Goal: Transaction & Acquisition: Book appointment/travel/reservation

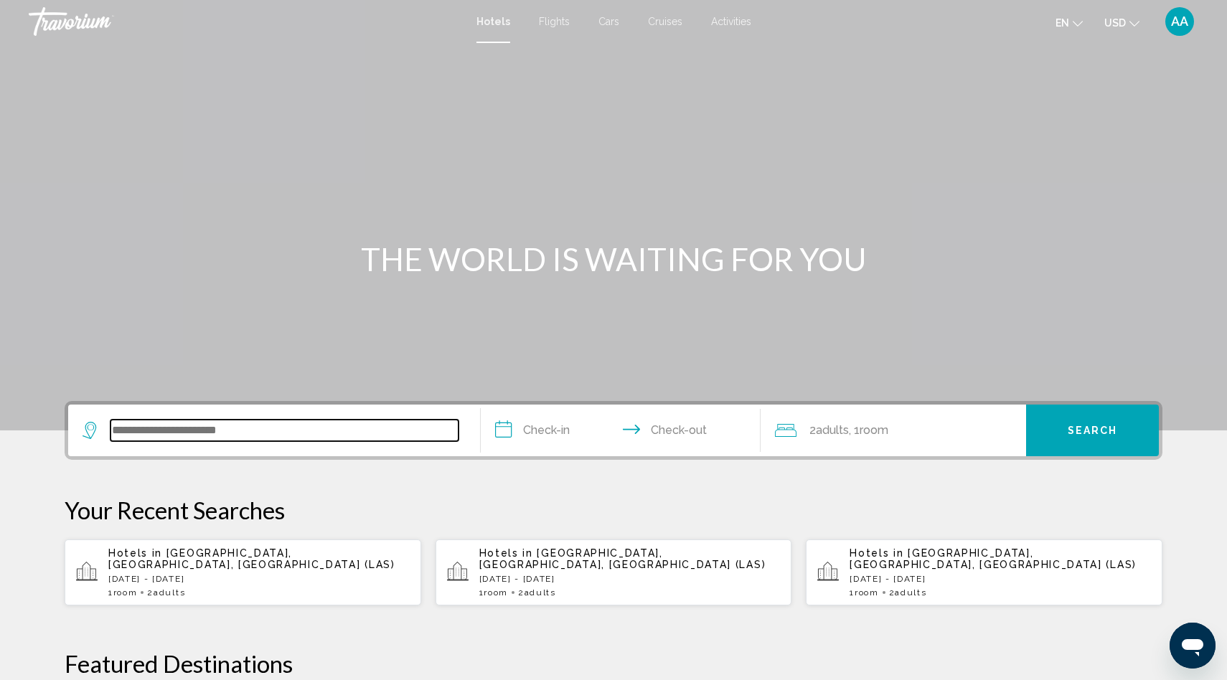
click at [156, 428] on input "Search widget" at bounding box center [284, 431] width 348 height 22
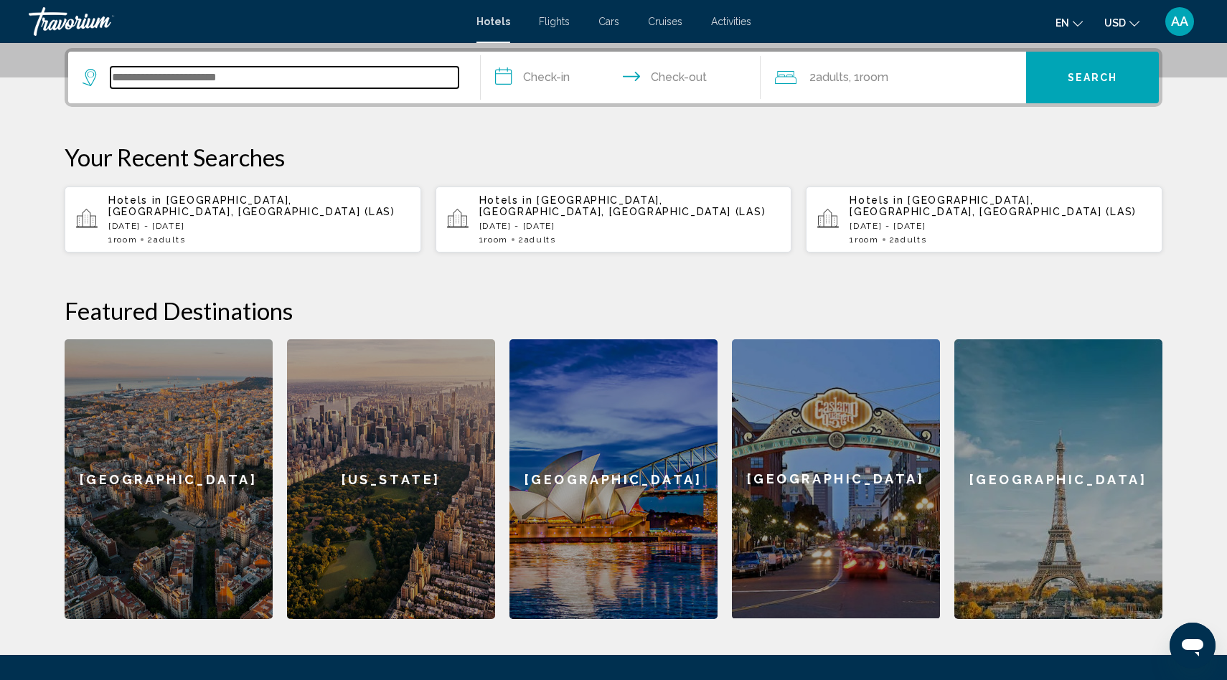
scroll to position [354, 0]
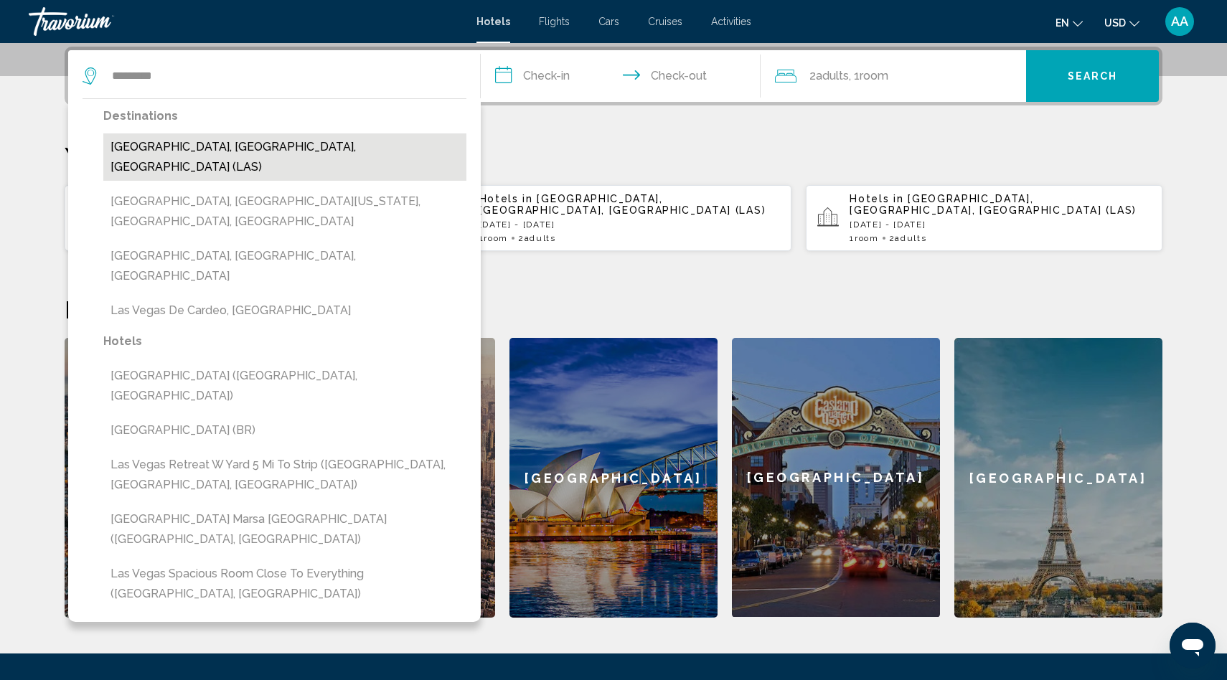
click at [228, 146] on button "Las Vegas, NV, United States (LAS)" at bounding box center [284, 156] width 363 height 47
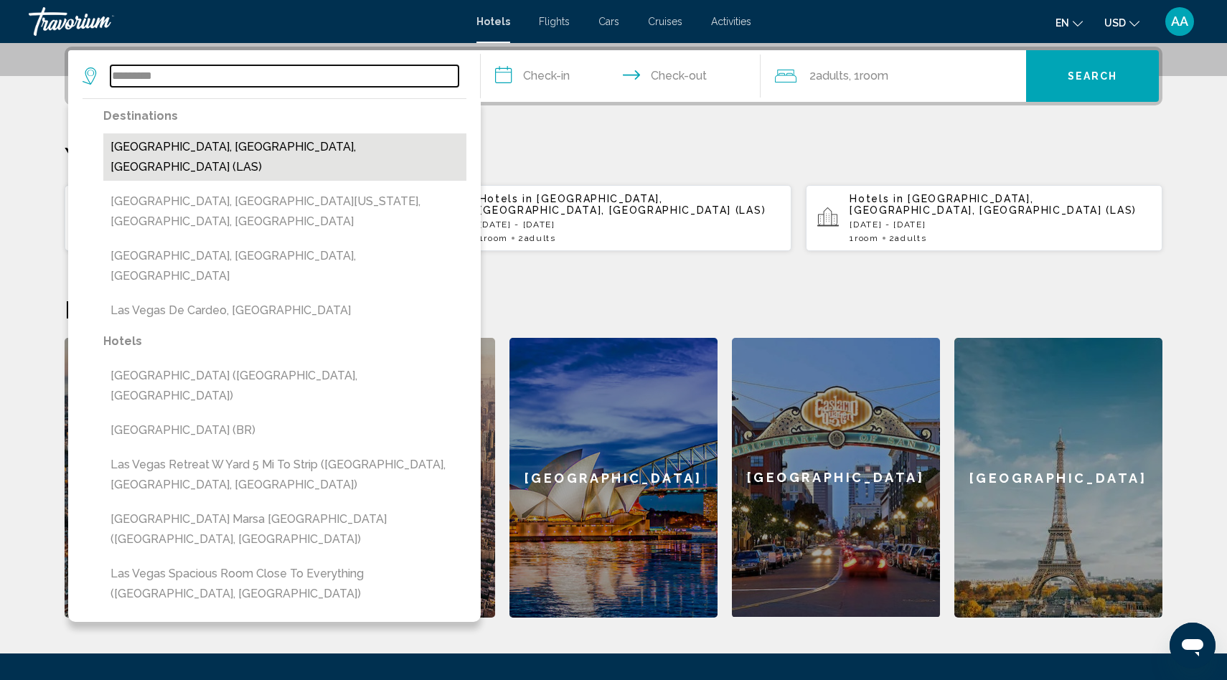
type input "**********"
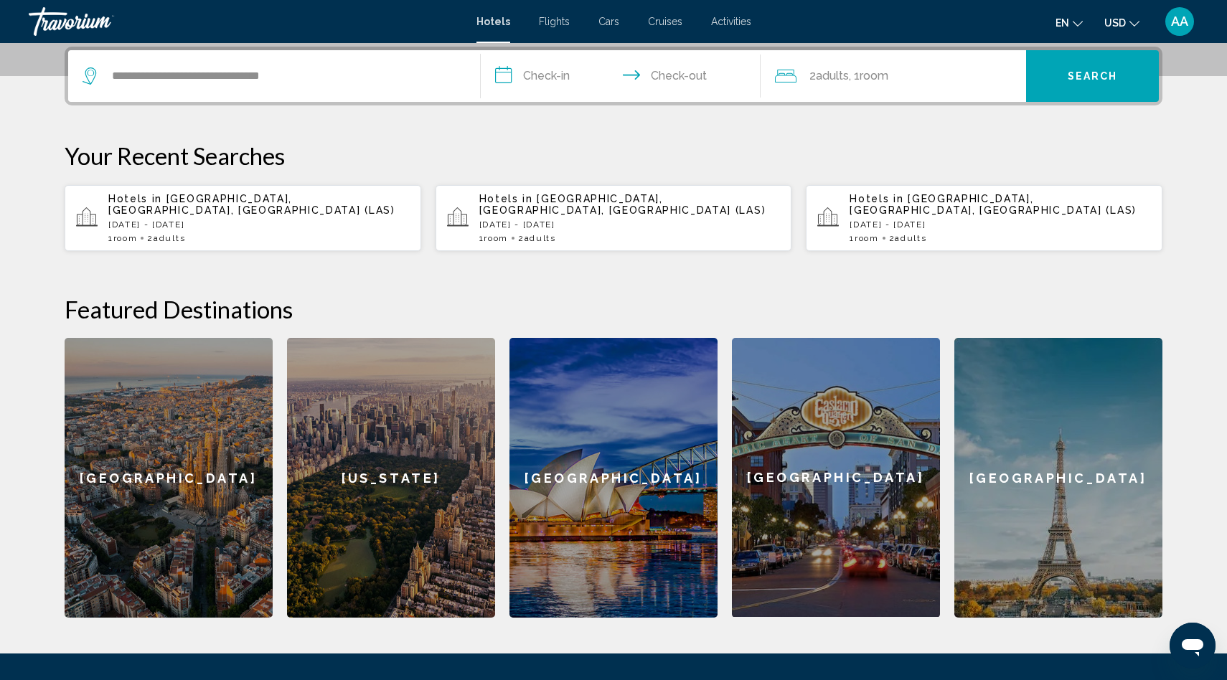
click at [545, 77] on input "**********" at bounding box center [624, 78] width 286 height 56
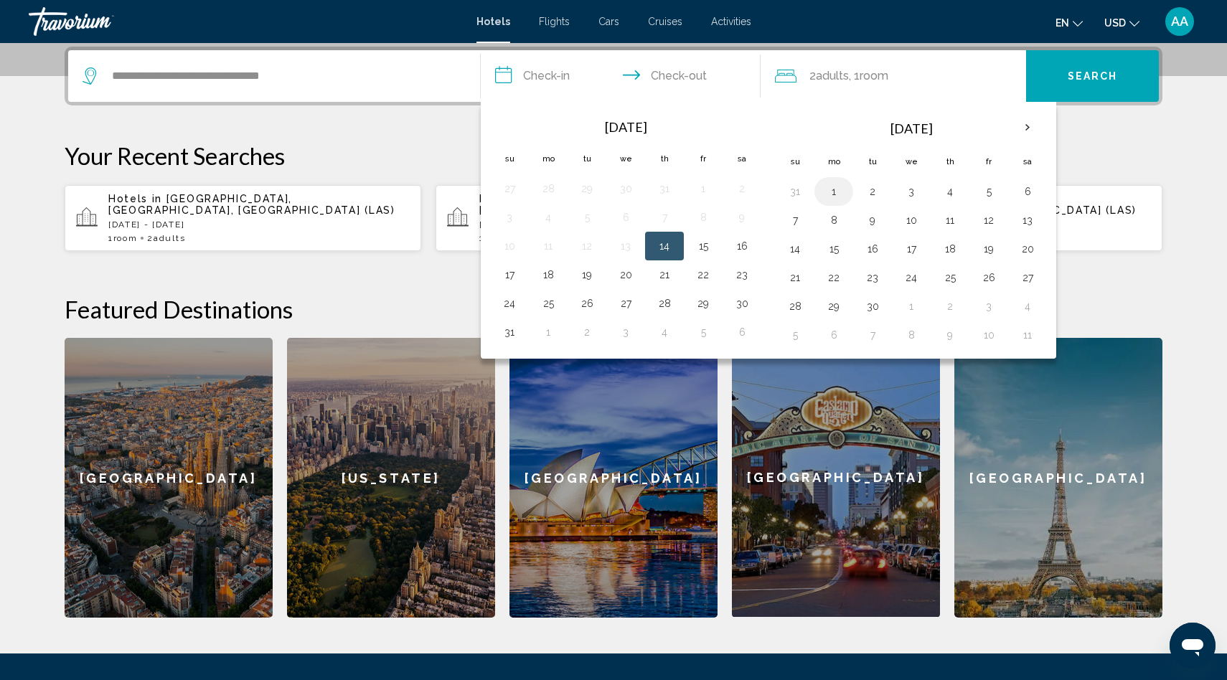
click at [826, 192] on button "1" at bounding box center [833, 192] width 23 height 20
click at [952, 189] on button "4" at bounding box center [949, 192] width 23 height 20
type input "**********"
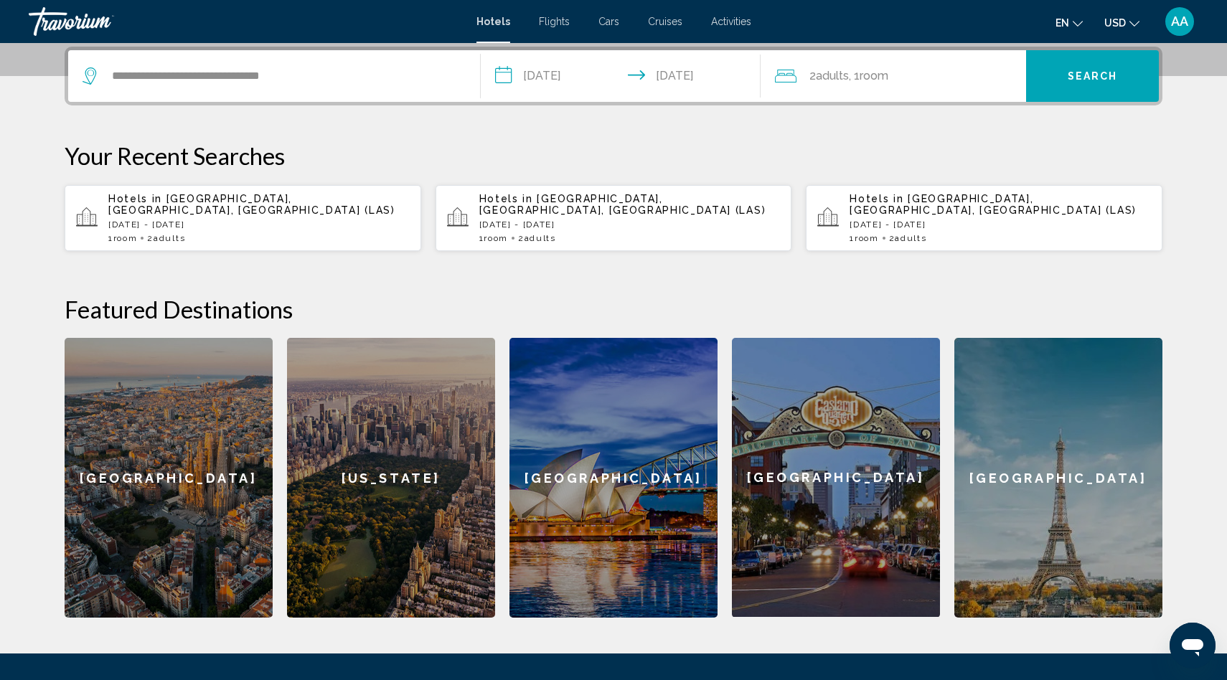
click at [1086, 76] on span "Search" at bounding box center [1093, 76] width 50 height 11
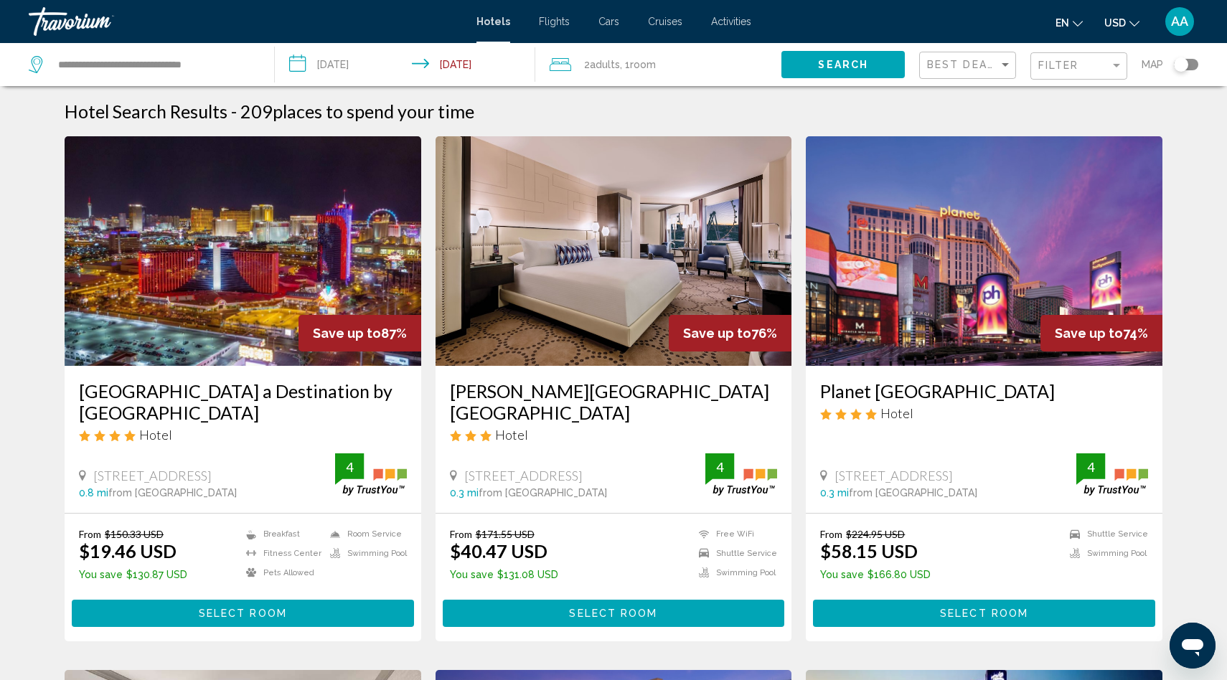
click at [266, 296] on img "Main content" at bounding box center [243, 251] width 357 height 230
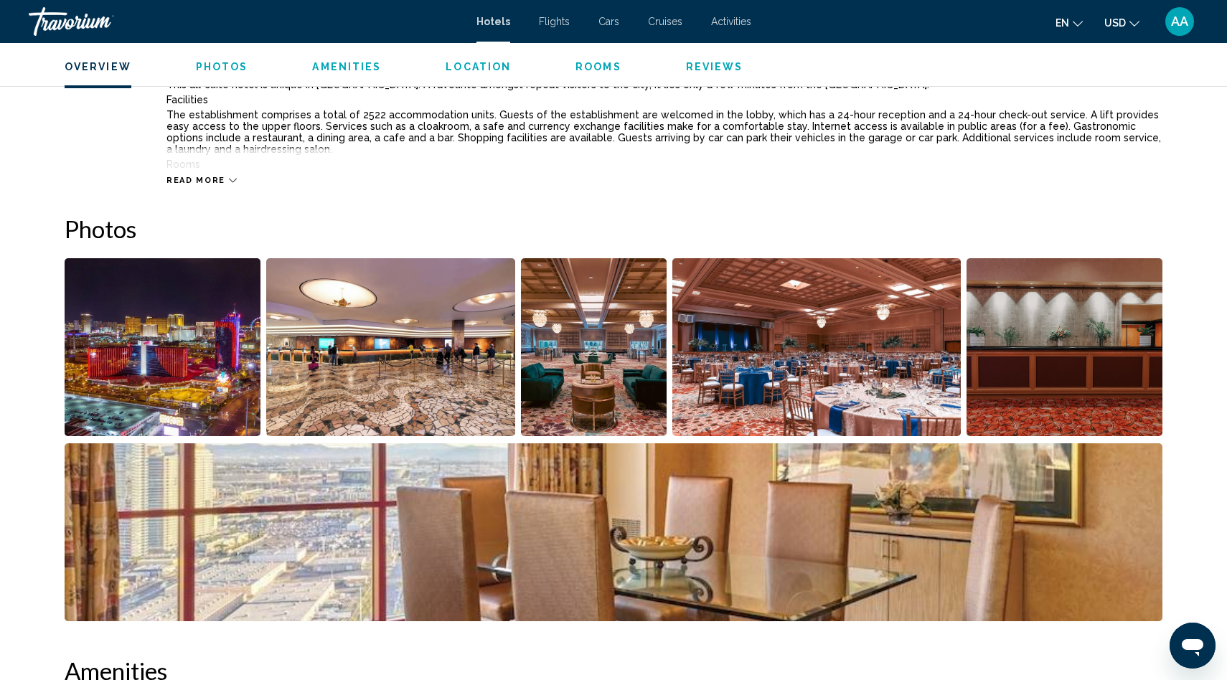
scroll to position [574, 0]
click at [193, 363] on img "Open full-screen image slider" at bounding box center [163, 347] width 196 height 178
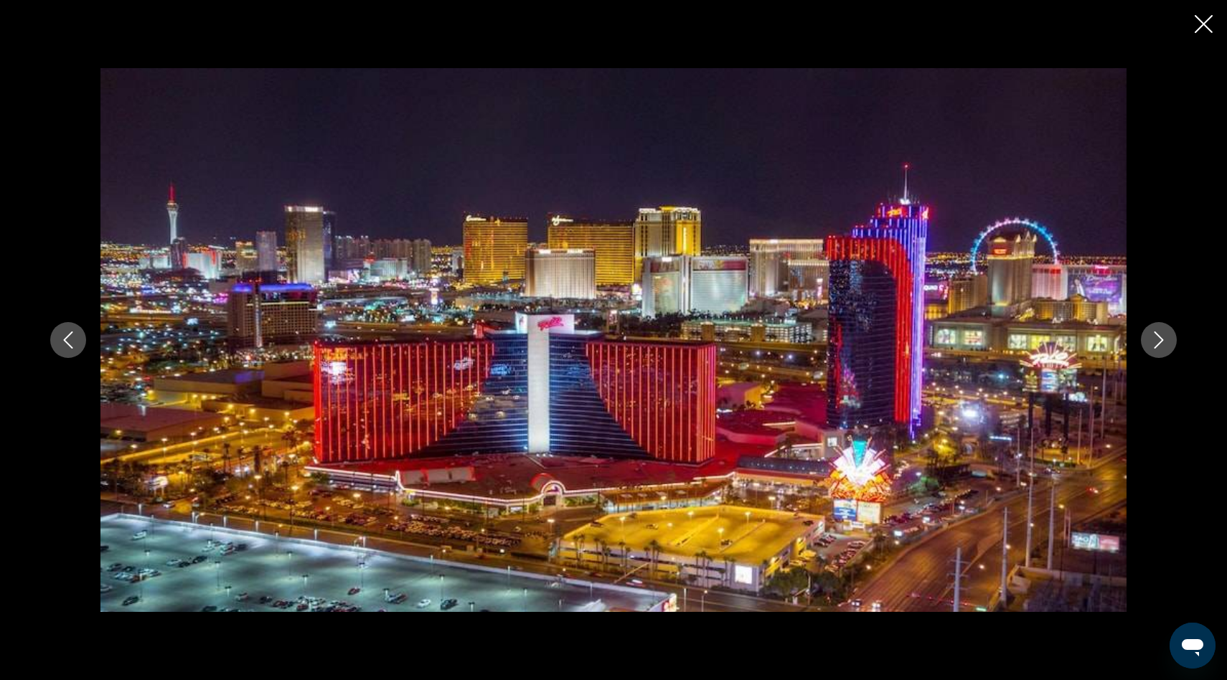
click at [1157, 339] on icon "Next image" at bounding box center [1158, 339] width 17 height 17
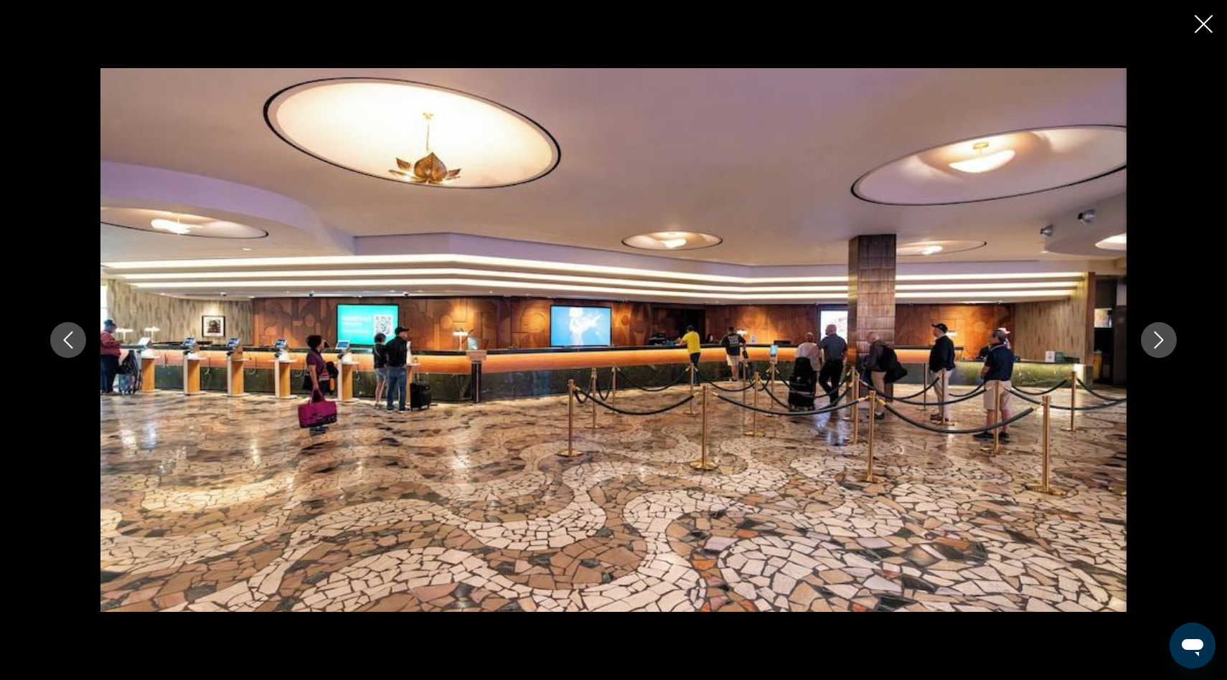
click at [1157, 339] on icon "Next image" at bounding box center [1158, 339] width 17 height 17
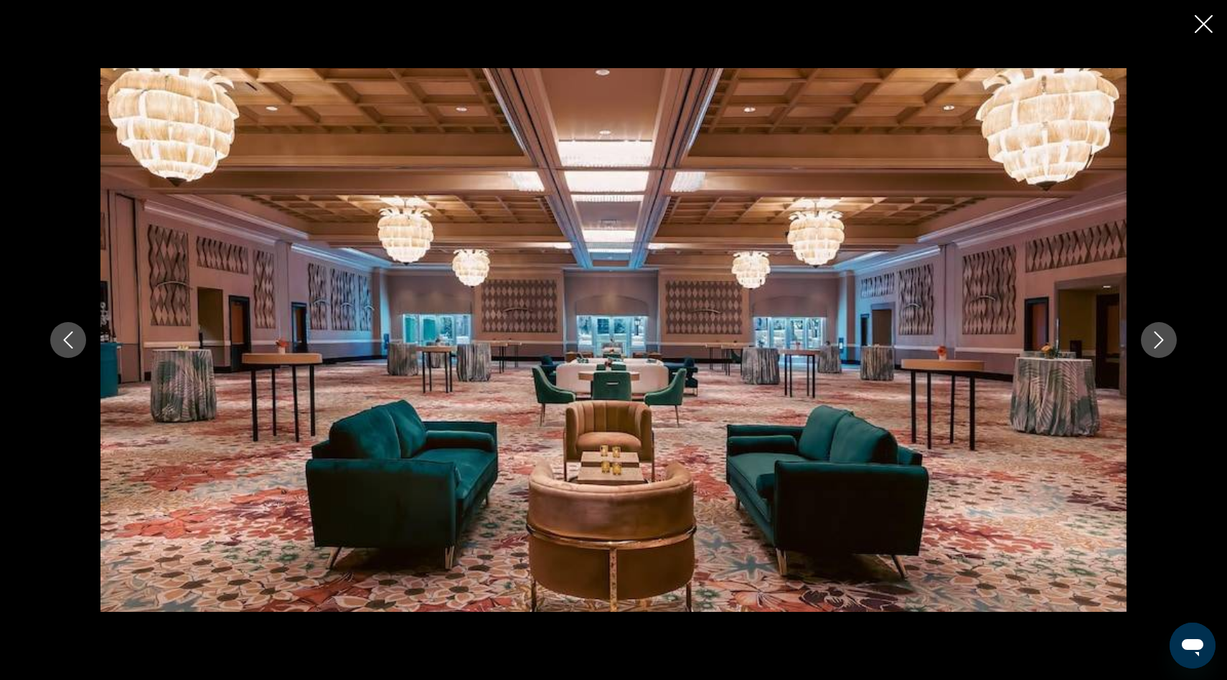
click at [1157, 339] on icon "Next image" at bounding box center [1158, 339] width 17 height 17
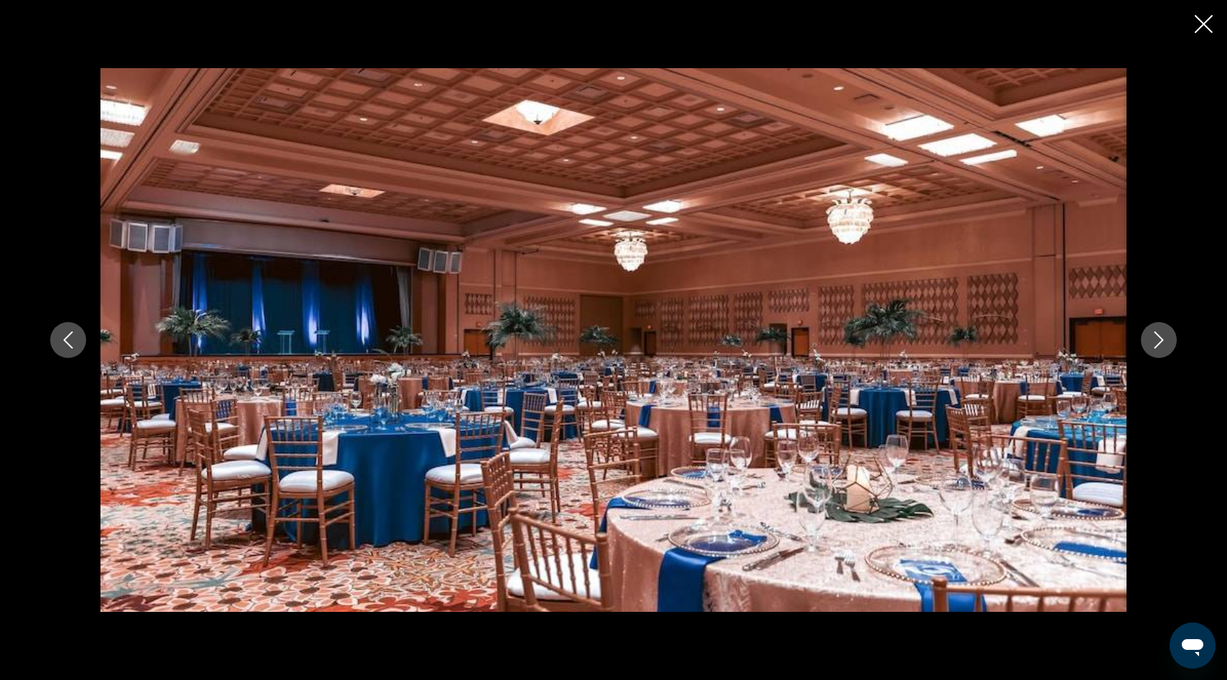
click at [1157, 339] on icon "Next image" at bounding box center [1158, 339] width 17 height 17
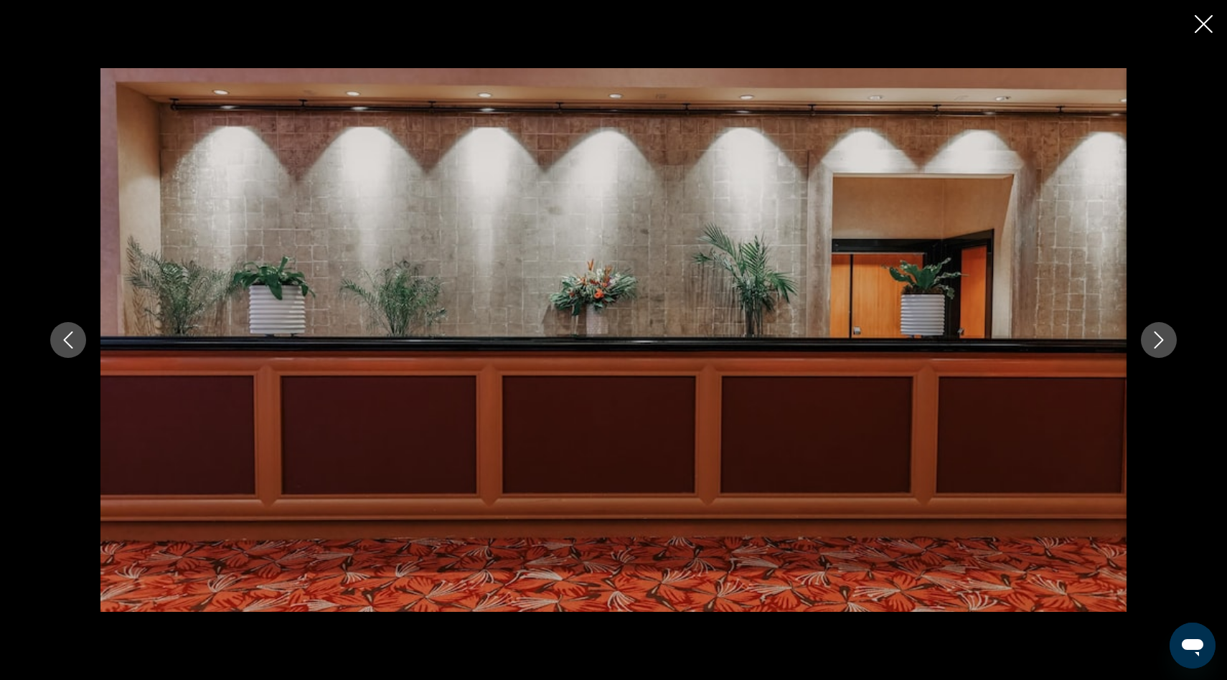
click at [1157, 339] on icon "Next image" at bounding box center [1158, 339] width 17 height 17
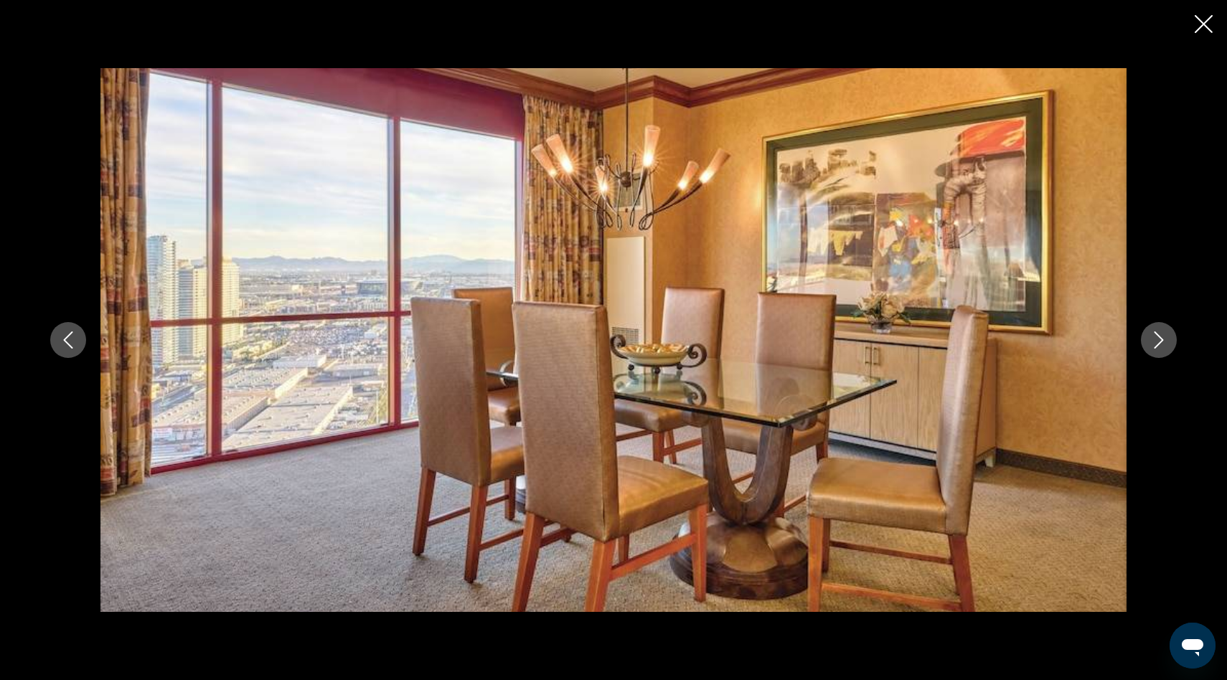
click at [1157, 339] on icon "Next image" at bounding box center [1158, 339] width 17 height 17
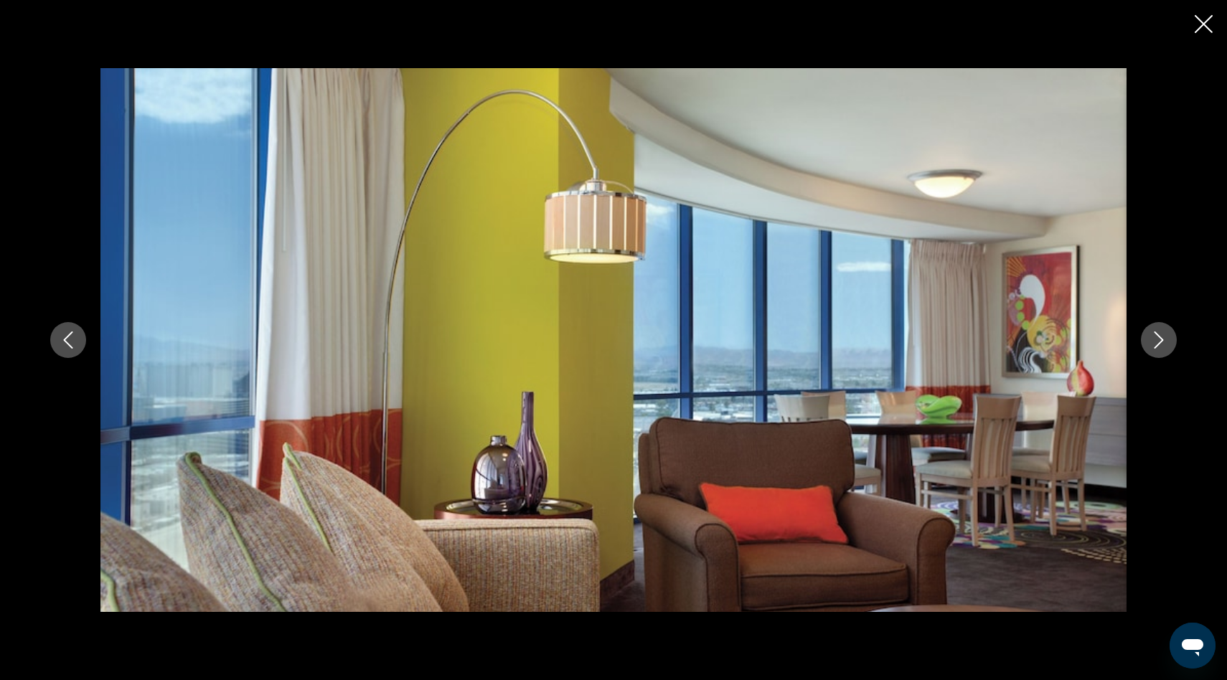
click at [1157, 339] on icon "Next image" at bounding box center [1158, 339] width 17 height 17
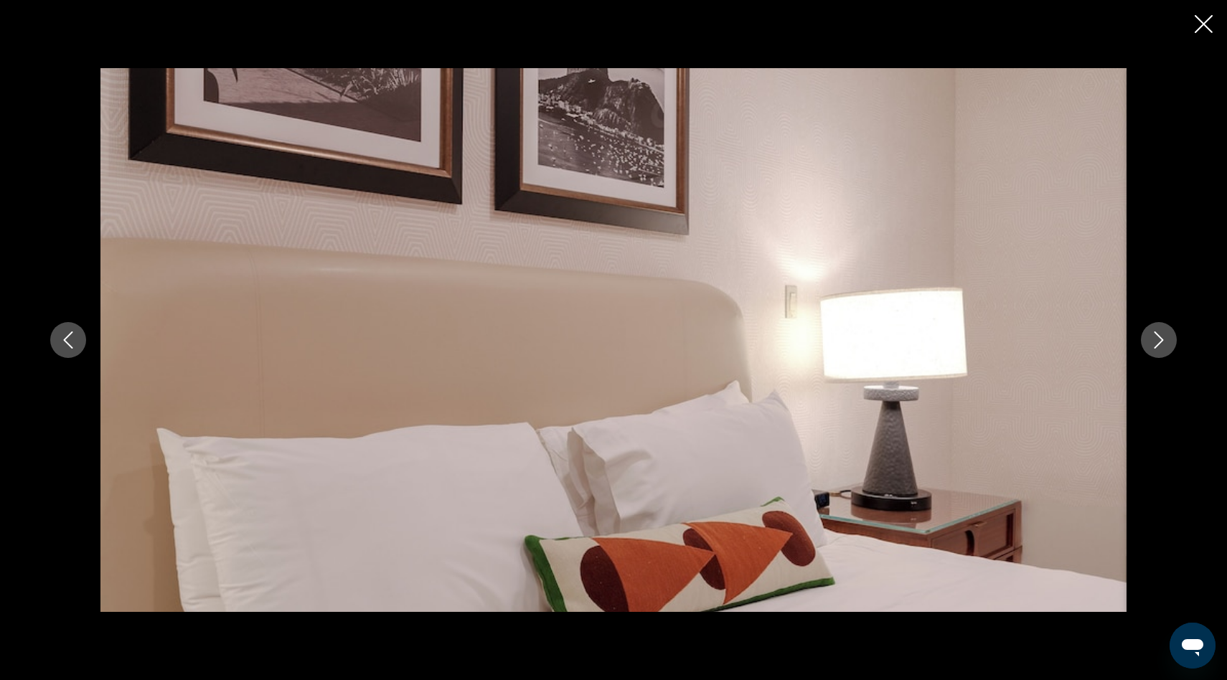
click at [1157, 339] on icon "Next image" at bounding box center [1158, 339] width 17 height 17
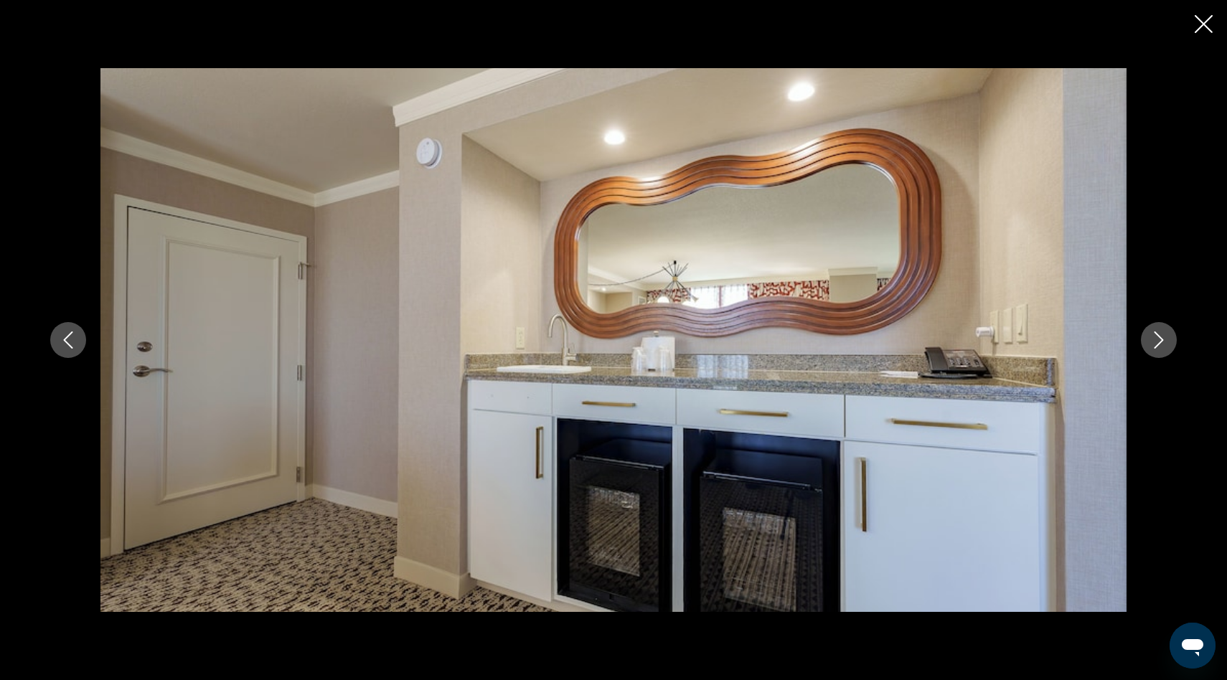
click at [1157, 339] on icon "Next image" at bounding box center [1158, 339] width 17 height 17
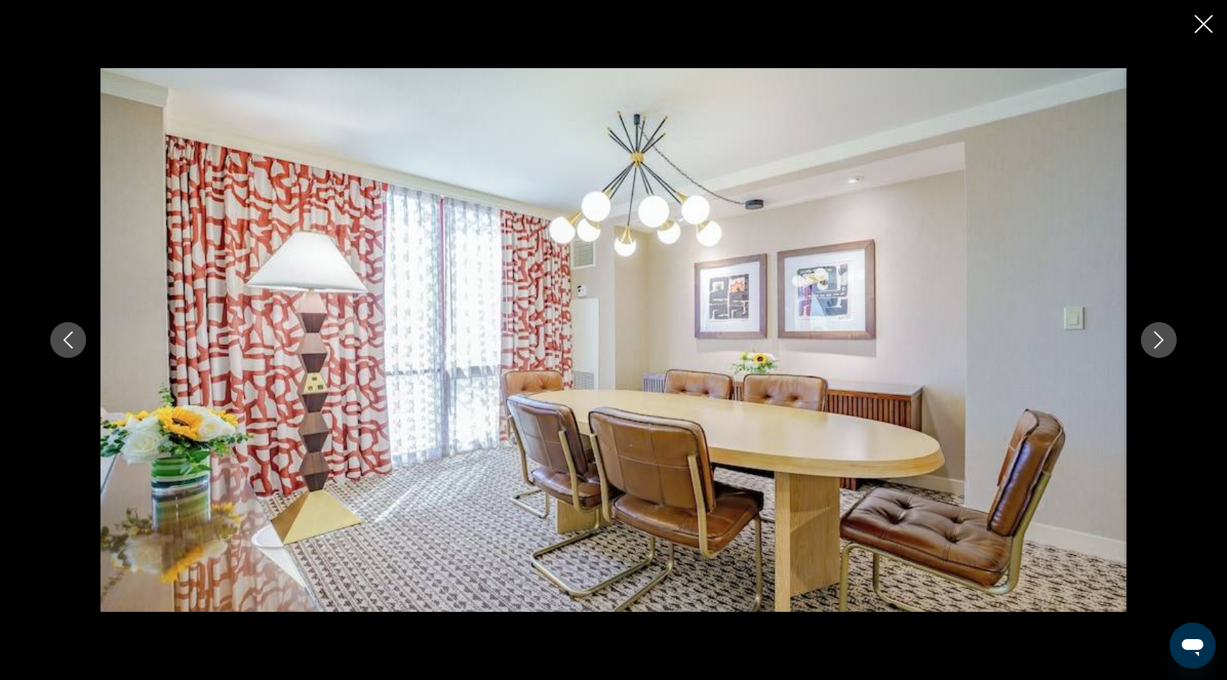
click at [1157, 339] on icon "Next image" at bounding box center [1158, 339] width 17 height 17
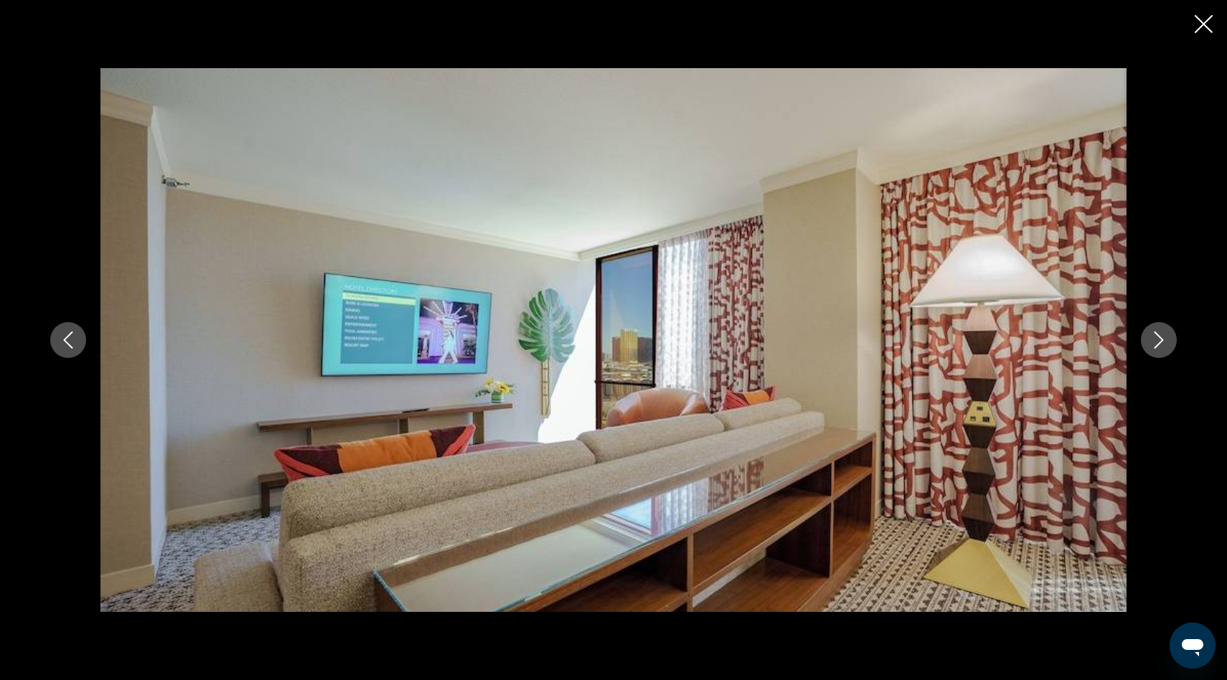
click at [1157, 339] on icon "Next image" at bounding box center [1158, 339] width 17 height 17
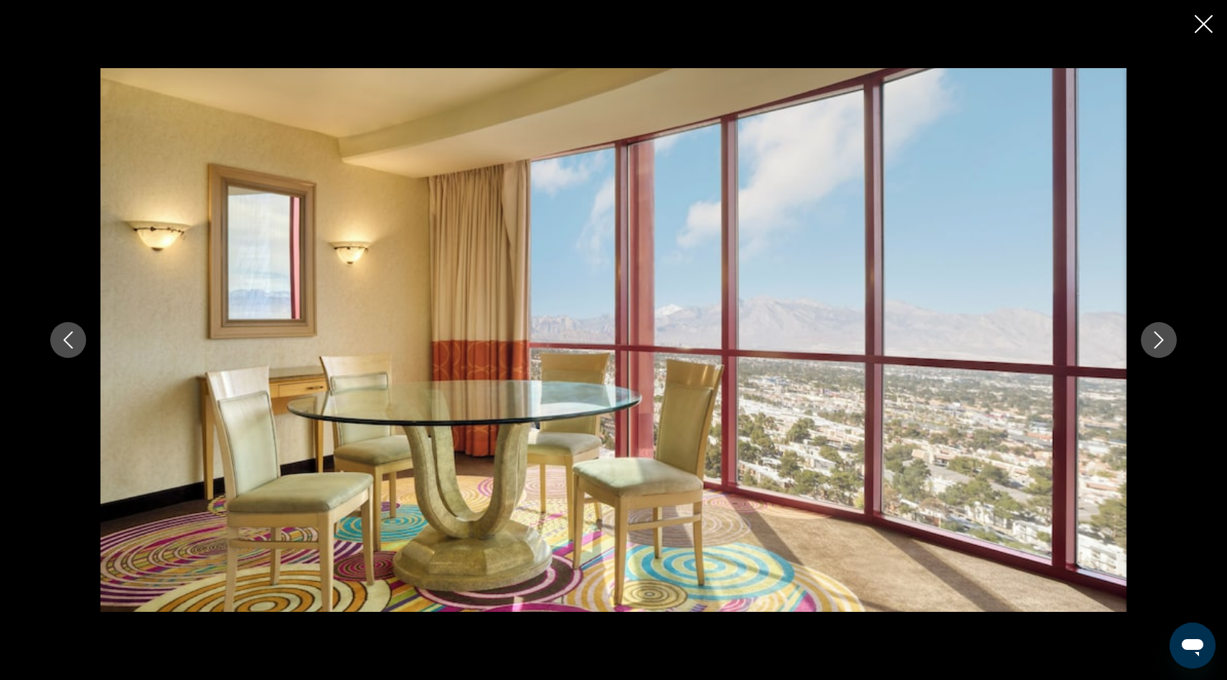
click at [1157, 339] on icon "Next image" at bounding box center [1158, 339] width 17 height 17
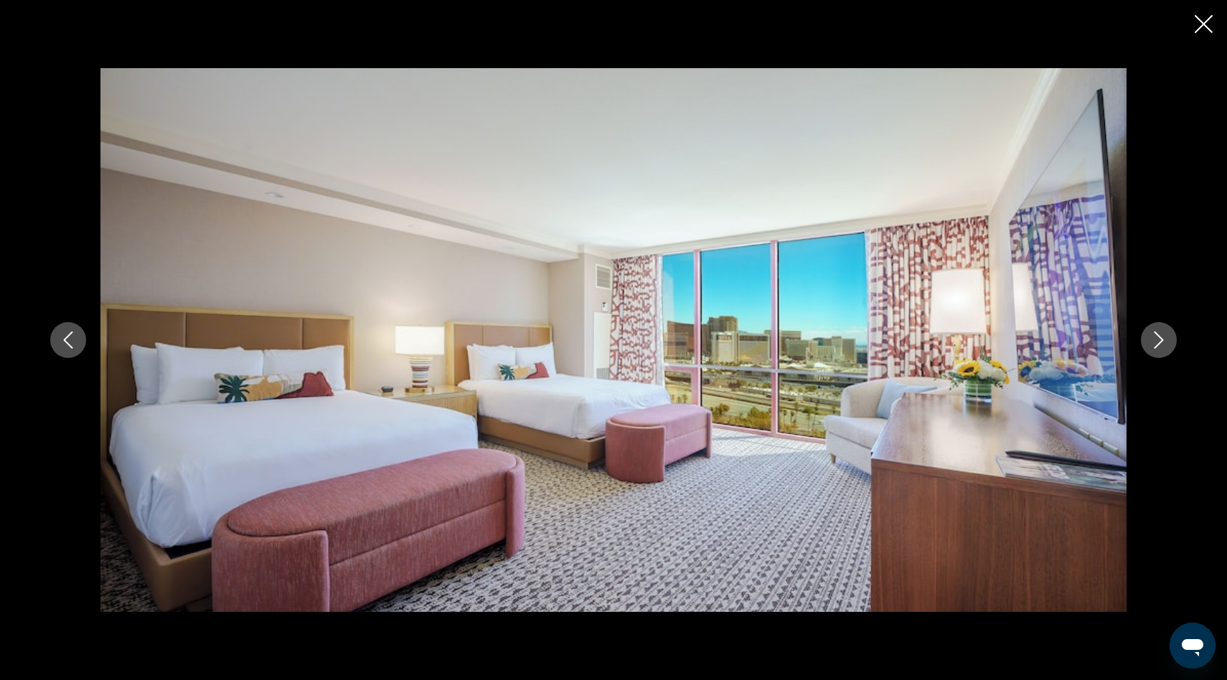
click at [1208, 29] on icon "Close slideshow" at bounding box center [1204, 24] width 18 height 18
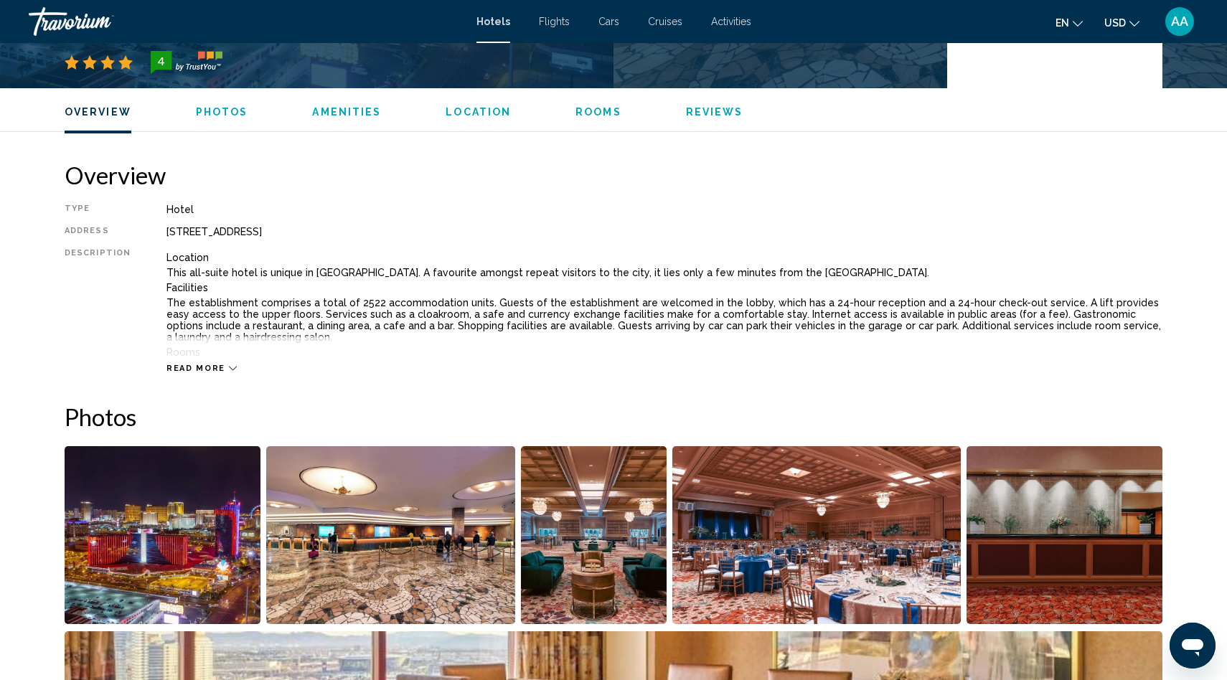
scroll to position [0, 0]
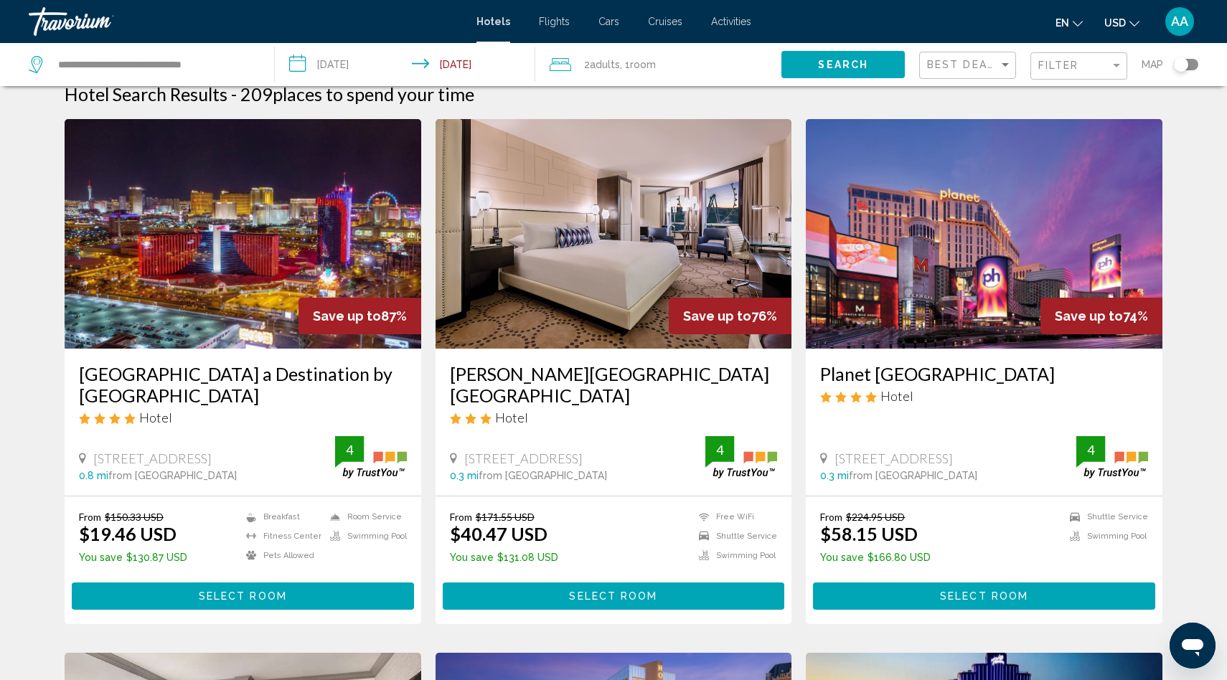
scroll to position [19, 0]
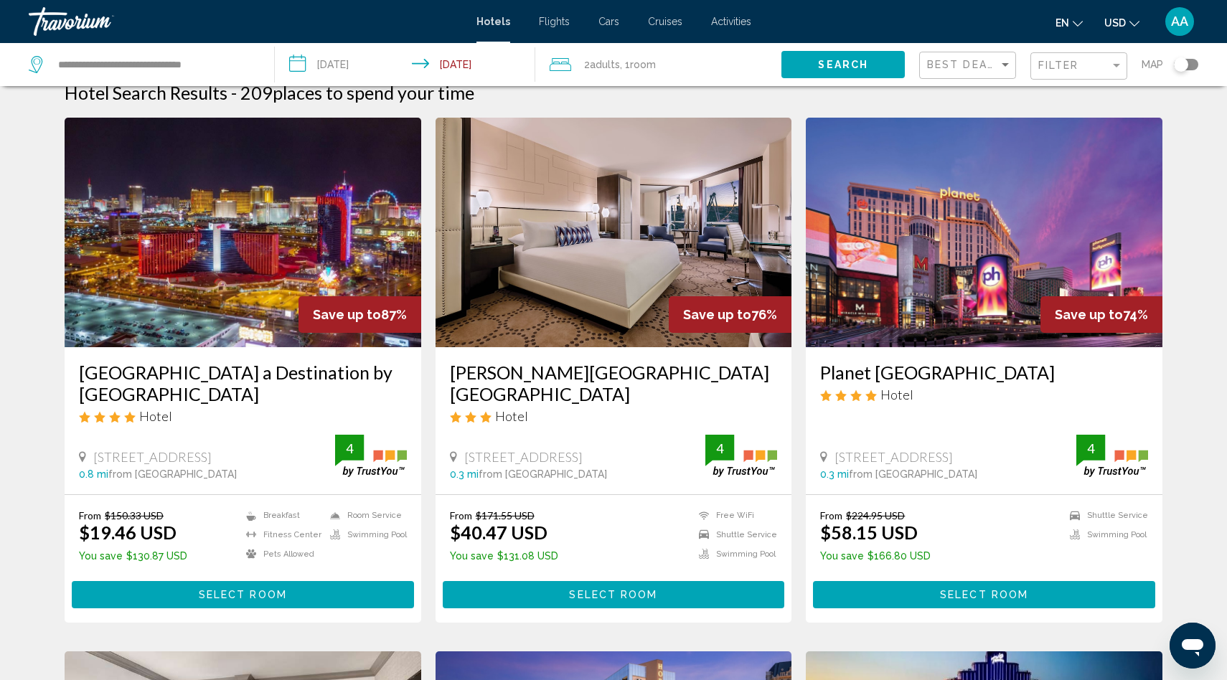
click at [598, 299] on img "Main content" at bounding box center [614, 233] width 357 height 230
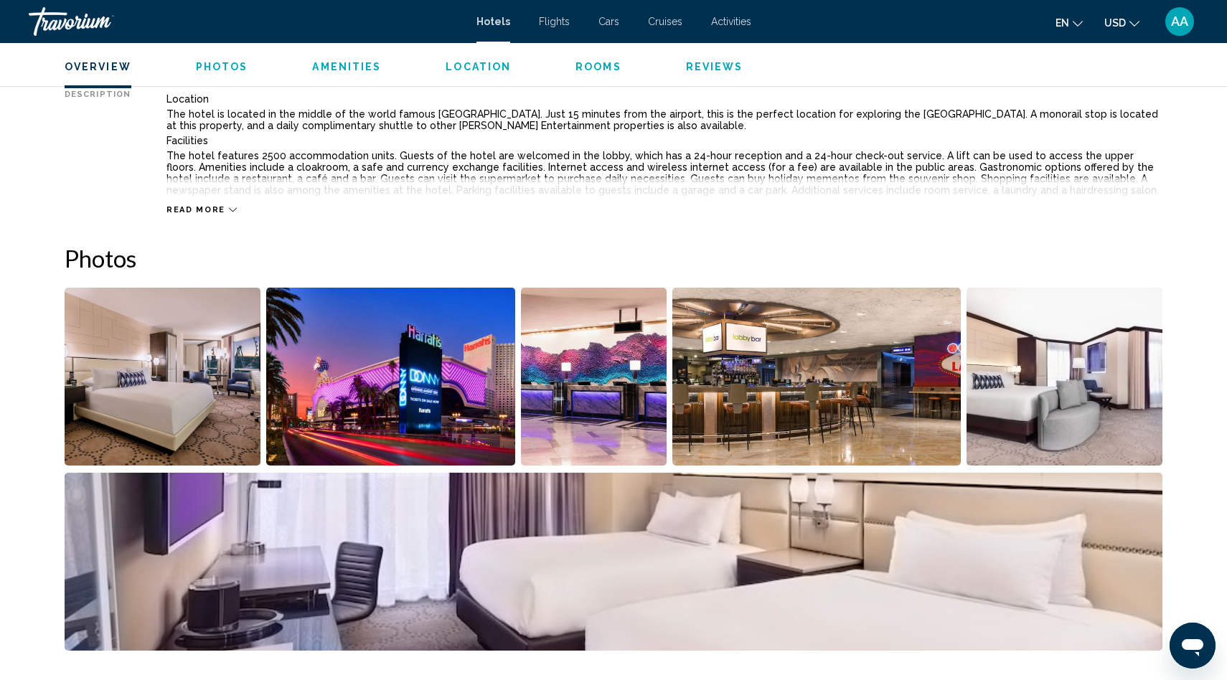
scroll to position [556, 0]
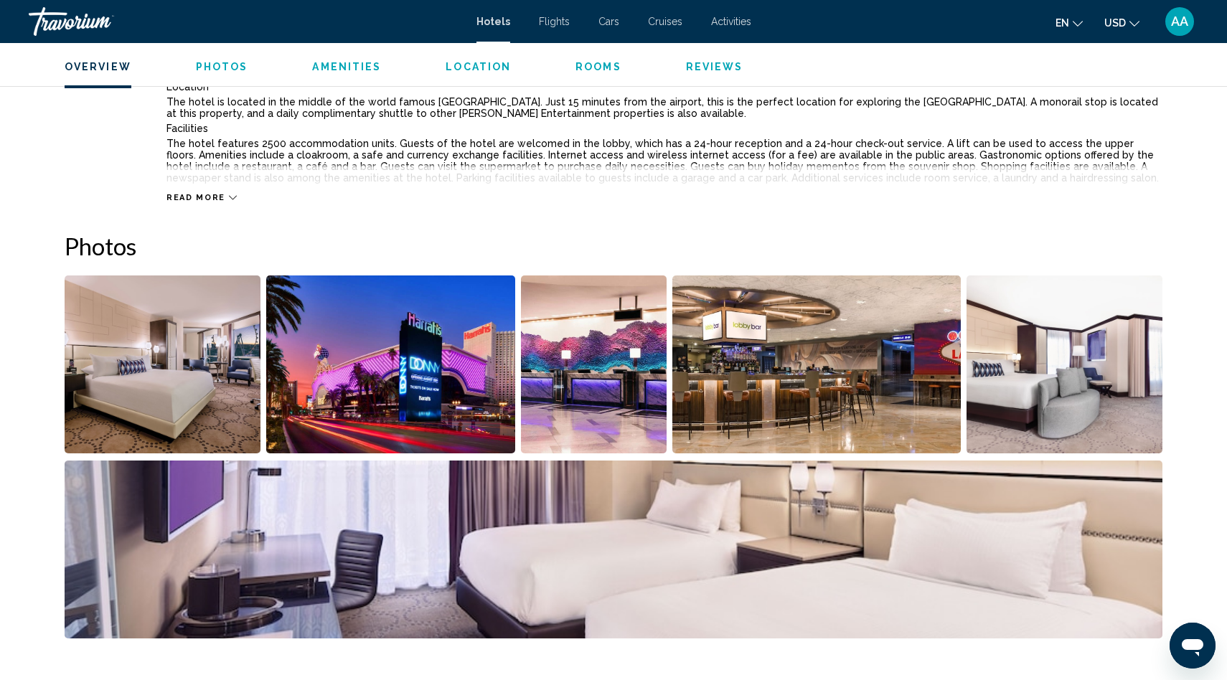
click at [182, 381] on img "Open full-screen image slider" at bounding box center [163, 365] width 196 height 178
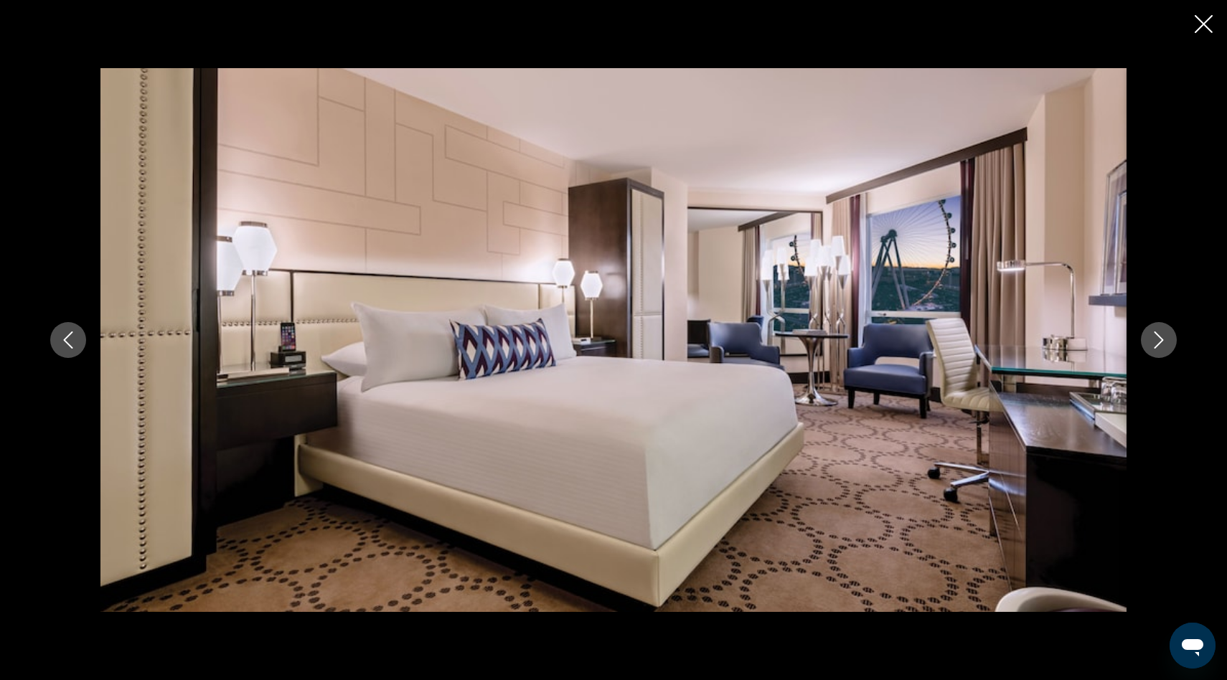
click at [1158, 336] on icon "Next image" at bounding box center [1158, 339] width 9 height 17
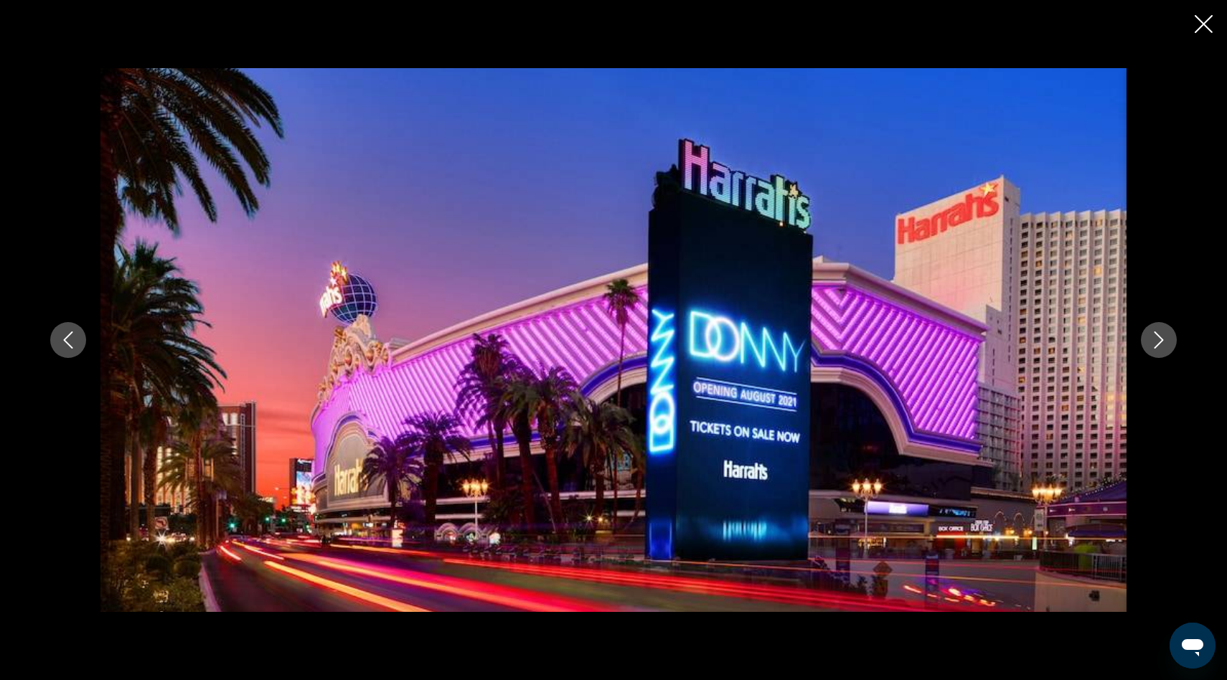
click at [1158, 336] on icon "Next image" at bounding box center [1158, 339] width 9 height 17
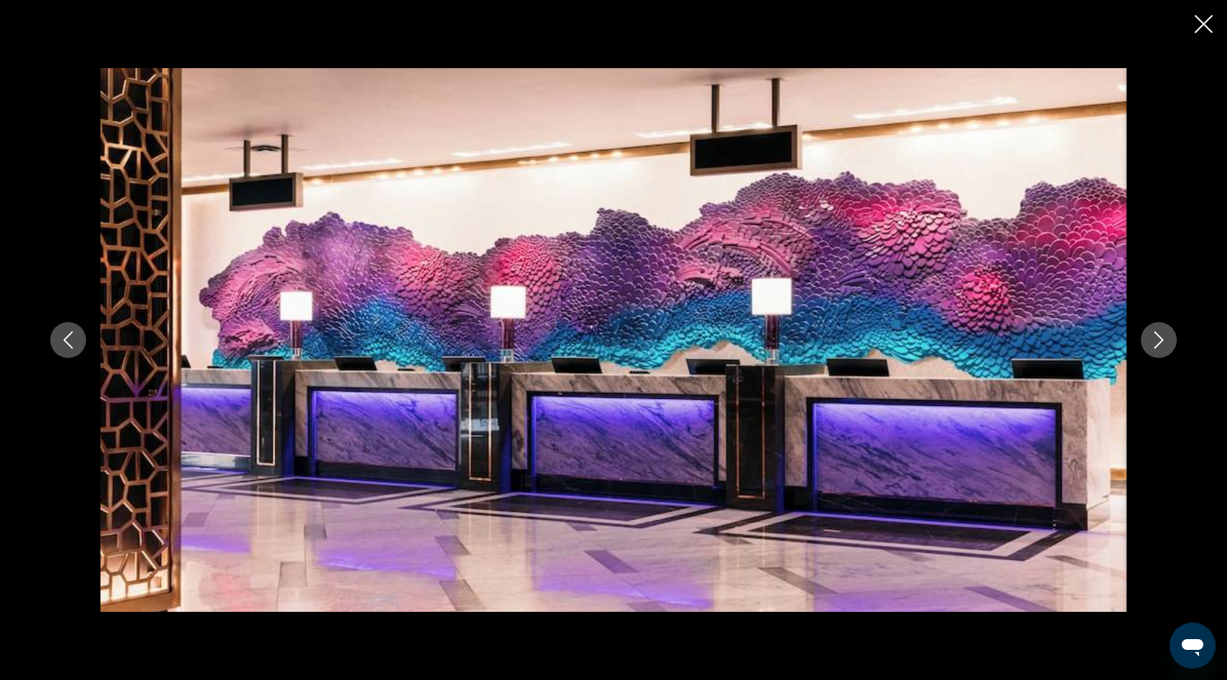
click at [1158, 336] on icon "Next image" at bounding box center [1158, 339] width 9 height 17
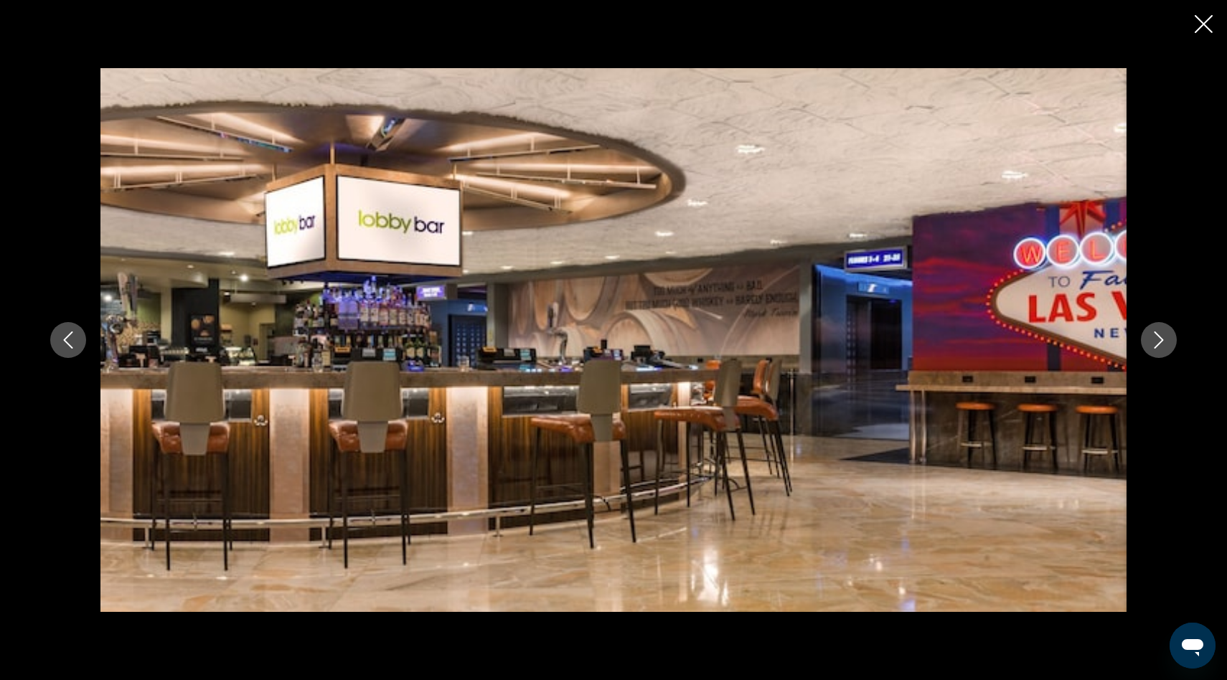
click at [1158, 336] on icon "Next image" at bounding box center [1158, 339] width 9 height 17
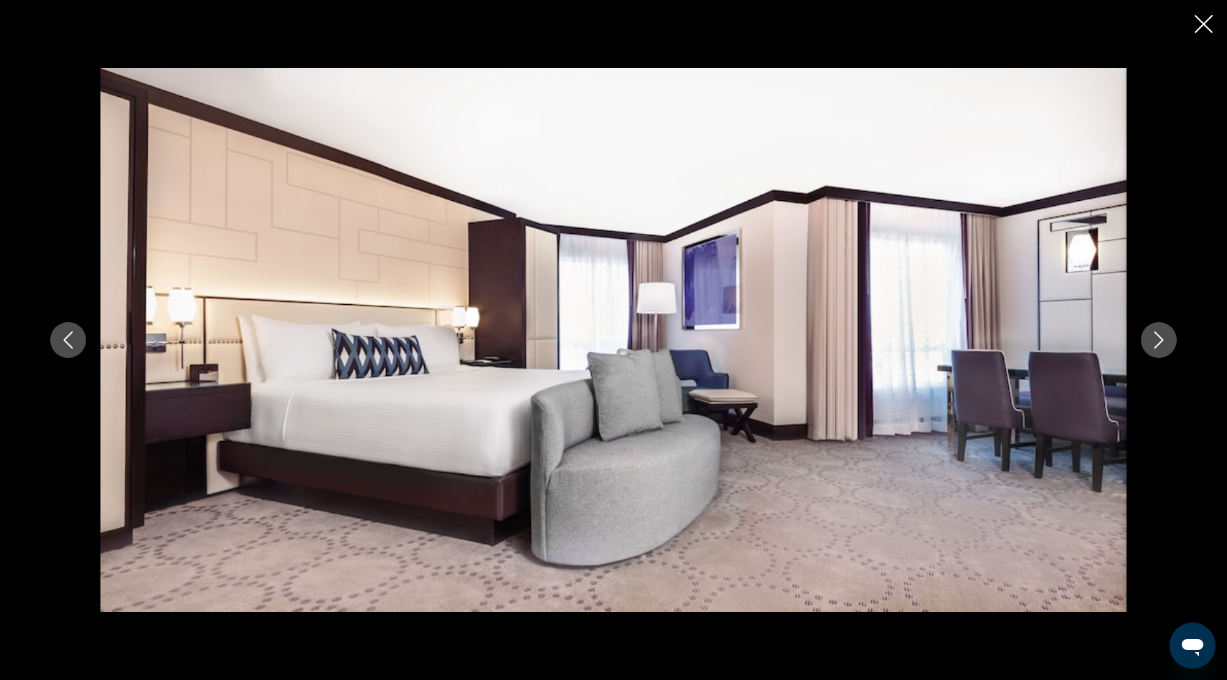
click at [1158, 336] on icon "Next image" at bounding box center [1158, 339] width 9 height 17
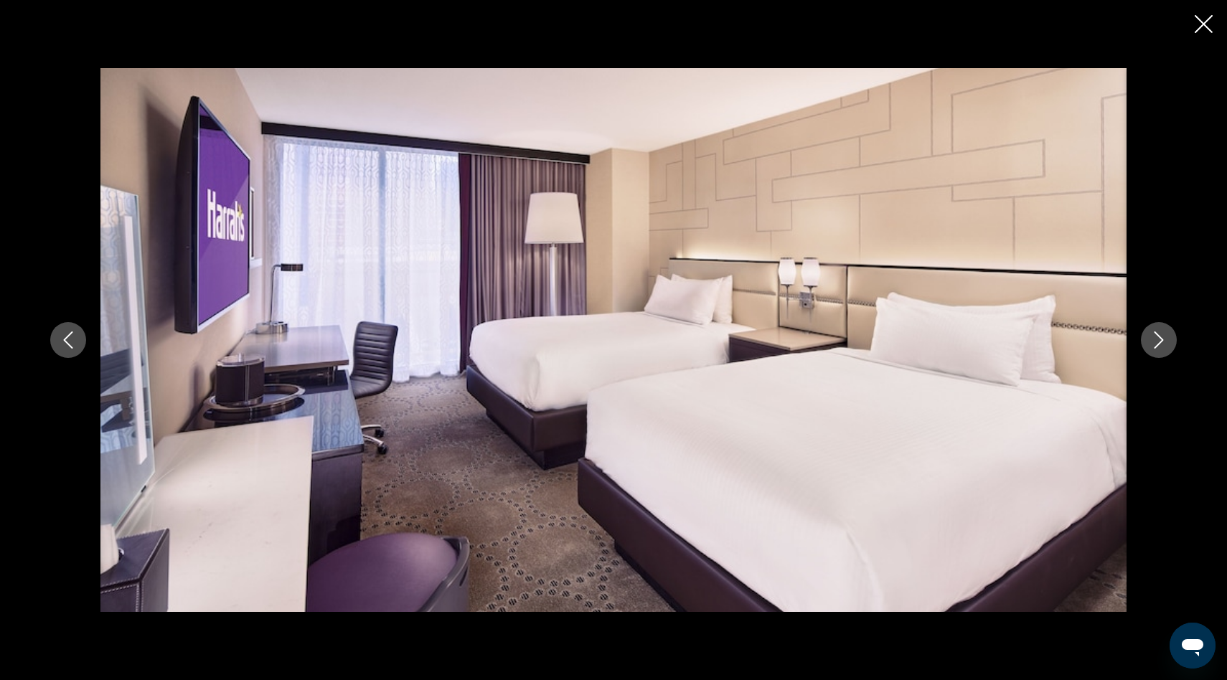
click at [1158, 336] on icon "Next image" at bounding box center [1158, 339] width 9 height 17
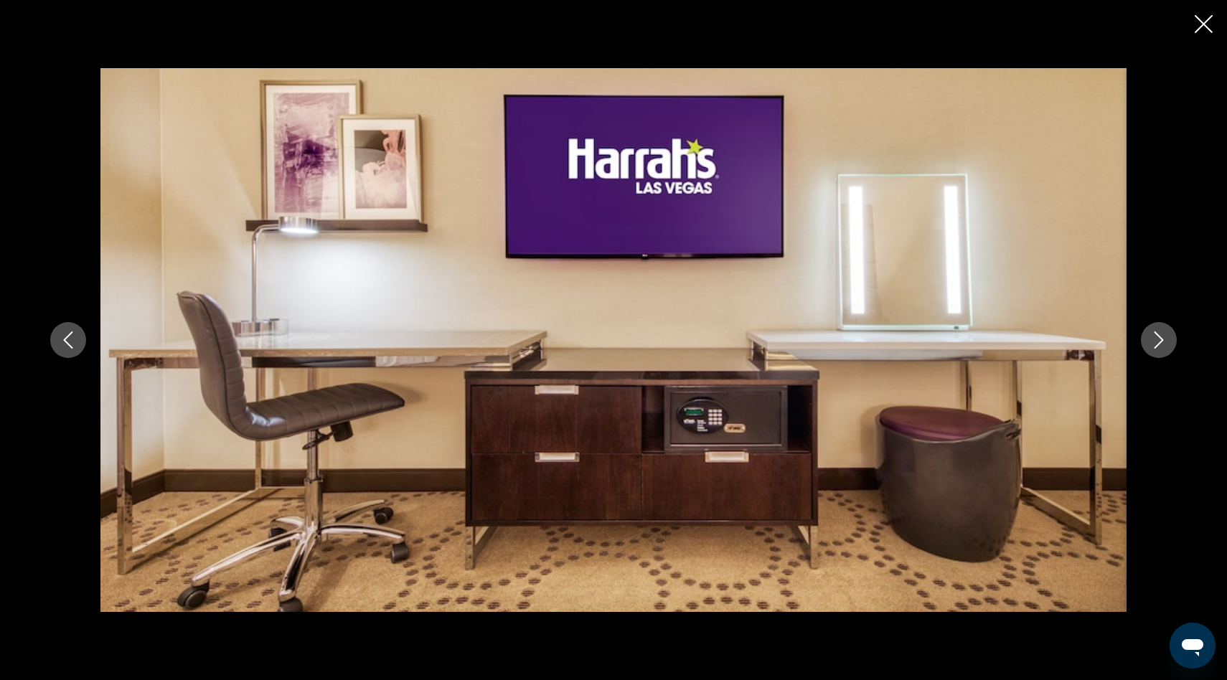
click at [1158, 336] on icon "Next image" at bounding box center [1158, 339] width 9 height 17
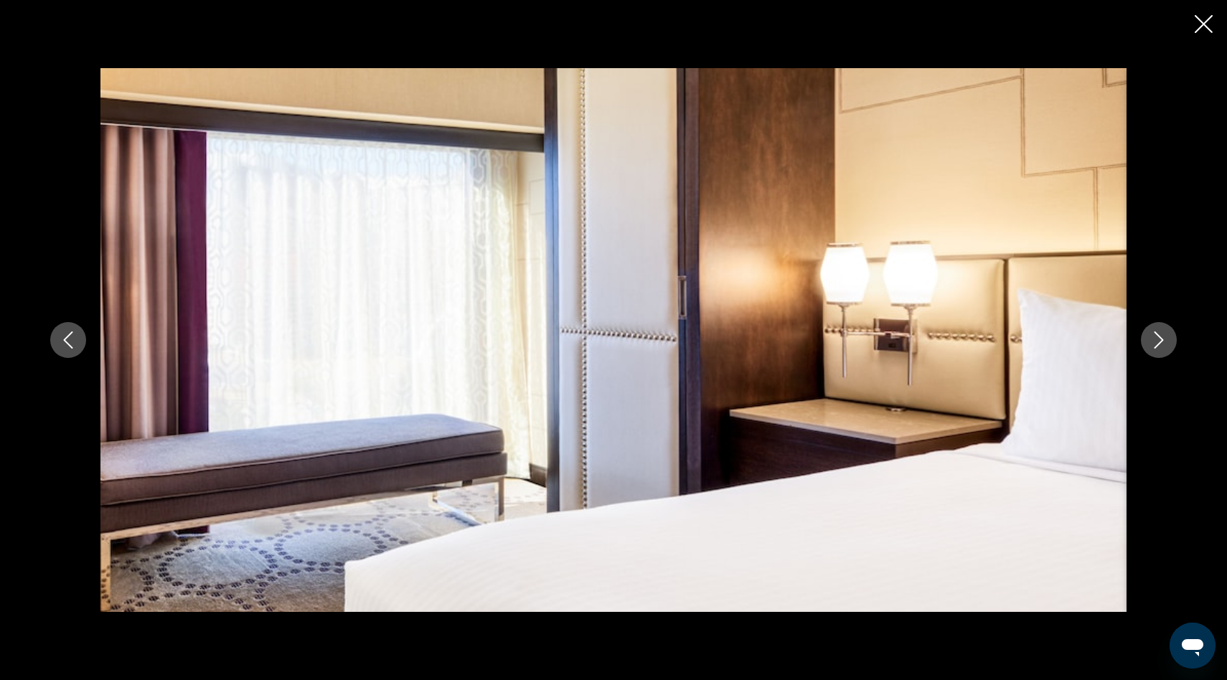
click at [1158, 336] on icon "Next image" at bounding box center [1158, 339] width 9 height 17
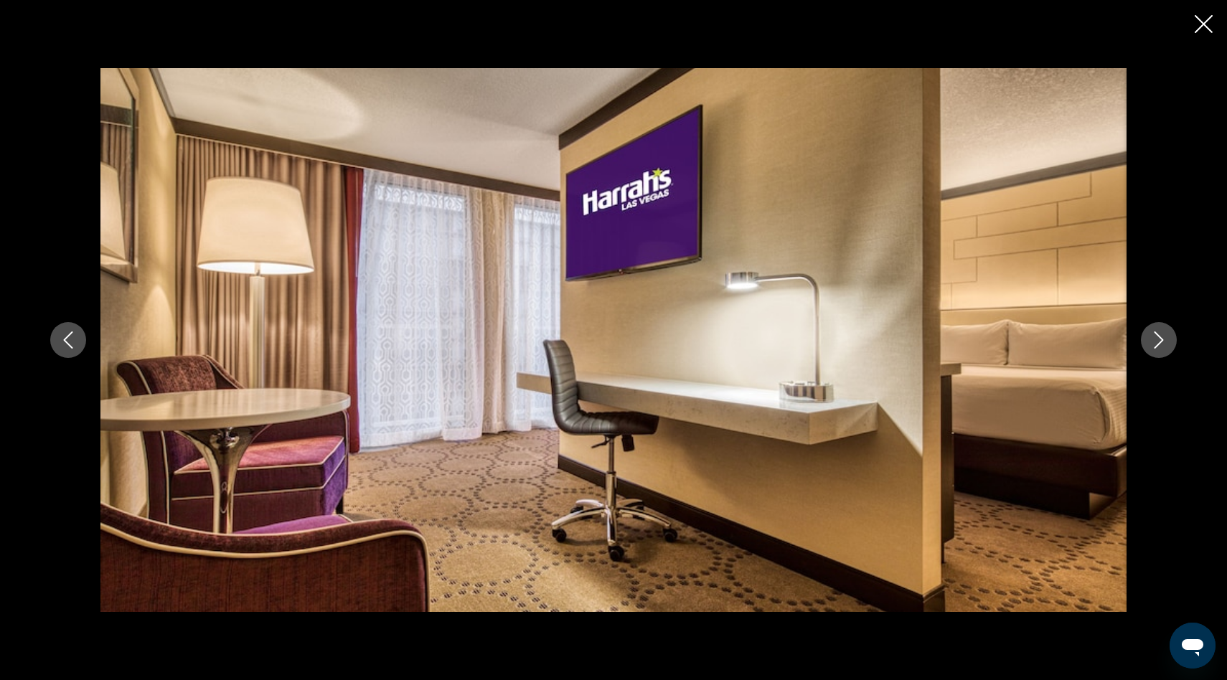
click at [1158, 336] on icon "Next image" at bounding box center [1158, 339] width 9 height 17
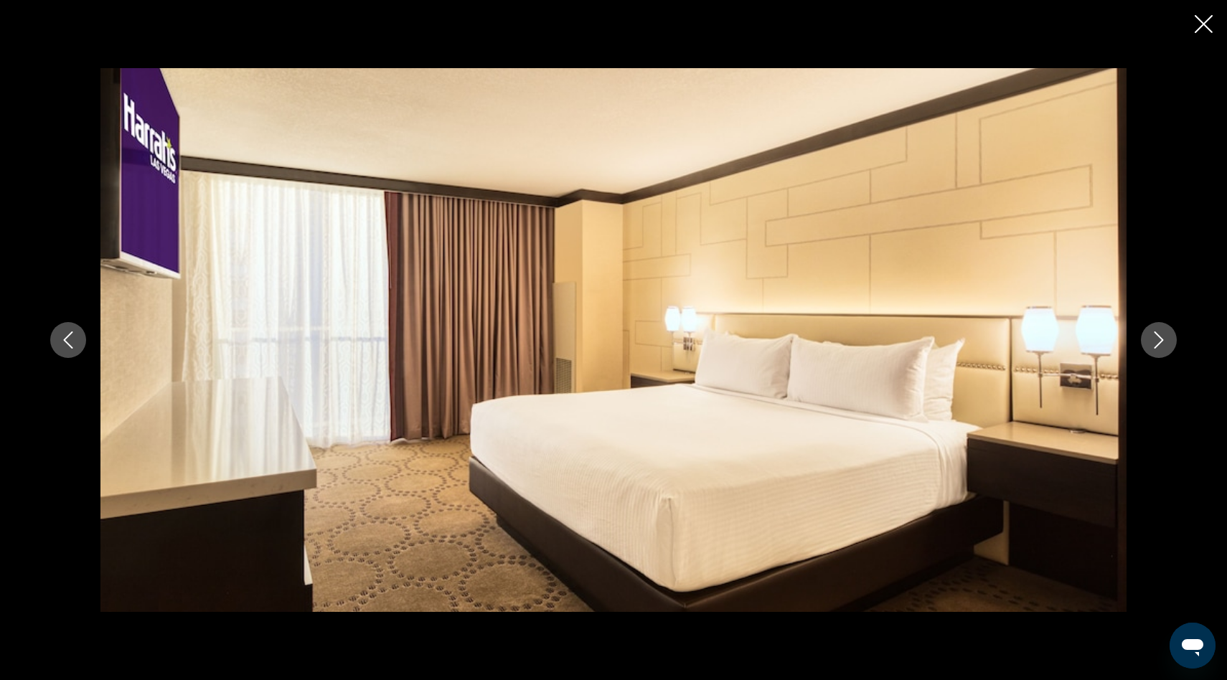
click at [1158, 336] on icon "Next image" at bounding box center [1158, 339] width 9 height 17
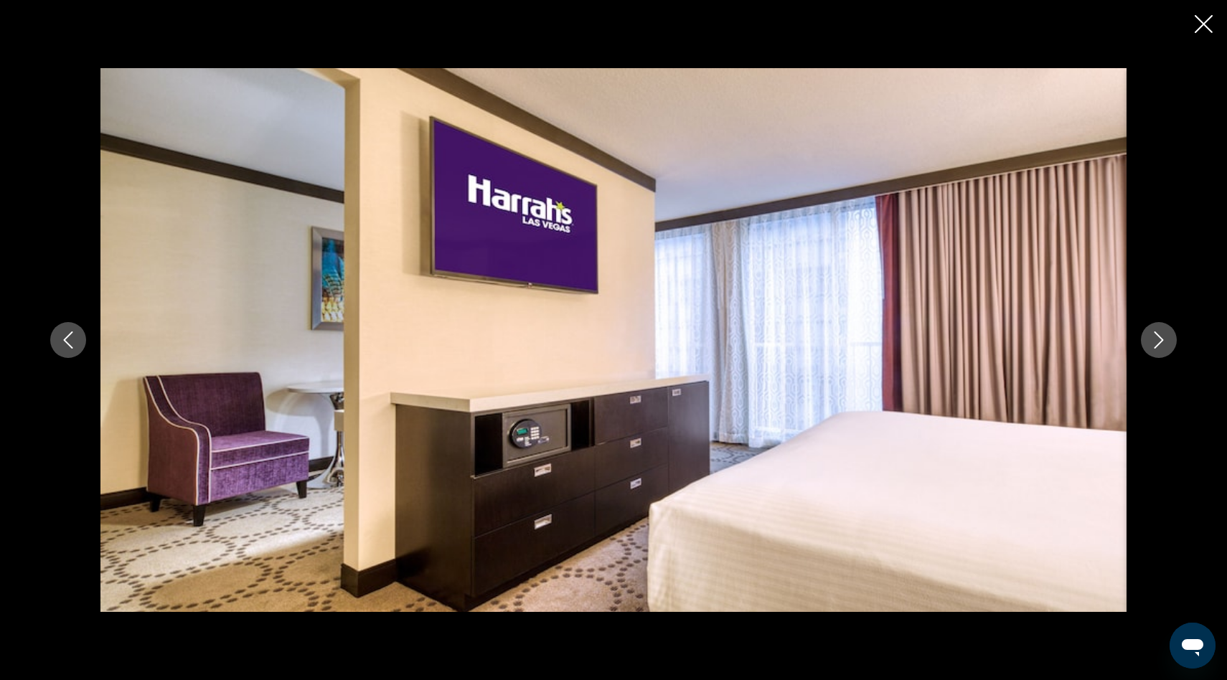
click at [1205, 26] on icon "Close slideshow" at bounding box center [1204, 24] width 18 height 18
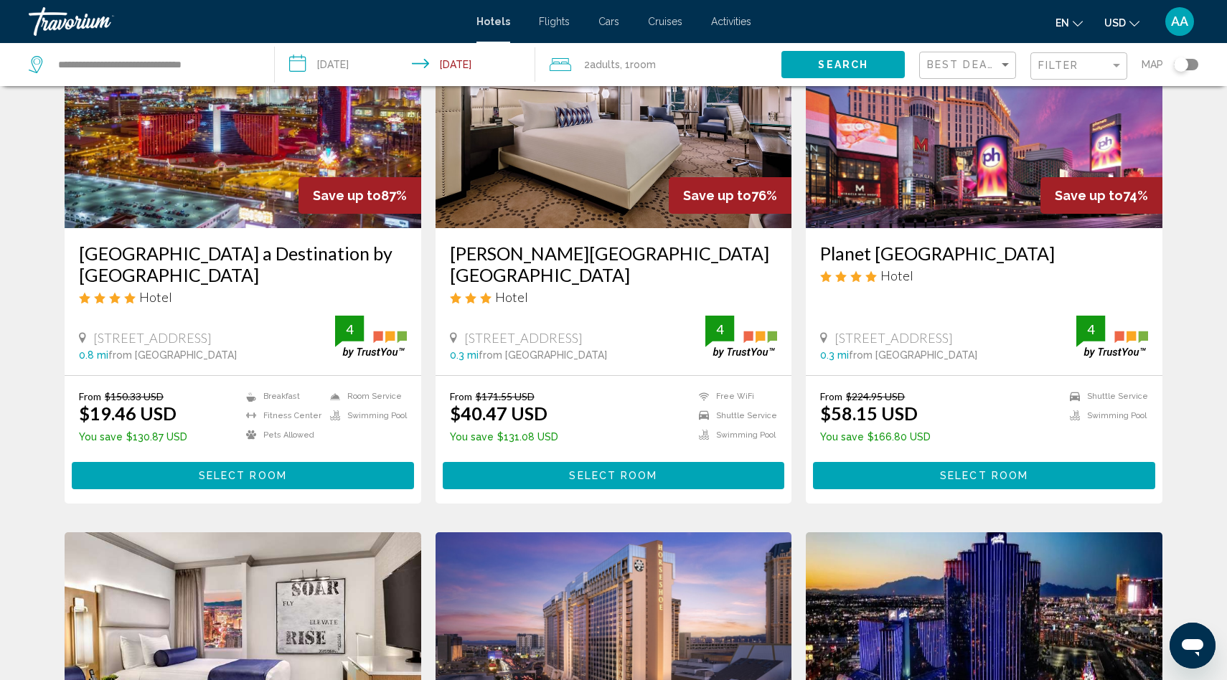
scroll to position [142, 0]
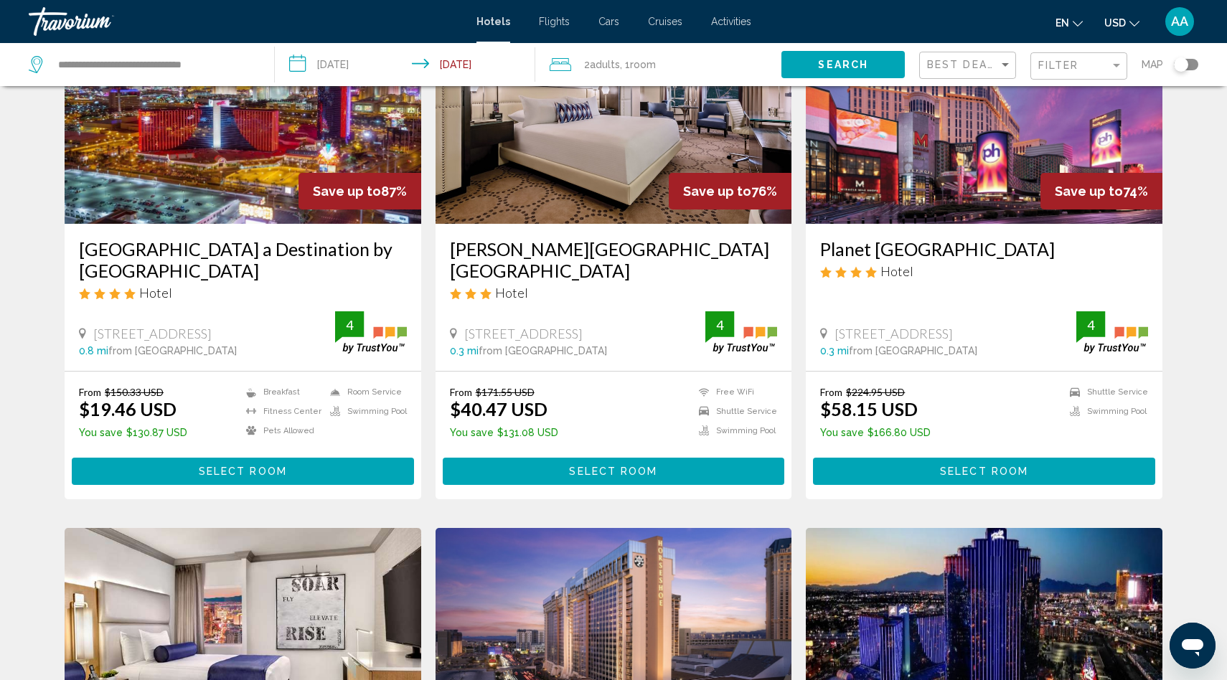
click at [293, 470] on button "Select Room" at bounding box center [243, 471] width 342 height 27
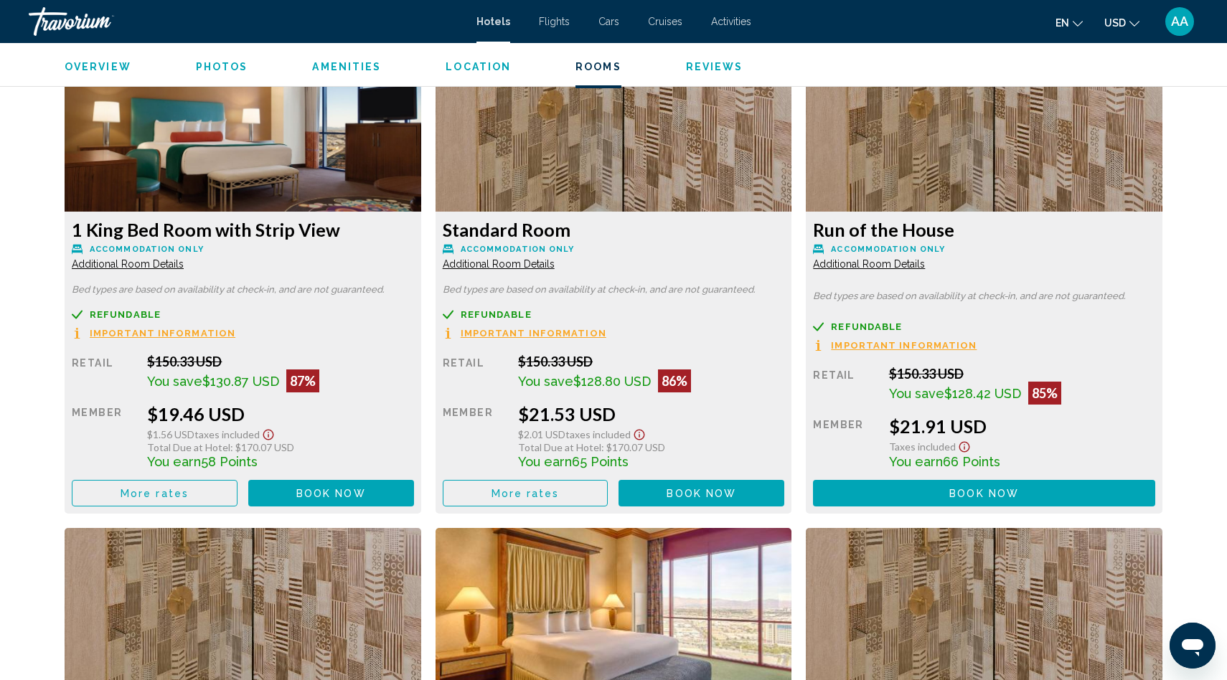
scroll to position [1805, 0]
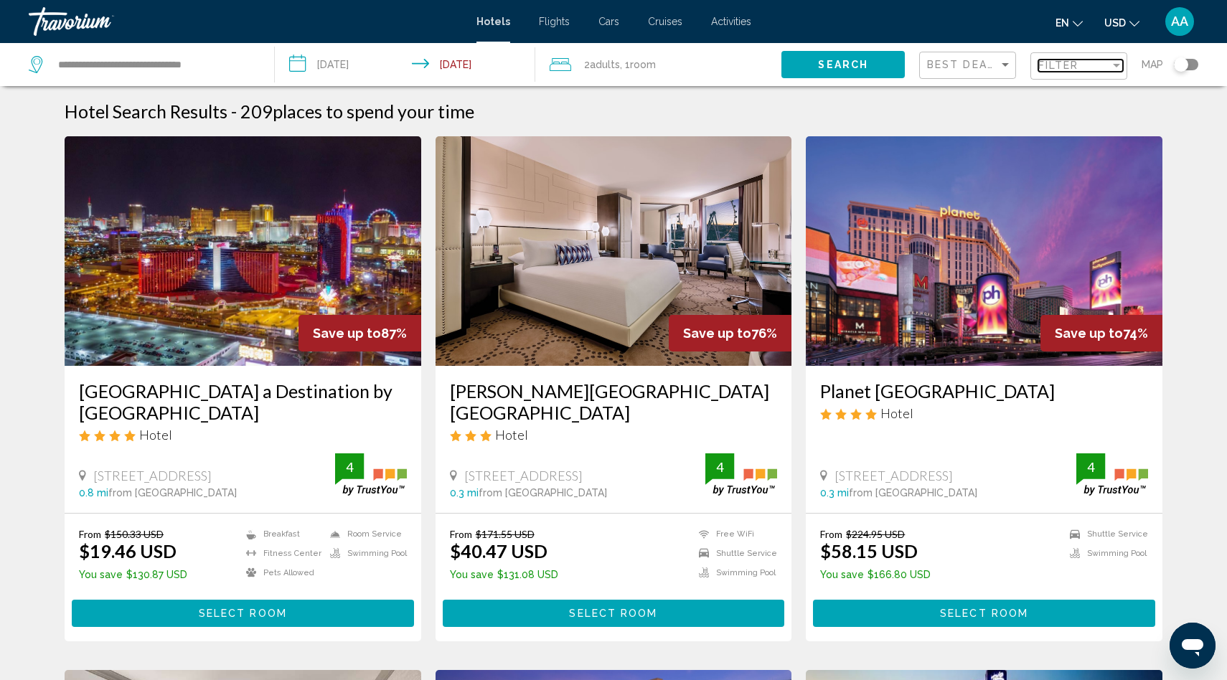
click at [1069, 66] on span "Filter" at bounding box center [1058, 65] width 41 height 11
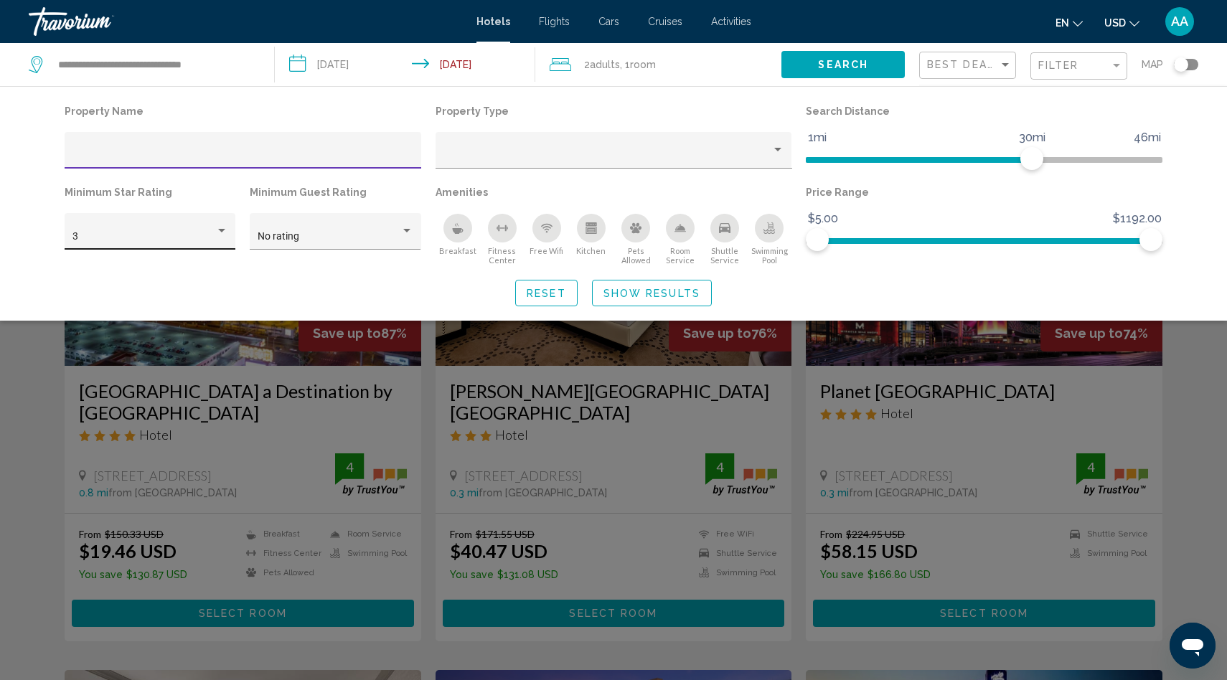
click at [135, 230] on div "3" at bounding box center [150, 235] width 156 height 29
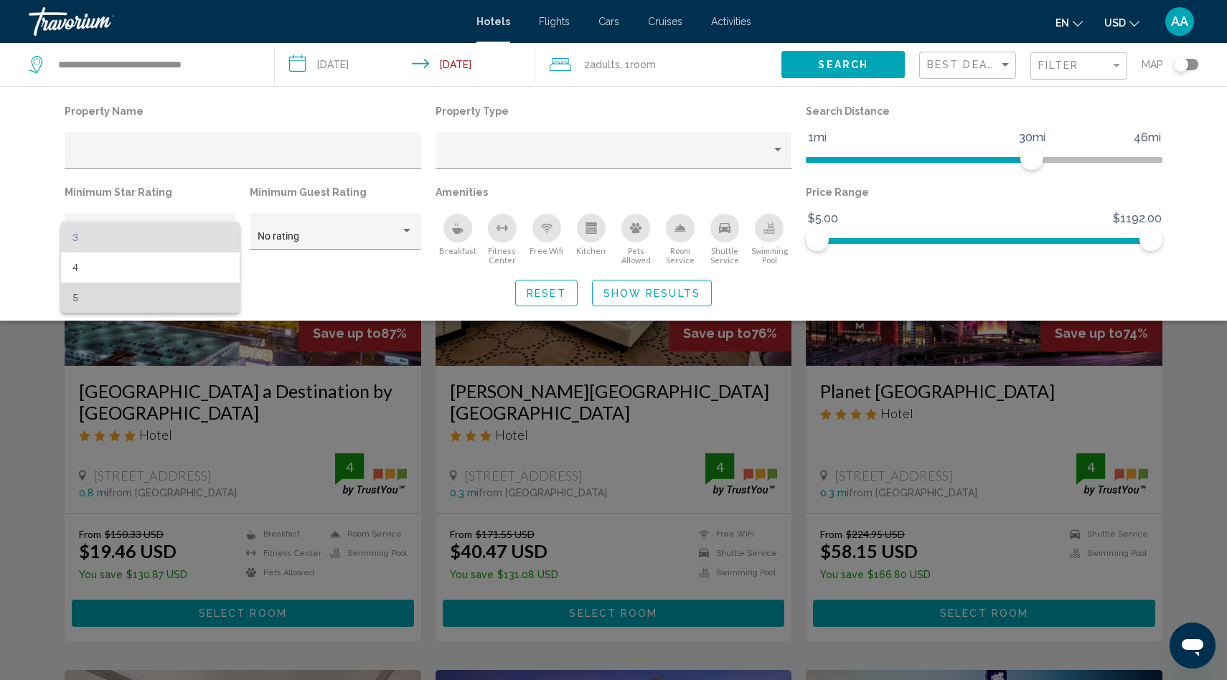
click at [89, 298] on span "5" at bounding box center [150, 298] width 156 height 30
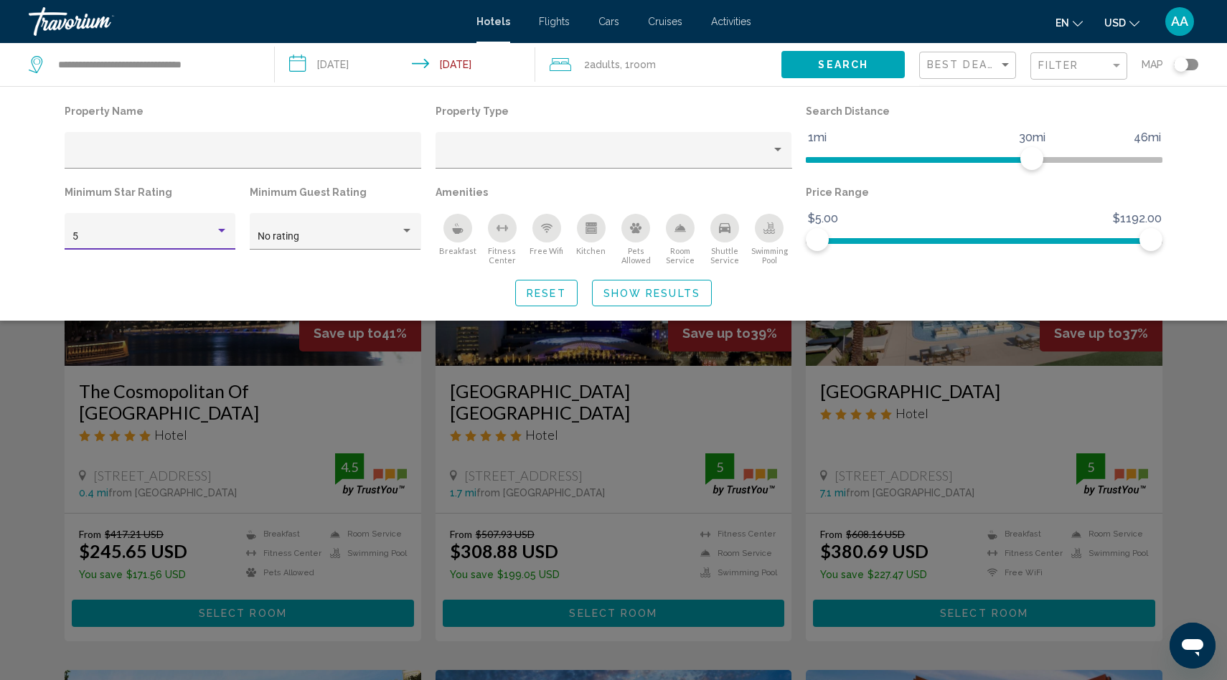
click at [766, 217] on div "Swimming Pool" at bounding box center [769, 228] width 29 height 29
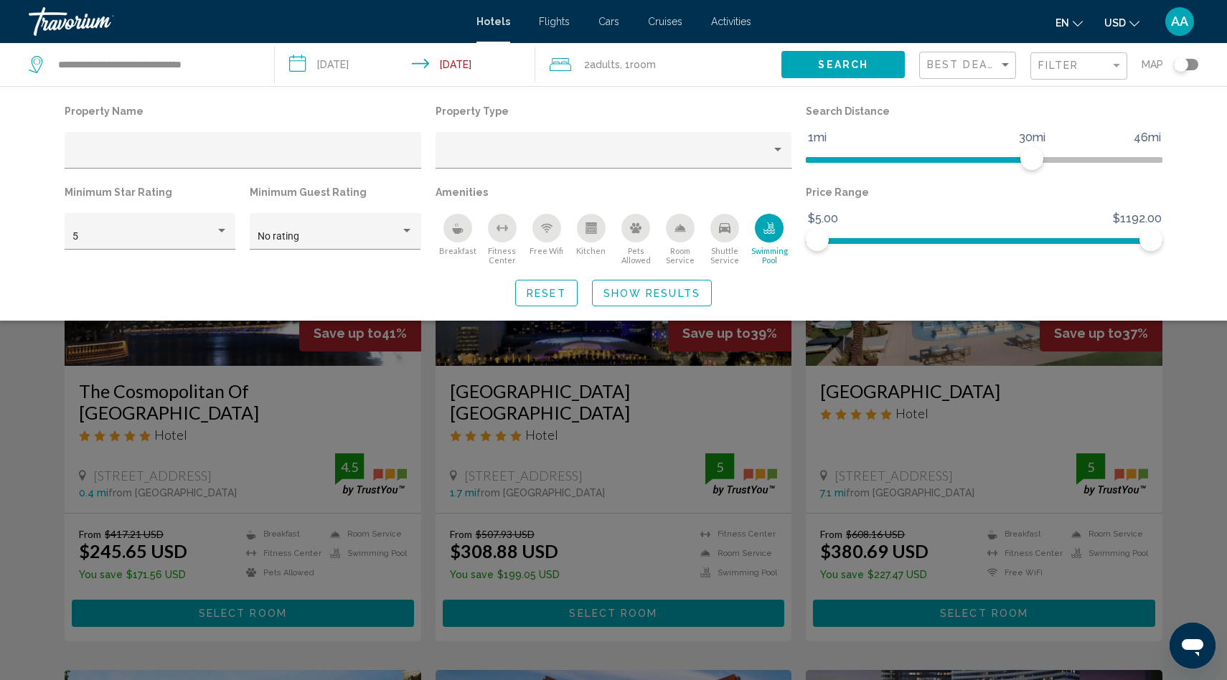
click at [641, 288] on span "Show Results" at bounding box center [651, 293] width 97 height 11
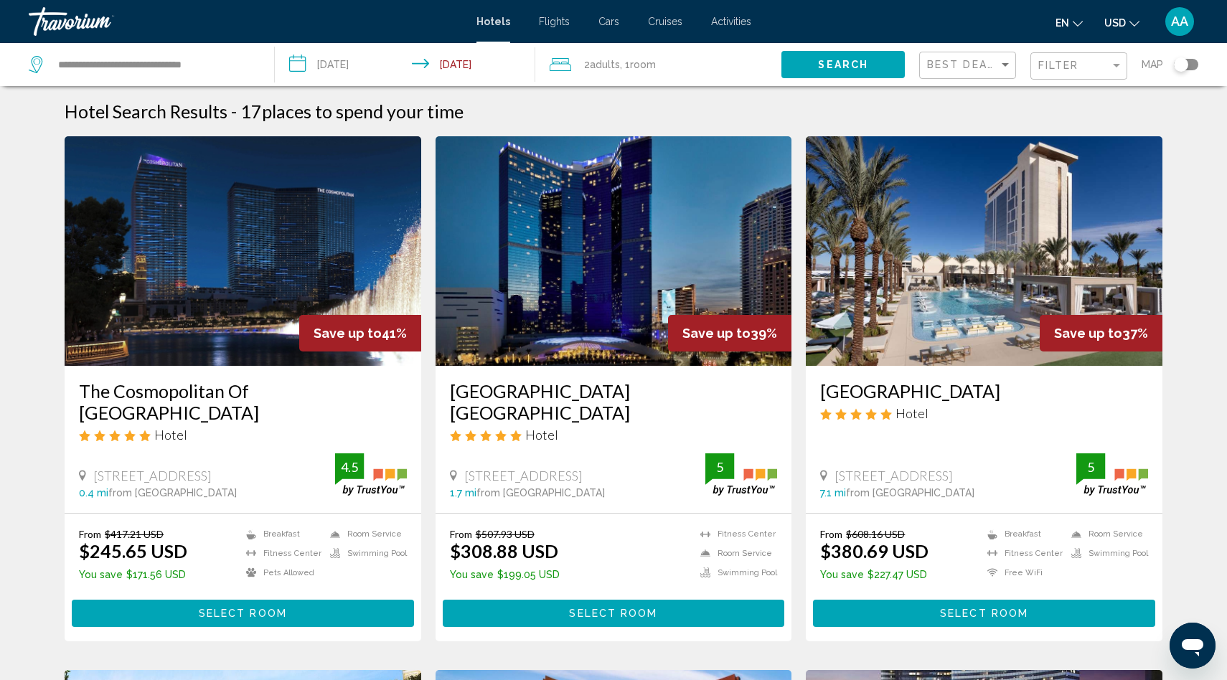
click at [959, 72] on div "Best Deals" at bounding box center [969, 65] width 85 height 27
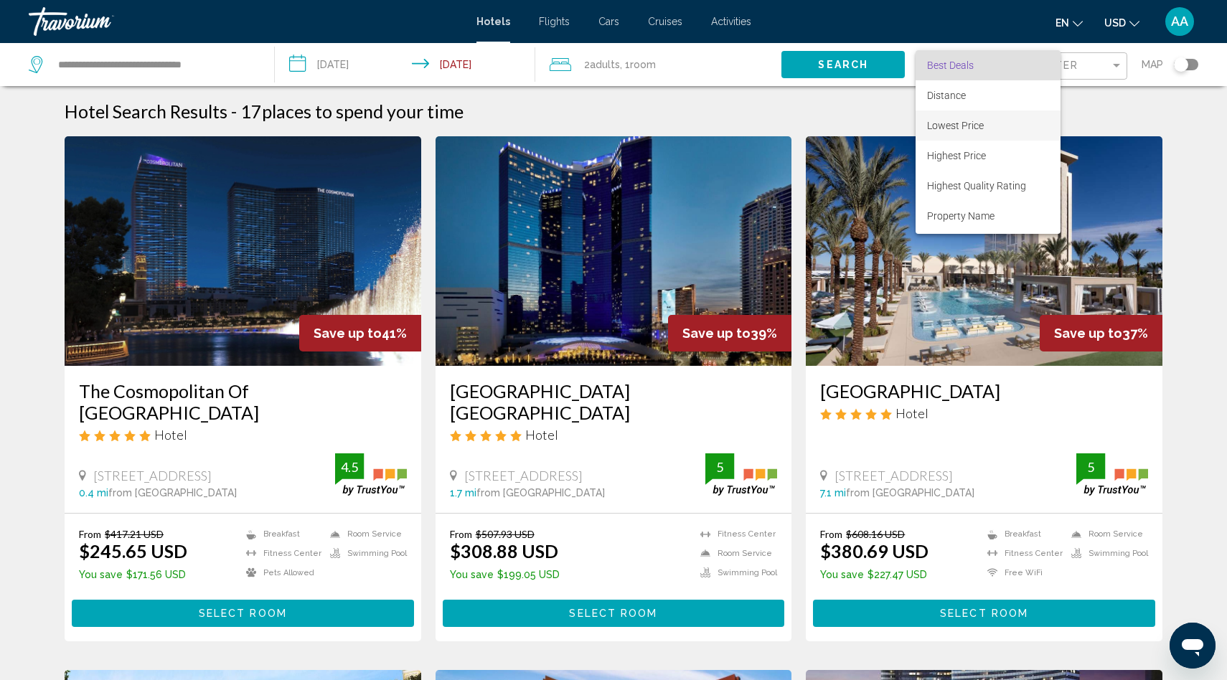
click at [935, 123] on span "Lowest Price" at bounding box center [955, 125] width 57 height 11
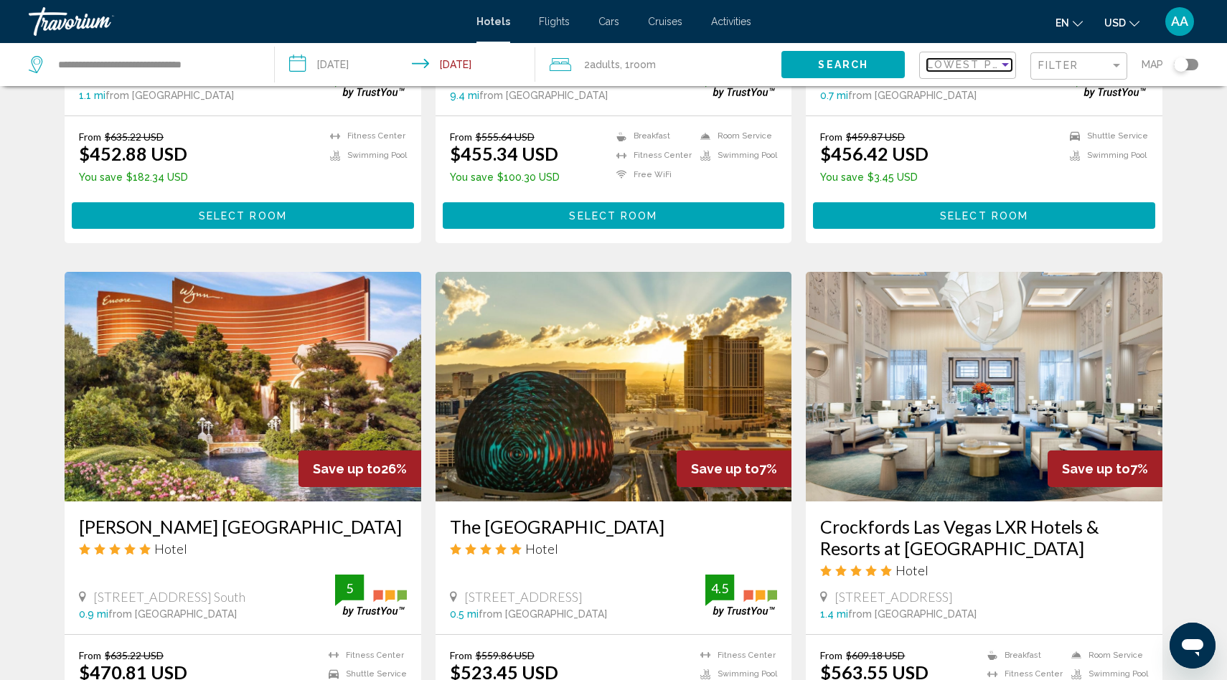
scroll to position [1454, 0]
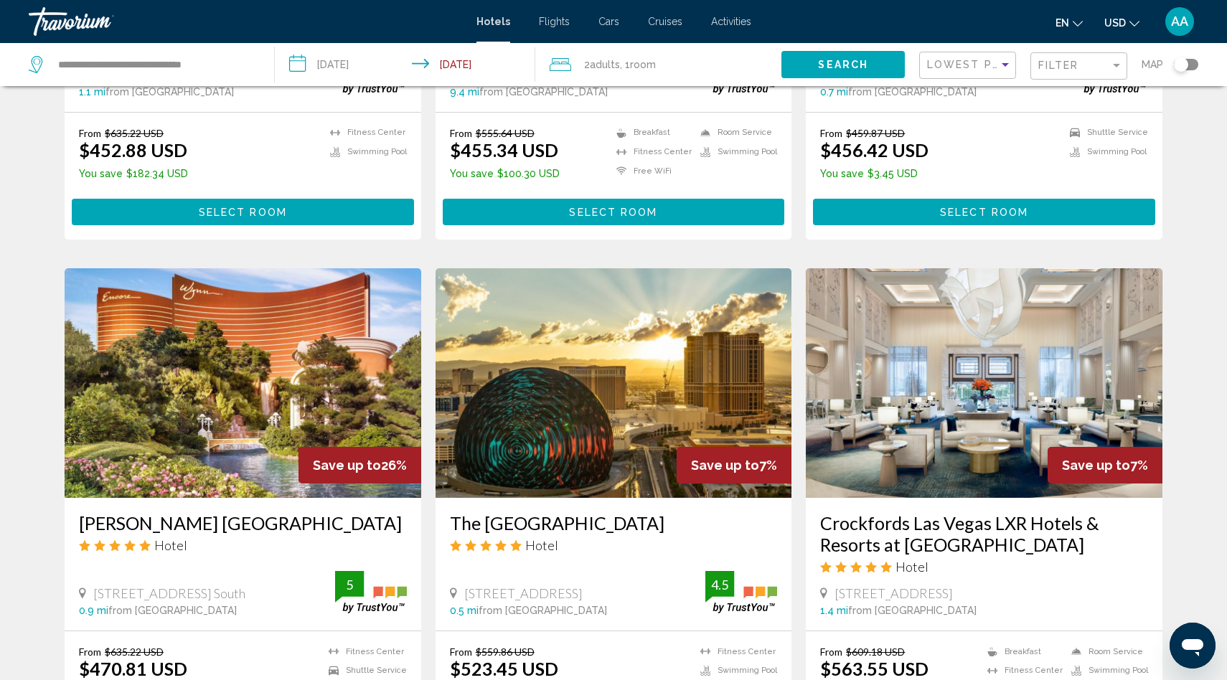
click at [553, 376] on img "Main content" at bounding box center [614, 383] width 357 height 230
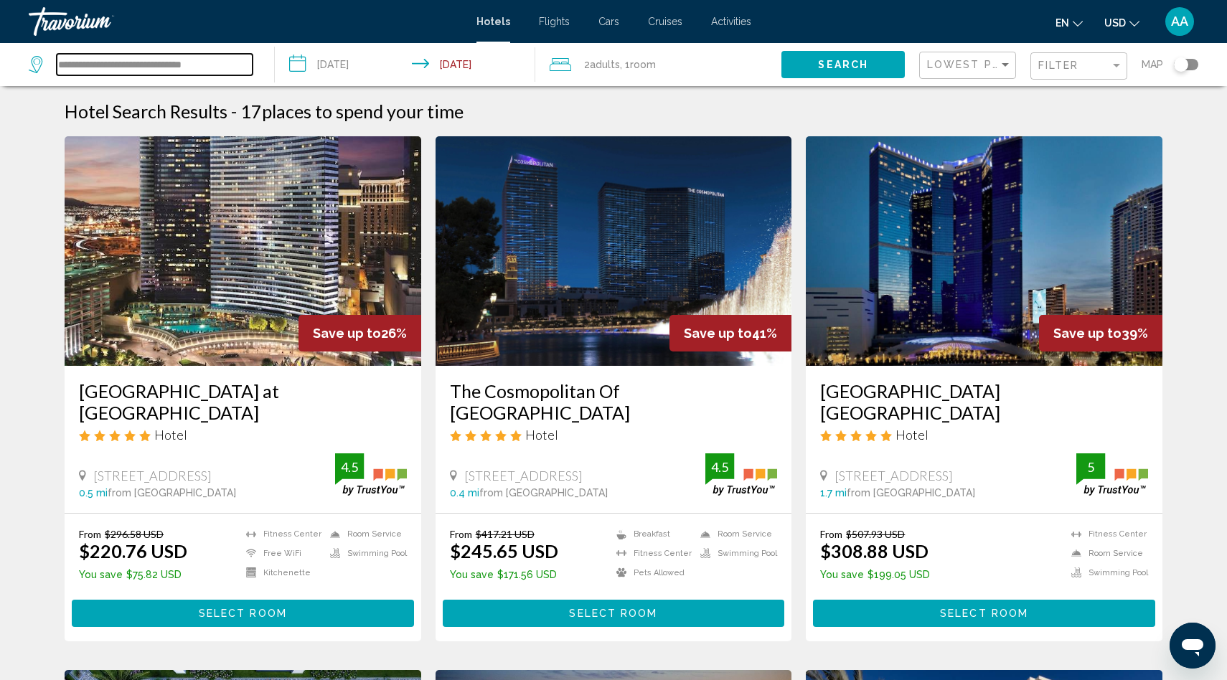
drag, startPoint x: 229, startPoint y: 58, endPoint x: 11, endPoint y: 54, distance: 218.2
click at [11, 54] on app-destination-search "**********" at bounding box center [137, 64] width 275 height 43
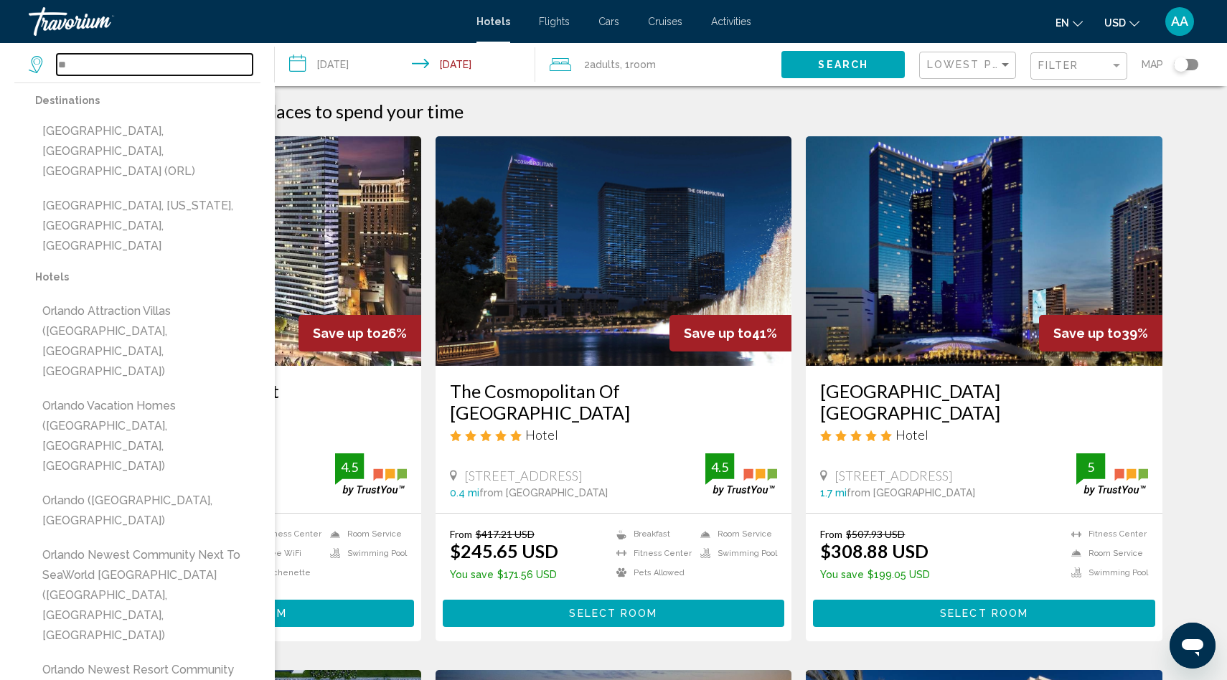
type input "*"
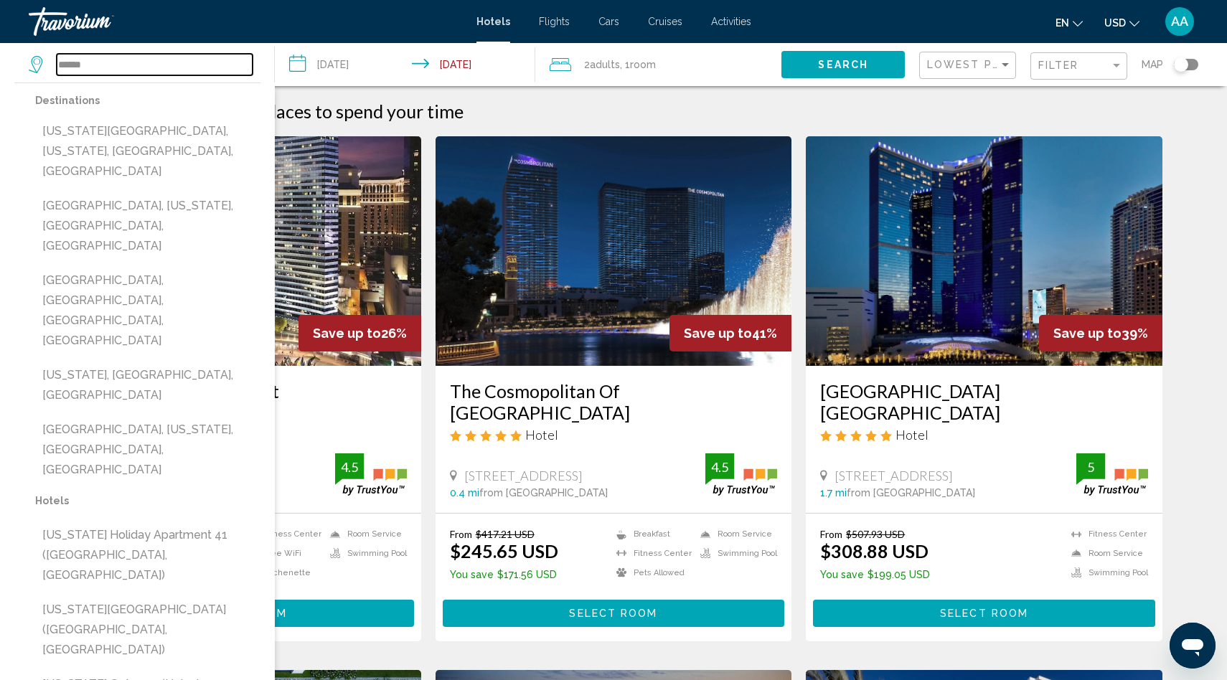
drag, startPoint x: 113, startPoint y: 64, endPoint x: 56, endPoint y: 62, distance: 56.7
click at [56, 62] on div "******" at bounding box center [141, 65] width 224 height 22
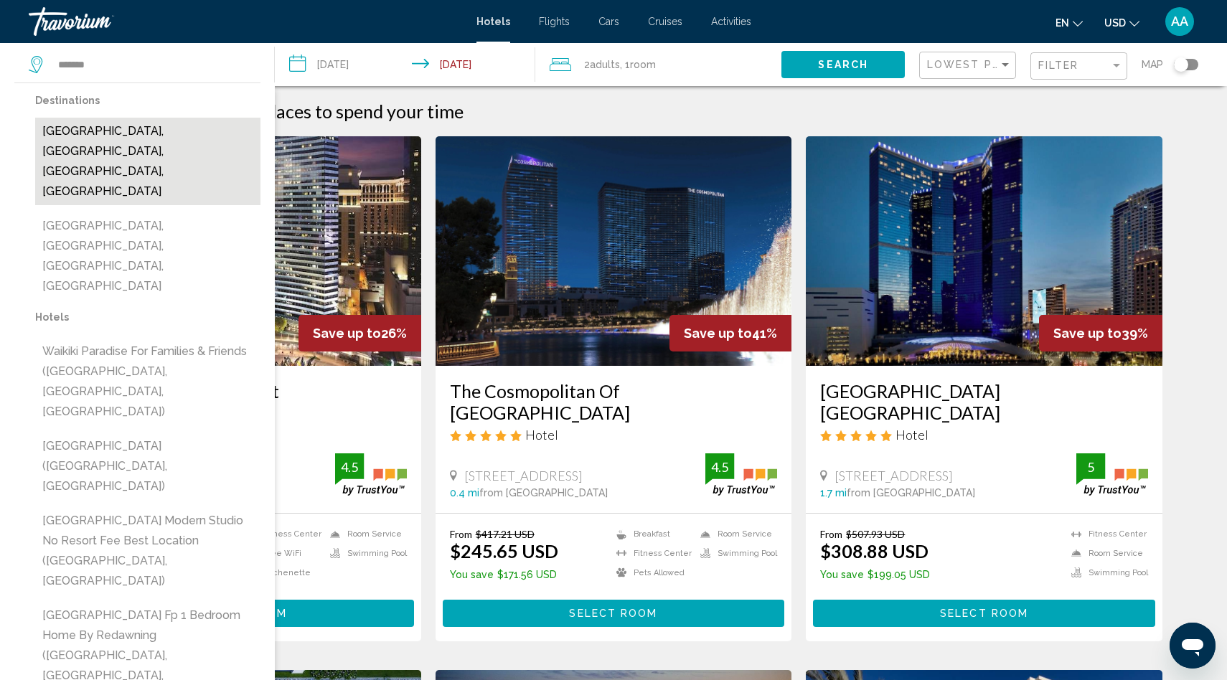
click at [100, 128] on button "Waikiki Beach, Oahu Island, HI, United States" at bounding box center [147, 162] width 225 height 88
type input "**********"
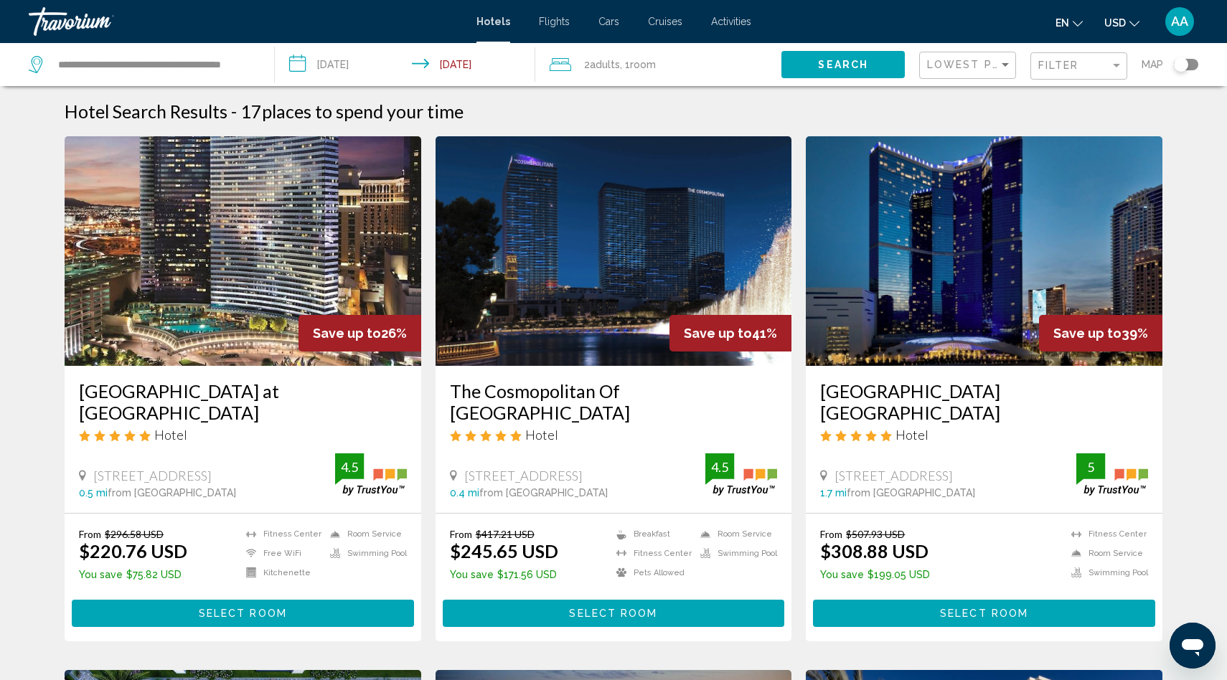
click at [834, 60] on span "Search" at bounding box center [843, 65] width 50 height 11
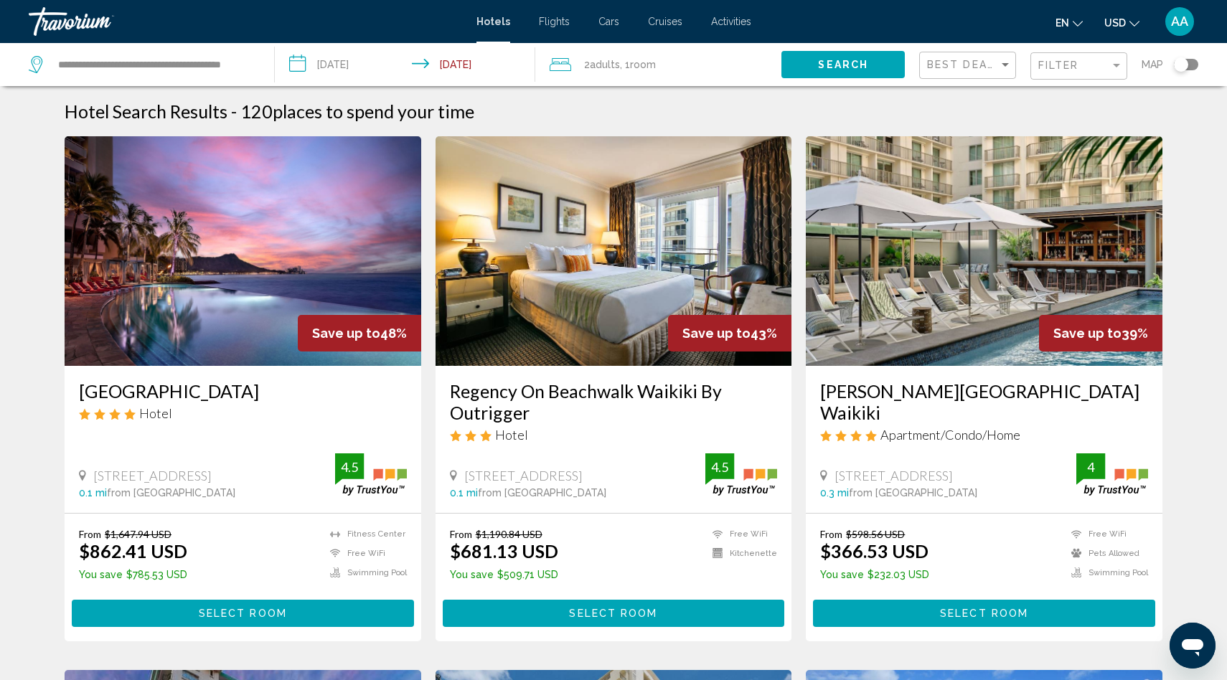
click at [451, 66] on input "**********" at bounding box center [408, 66] width 266 height 47
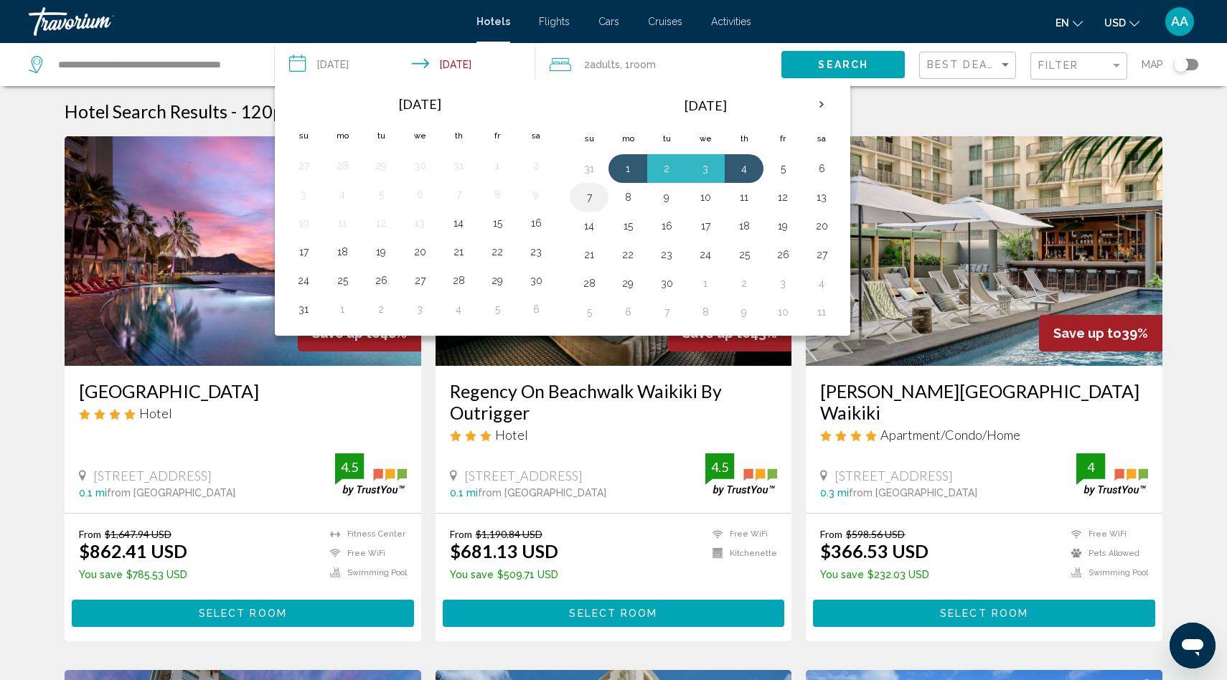
click at [585, 195] on button "7" at bounding box center [589, 197] width 23 height 20
click at [626, 166] on button "1" at bounding box center [627, 169] width 23 height 20
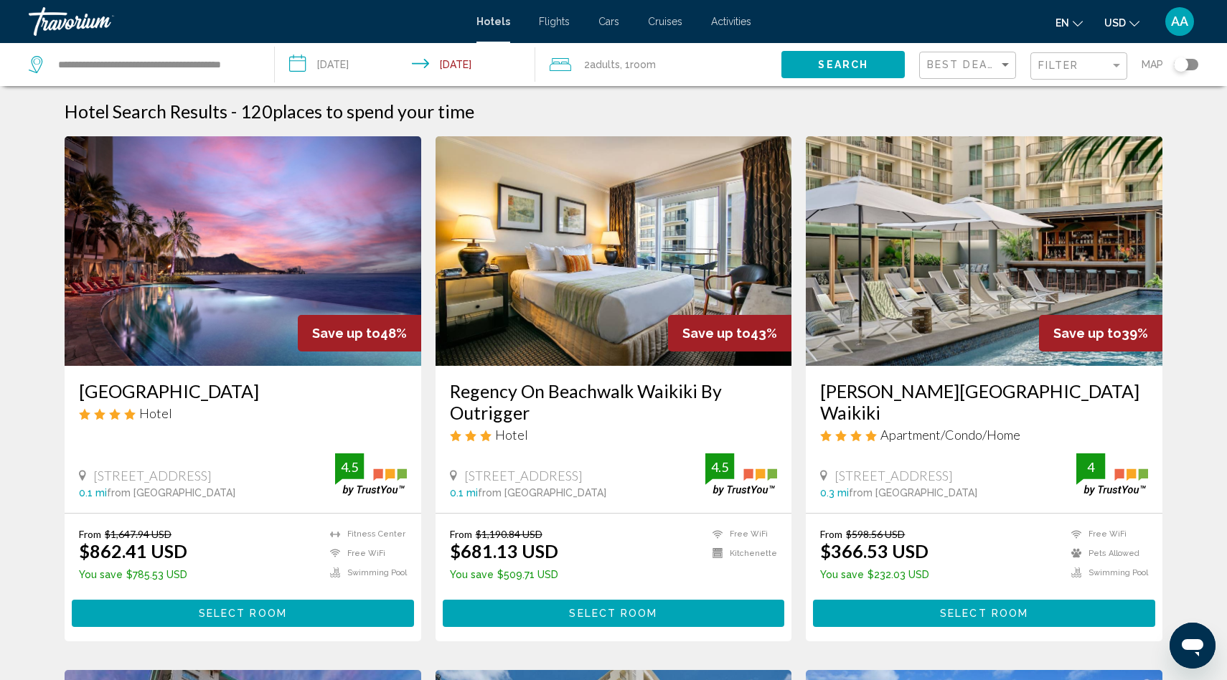
click at [466, 62] on input "**********" at bounding box center [408, 66] width 266 height 47
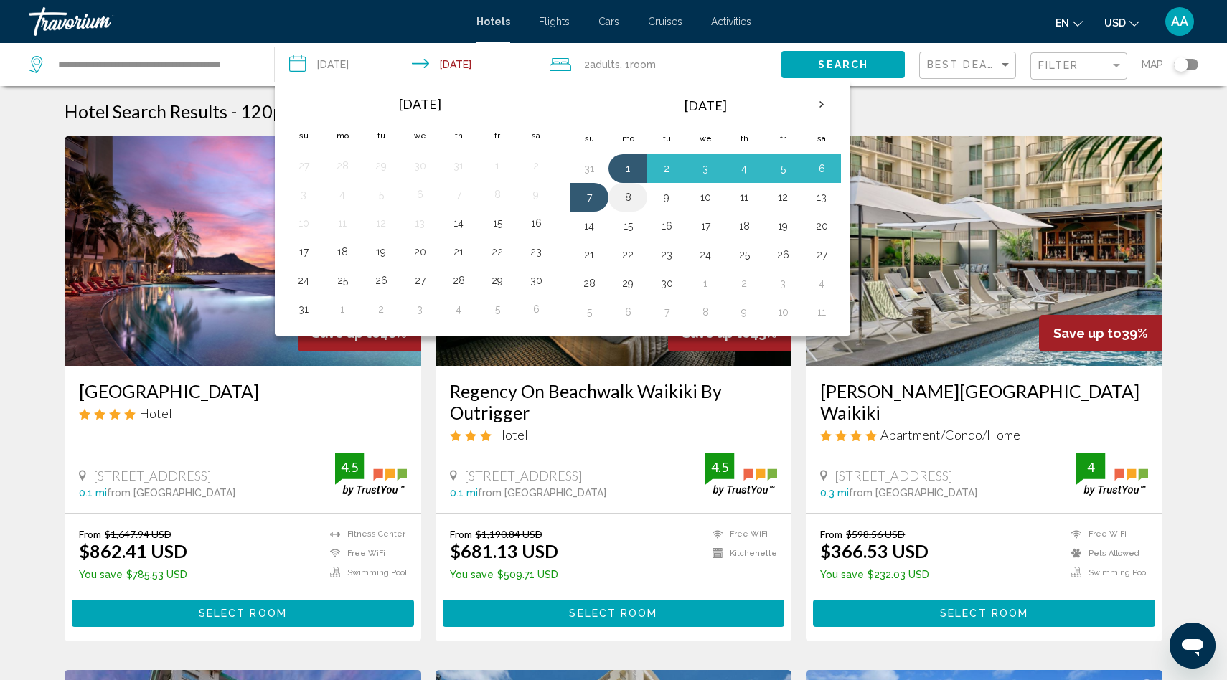
click at [628, 199] on button "8" at bounding box center [627, 197] width 23 height 20
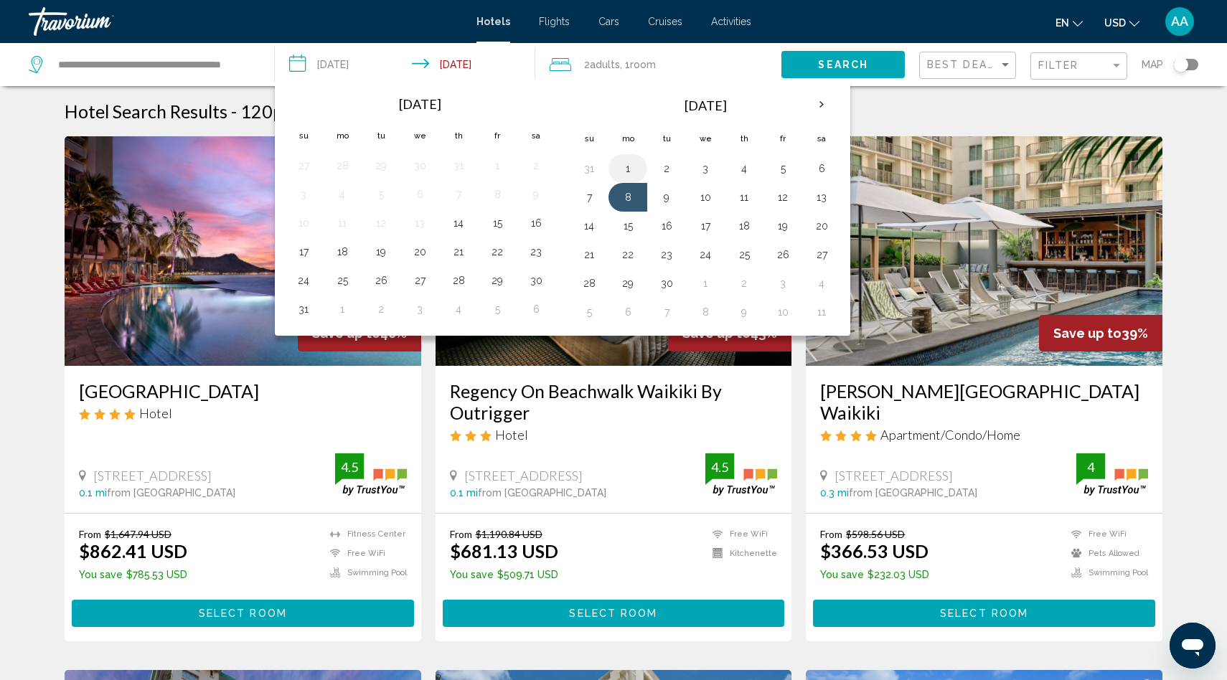
click at [628, 157] on td "1" at bounding box center [627, 168] width 39 height 29
click at [626, 173] on button "1" at bounding box center [627, 169] width 23 height 20
type input "**********"
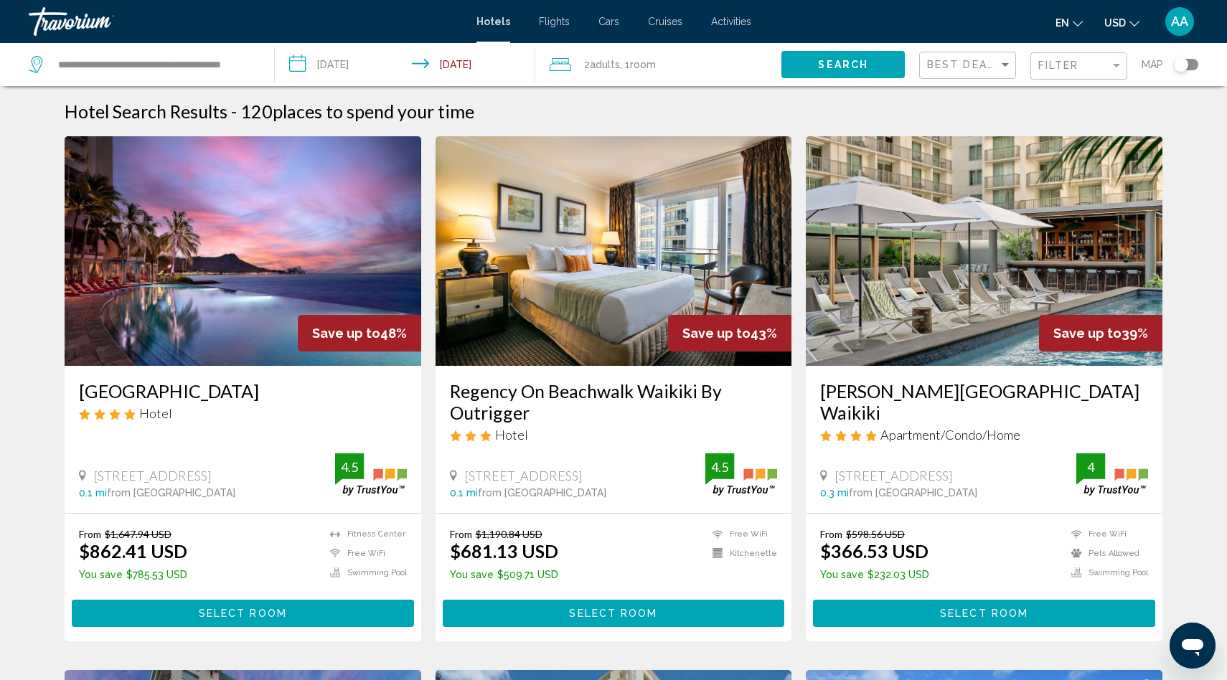
click at [840, 55] on button "Search" at bounding box center [842, 64] width 123 height 27
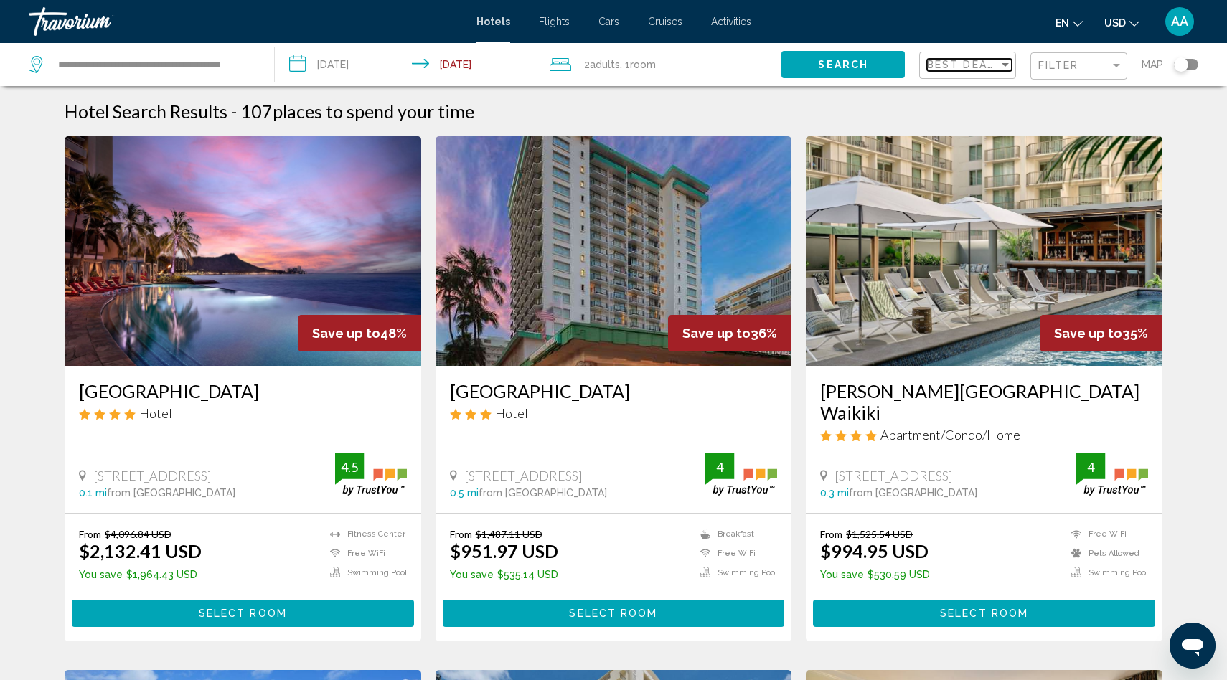
click at [944, 66] on span "Best Deals" at bounding box center [964, 64] width 75 height 11
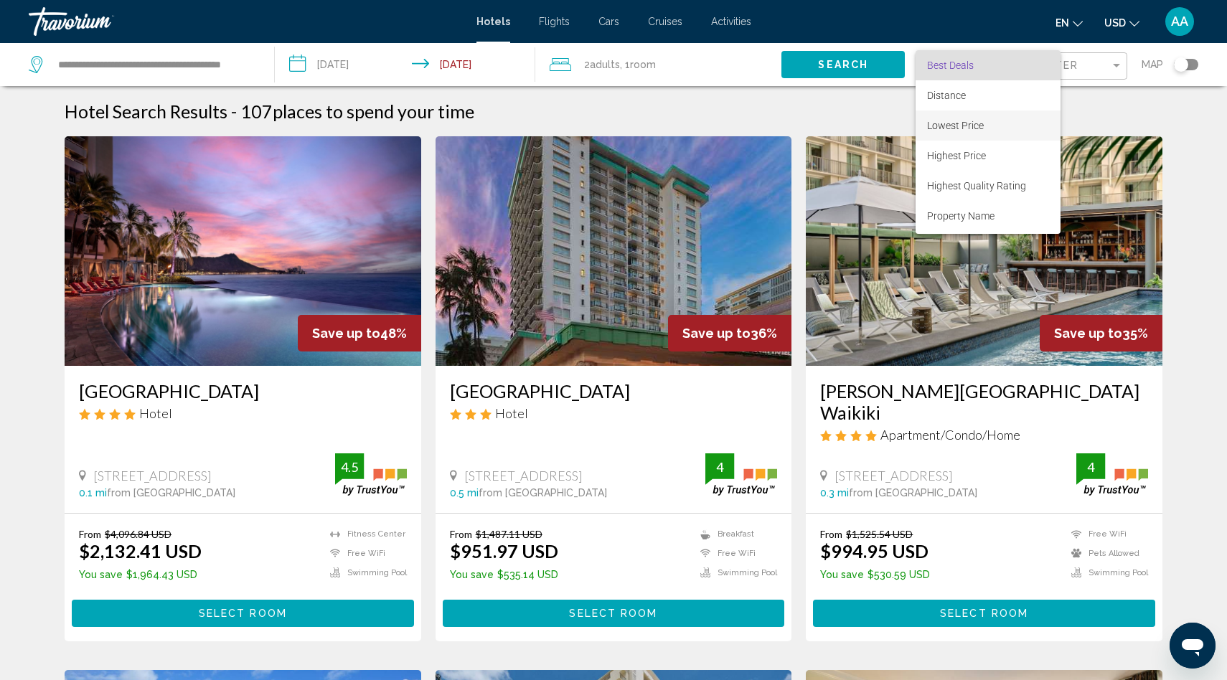
click at [941, 125] on span "Lowest Price" at bounding box center [955, 125] width 57 height 11
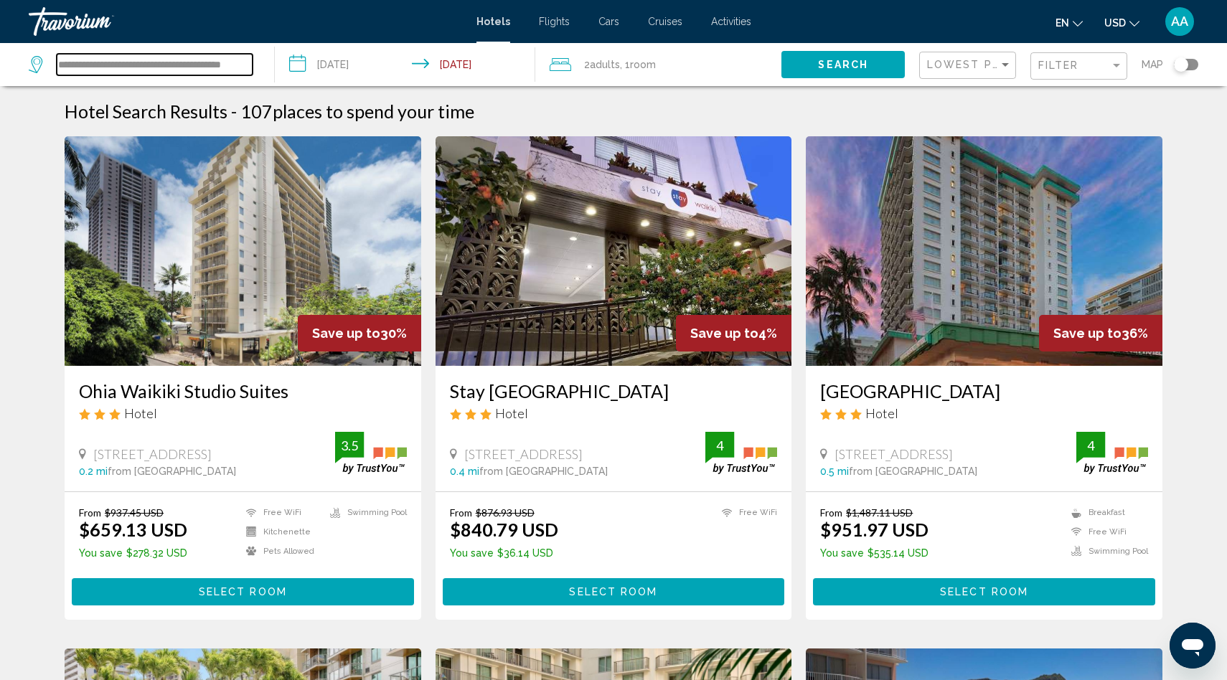
drag, startPoint x: 247, startPoint y: 65, endPoint x: 14, endPoint y: 55, distance: 232.7
click at [14, 55] on app-destination-search "**********" at bounding box center [137, 64] width 275 height 43
drag, startPoint x: 95, startPoint y: 63, endPoint x: 32, endPoint y: 60, distance: 62.5
click at [32, 60] on div "****" at bounding box center [141, 65] width 224 height 22
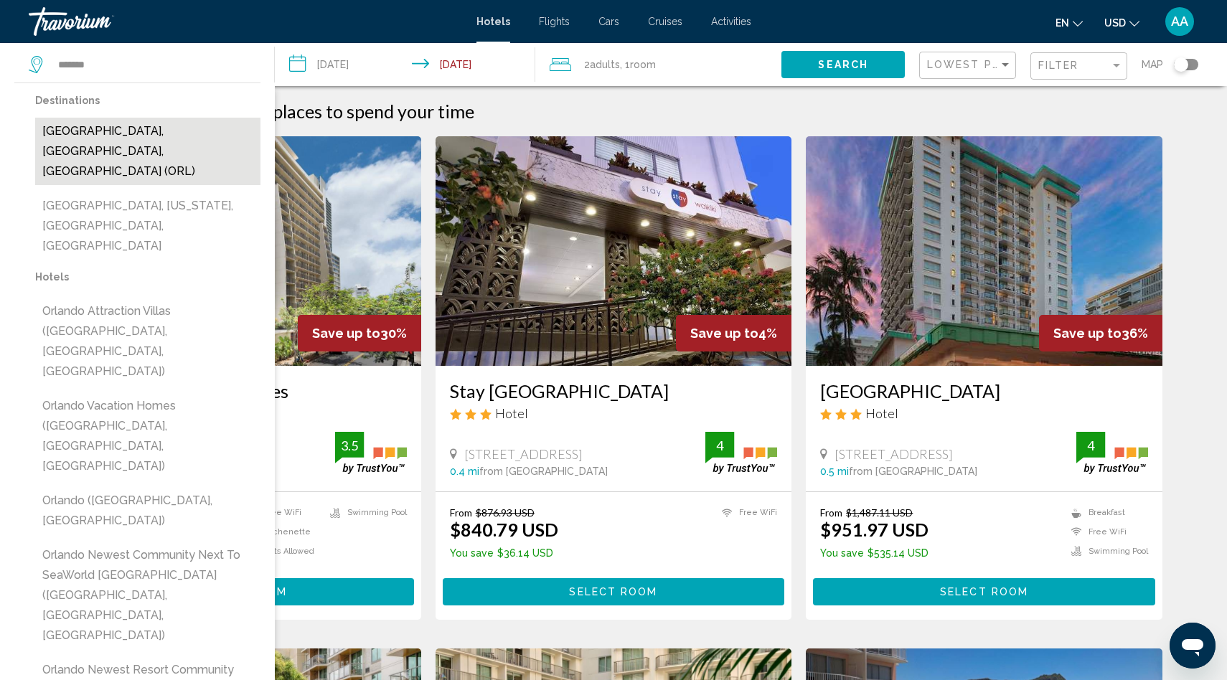
click at [61, 133] on button "Orlando, FL, United States (ORL)" at bounding box center [147, 151] width 225 height 67
type input "**********"
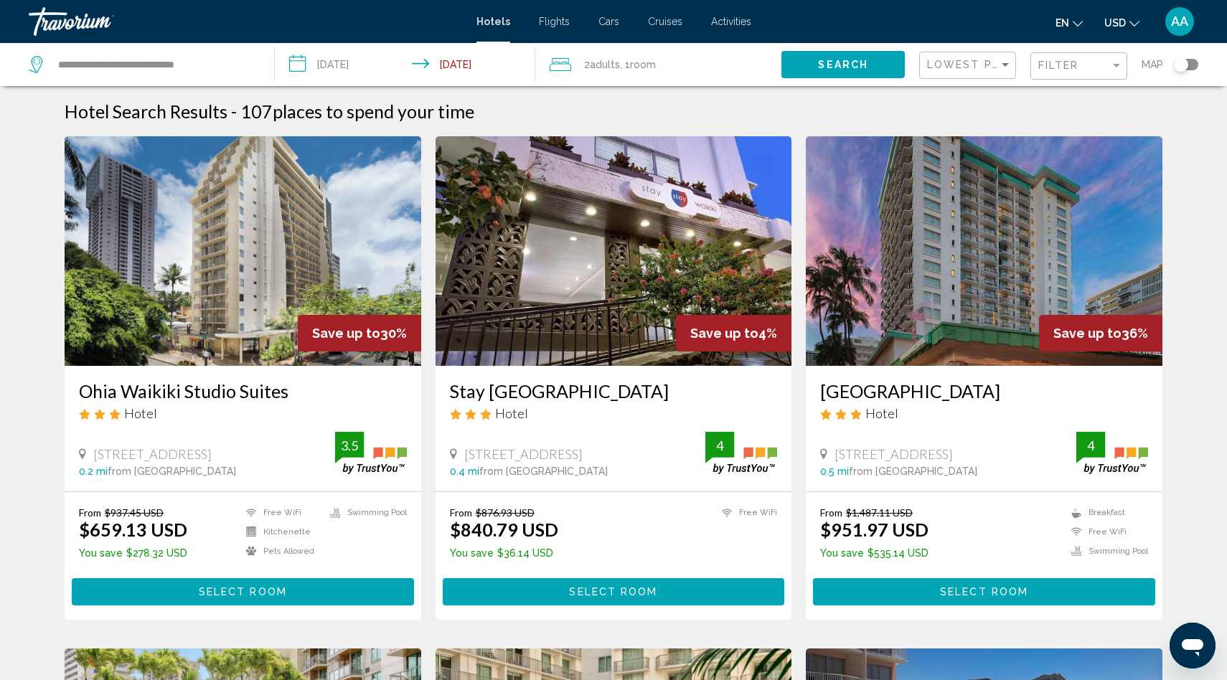
click at [456, 64] on input "**********" at bounding box center [408, 66] width 266 height 47
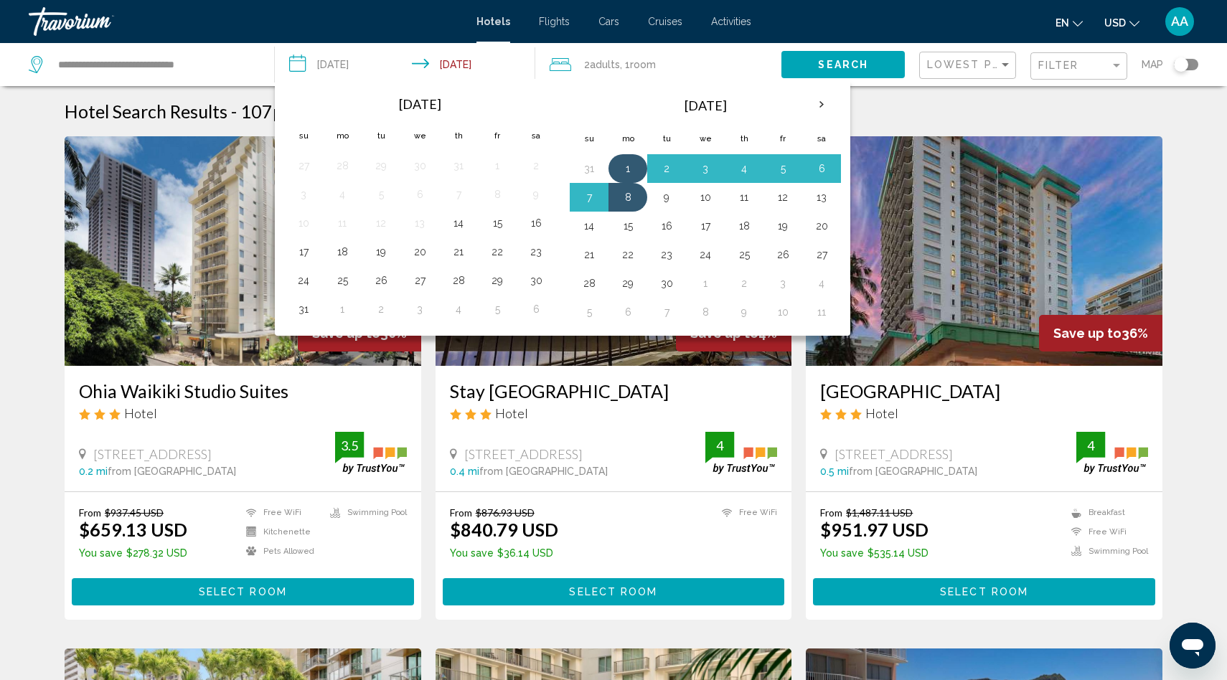
click at [634, 169] on button "1" at bounding box center [627, 169] width 23 height 20
click at [743, 174] on button "4" at bounding box center [744, 169] width 23 height 20
type input "**********"
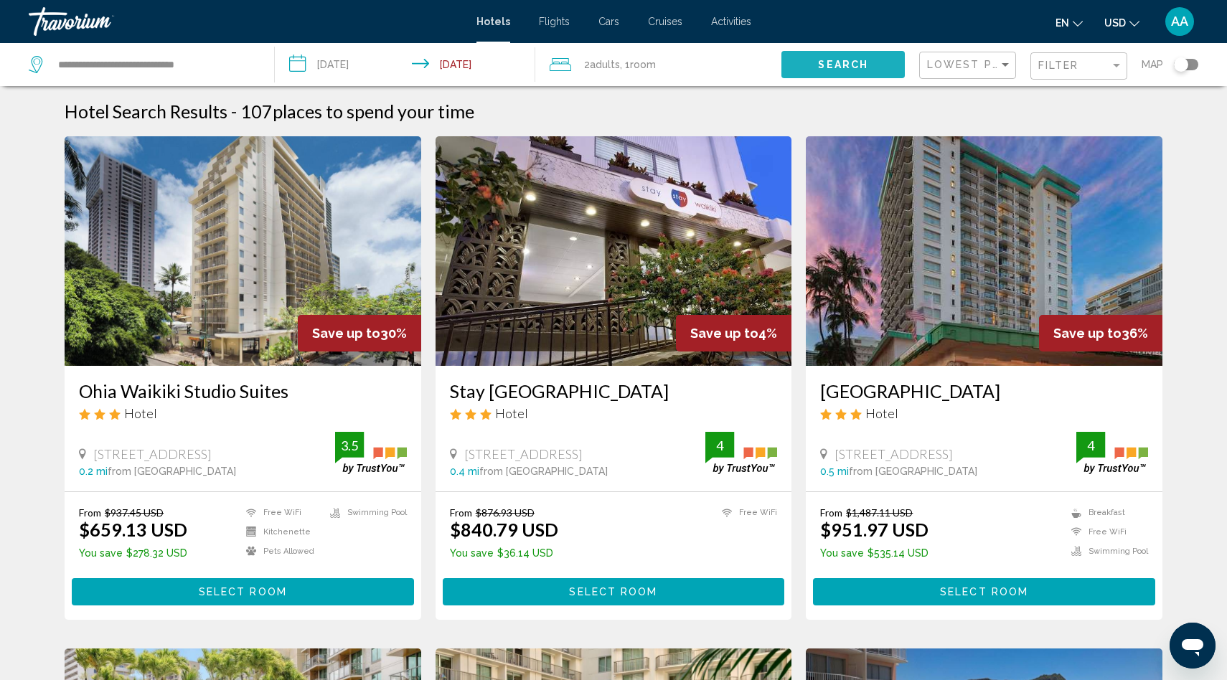
click at [853, 61] on span "Search" at bounding box center [843, 65] width 50 height 11
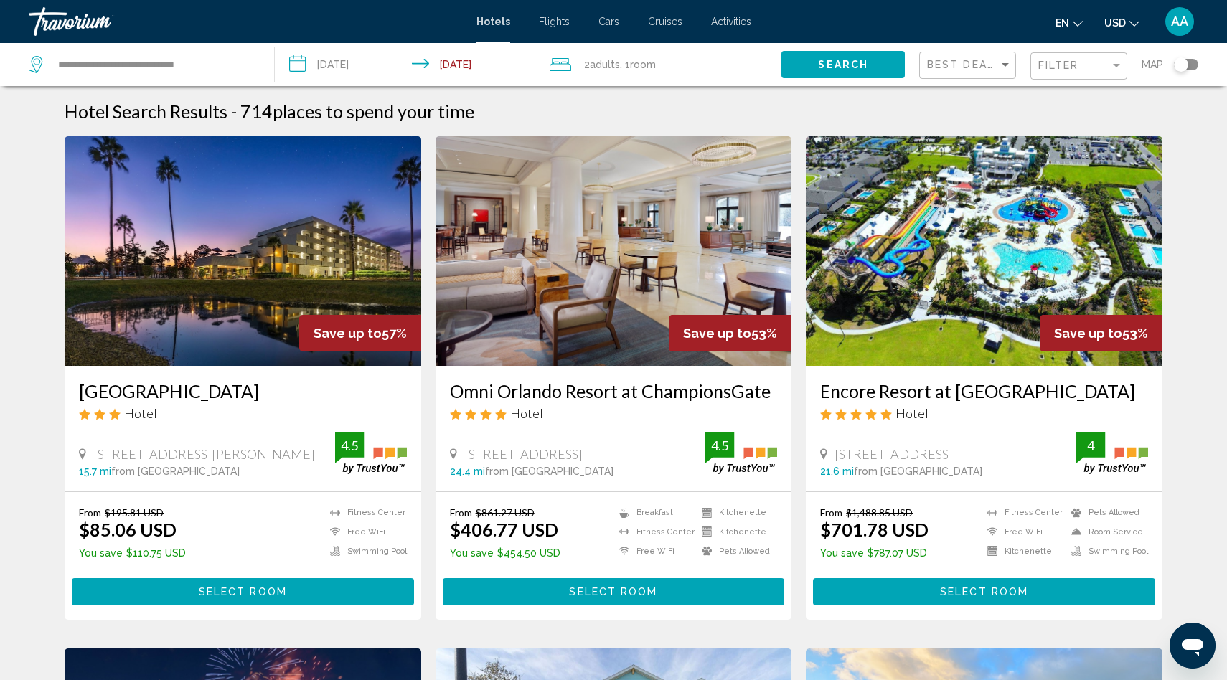
click at [230, 274] on img "Main content" at bounding box center [243, 251] width 357 height 230
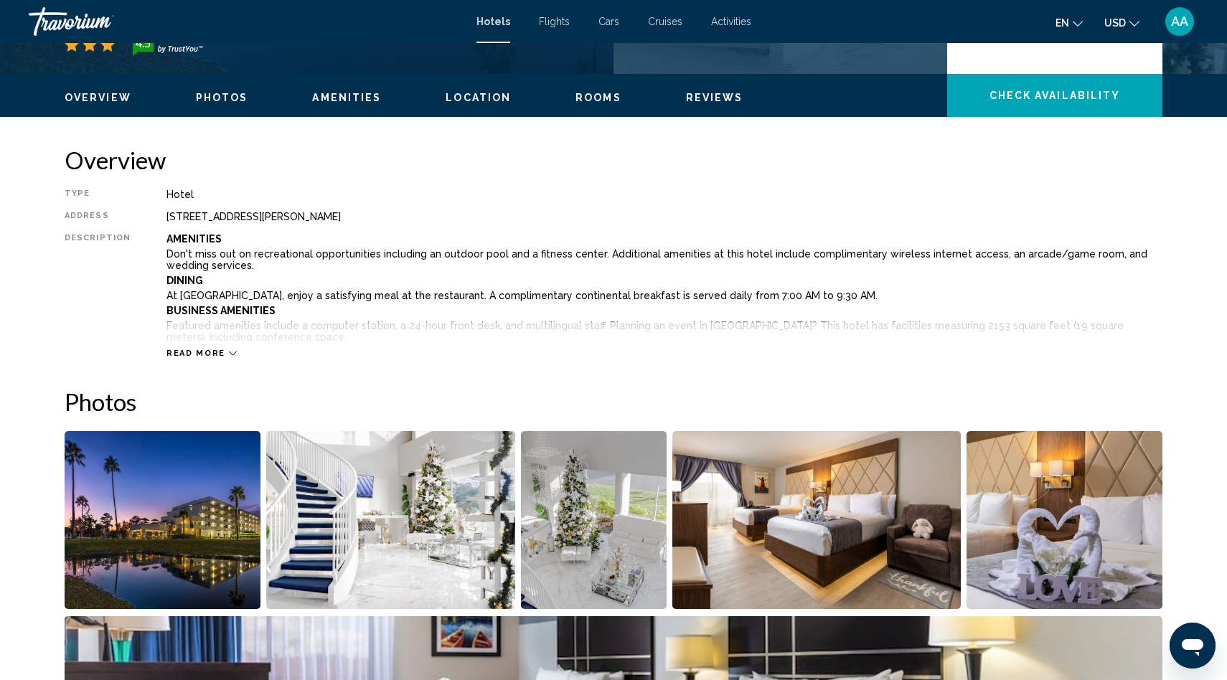
scroll to position [400, 0]
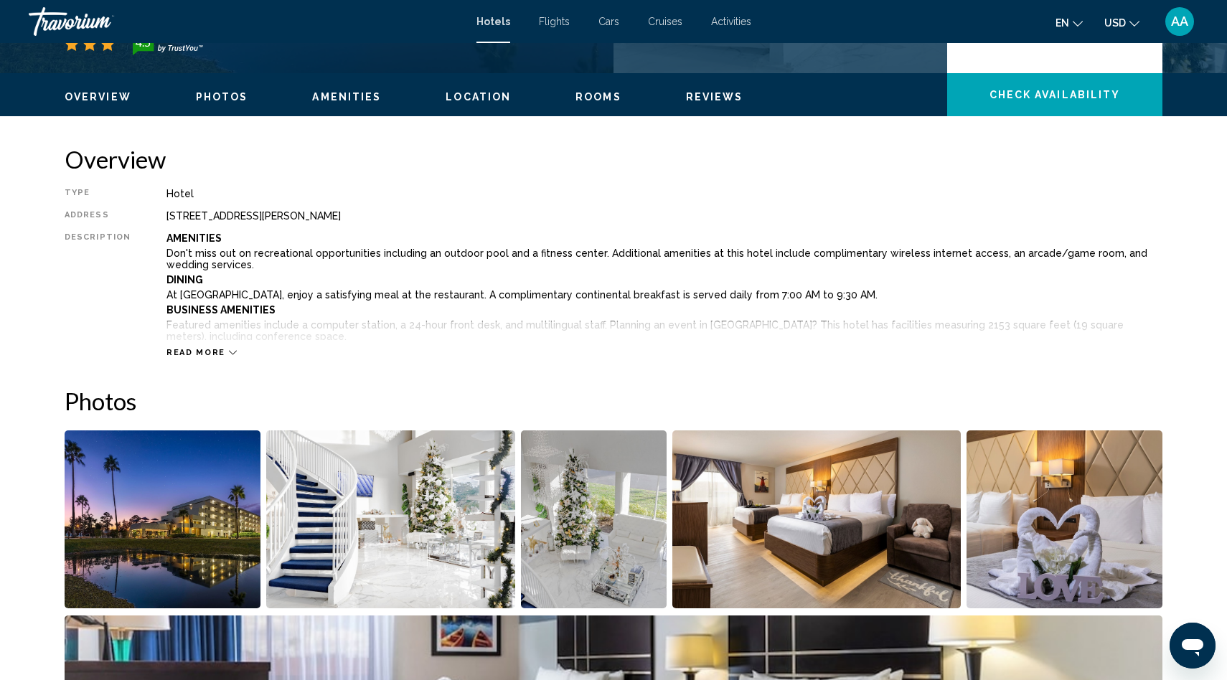
click at [203, 492] on img "Open full-screen image slider" at bounding box center [163, 519] width 196 height 178
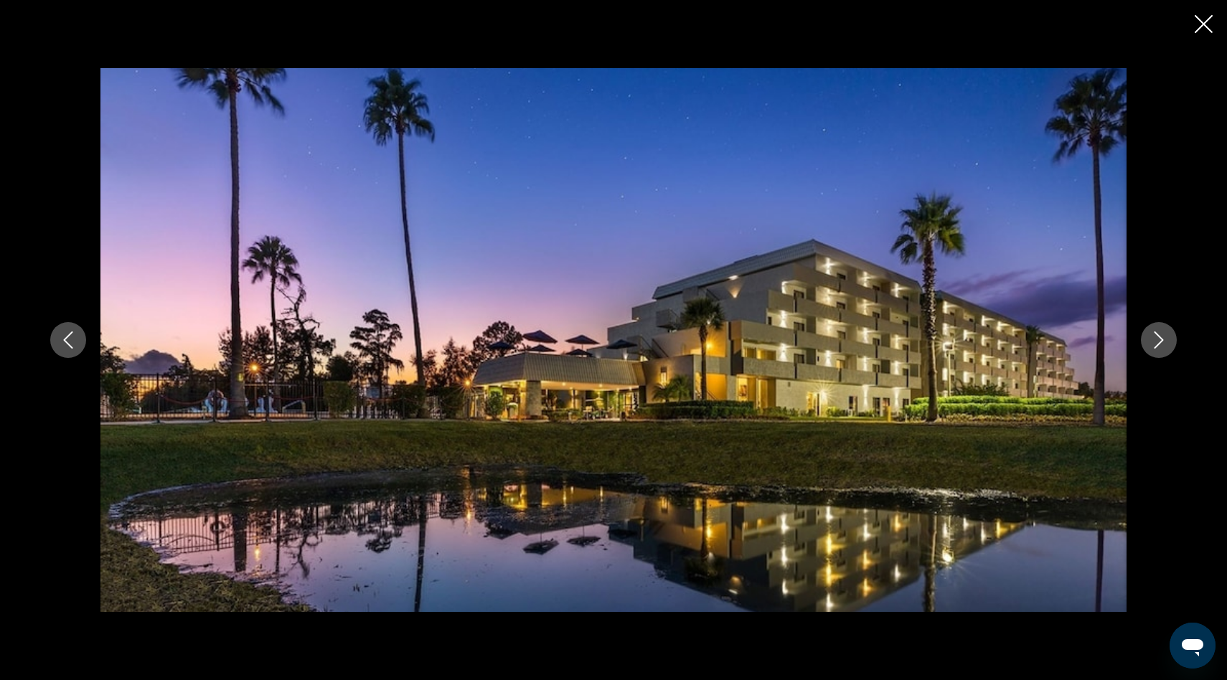
click at [1157, 338] on icon "Next image" at bounding box center [1158, 339] width 17 height 17
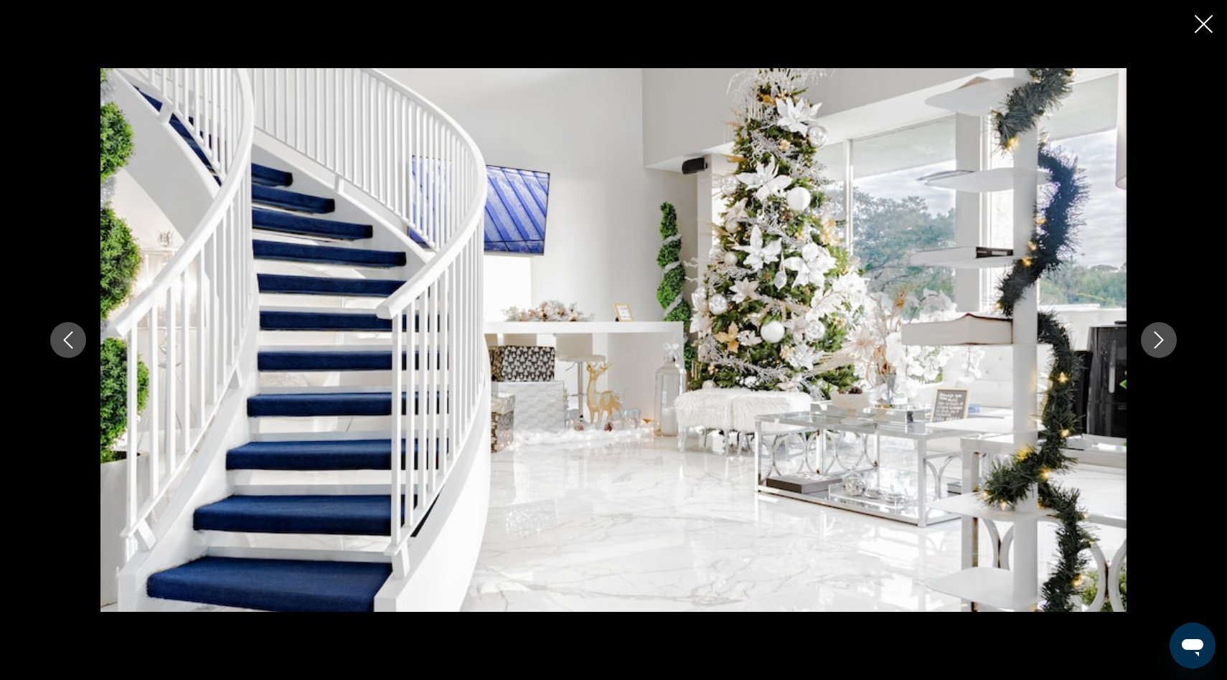
click at [1157, 338] on icon "Next image" at bounding box center [1158, 339] width 17 height 17
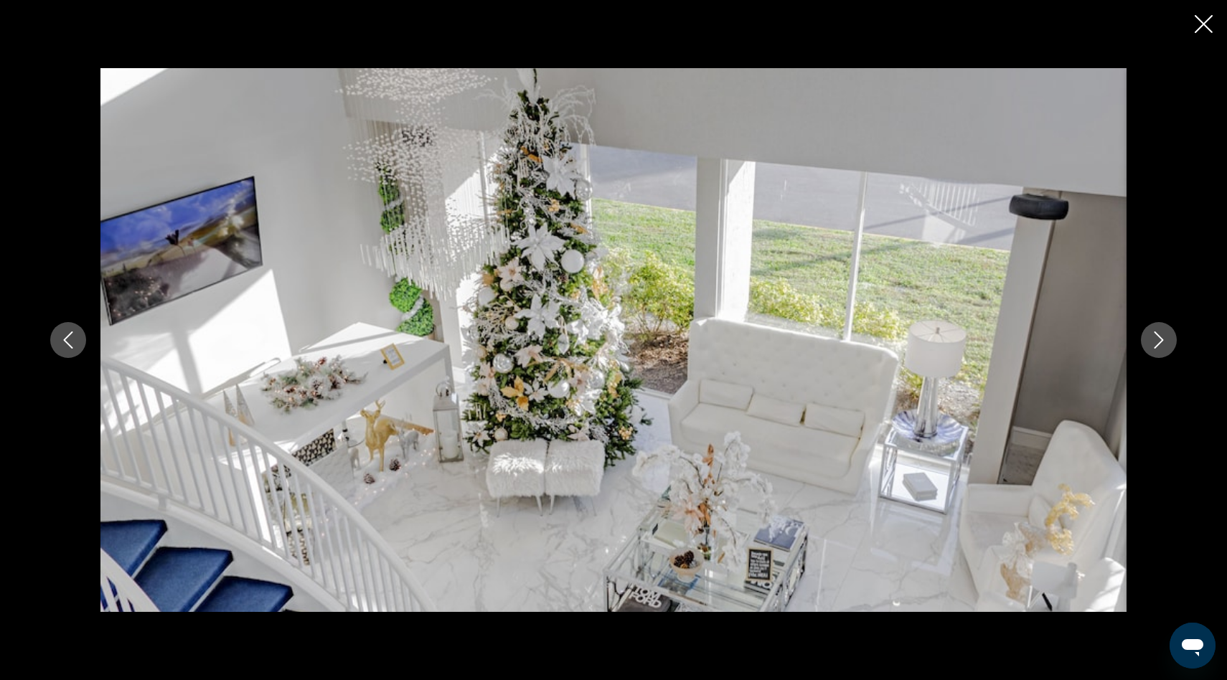
click at [1157, 338] on icon "Next image" at bounding box center [1158, 339] width 17 height 17
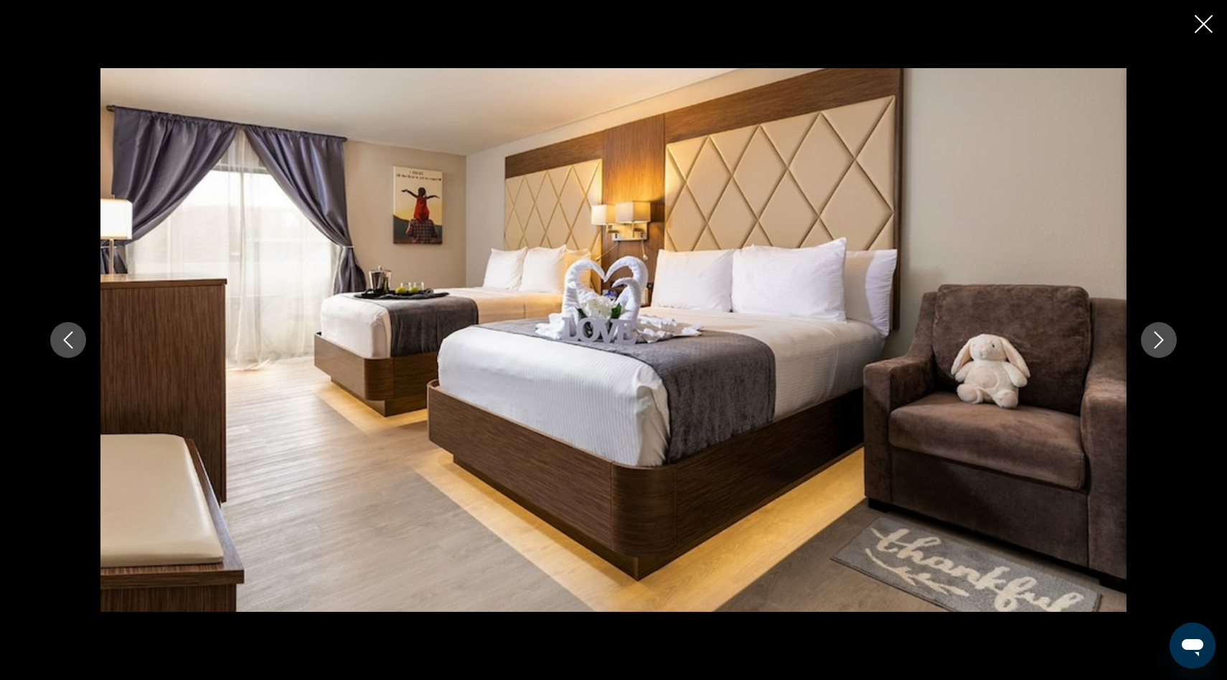
click at [1157, 338] on icon "Next image" at bounding box center [1158, 339] width 17 height 17
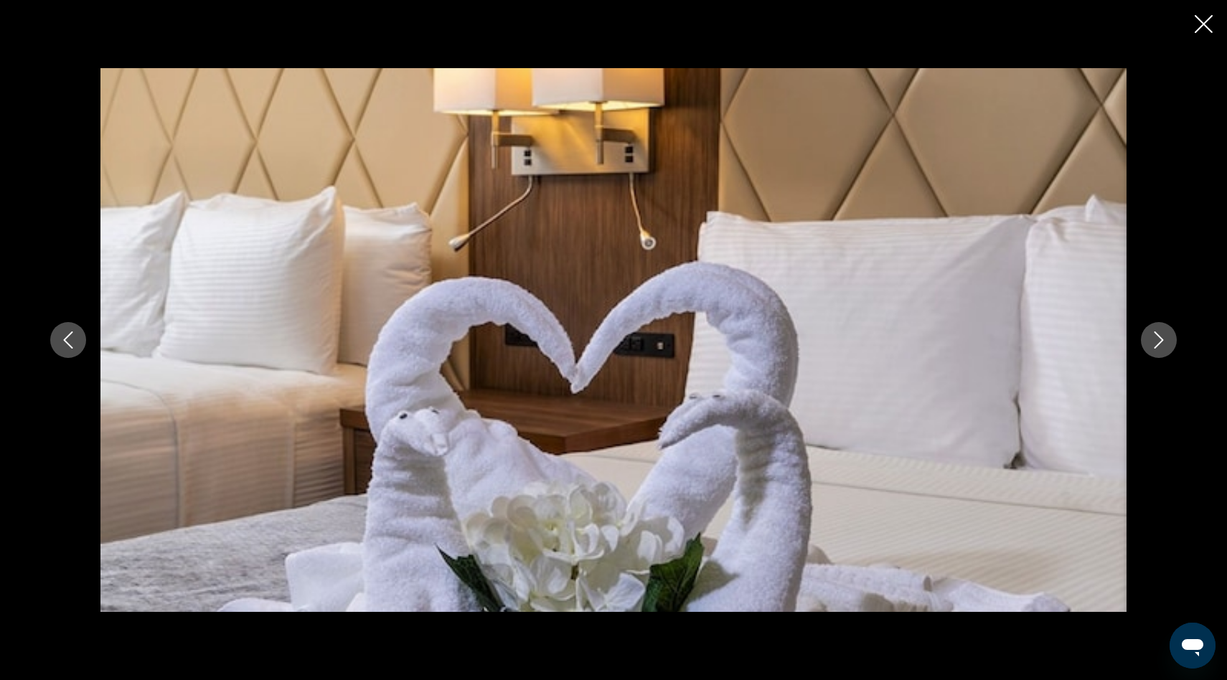
click at [1157, 338] on icon "Next image" at bounding box center [1158, 339] width 17 height 17
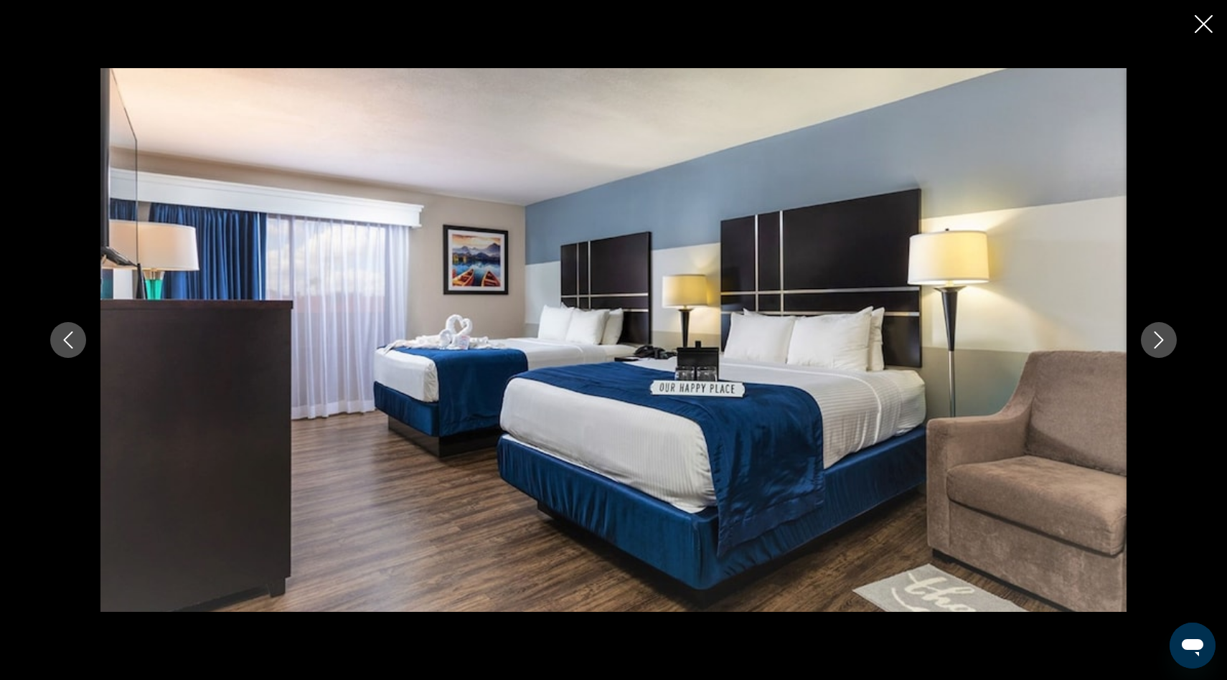
click at [1157, 338] on icon "Next image" at bounding box center [1158, 339] width 17 height 17
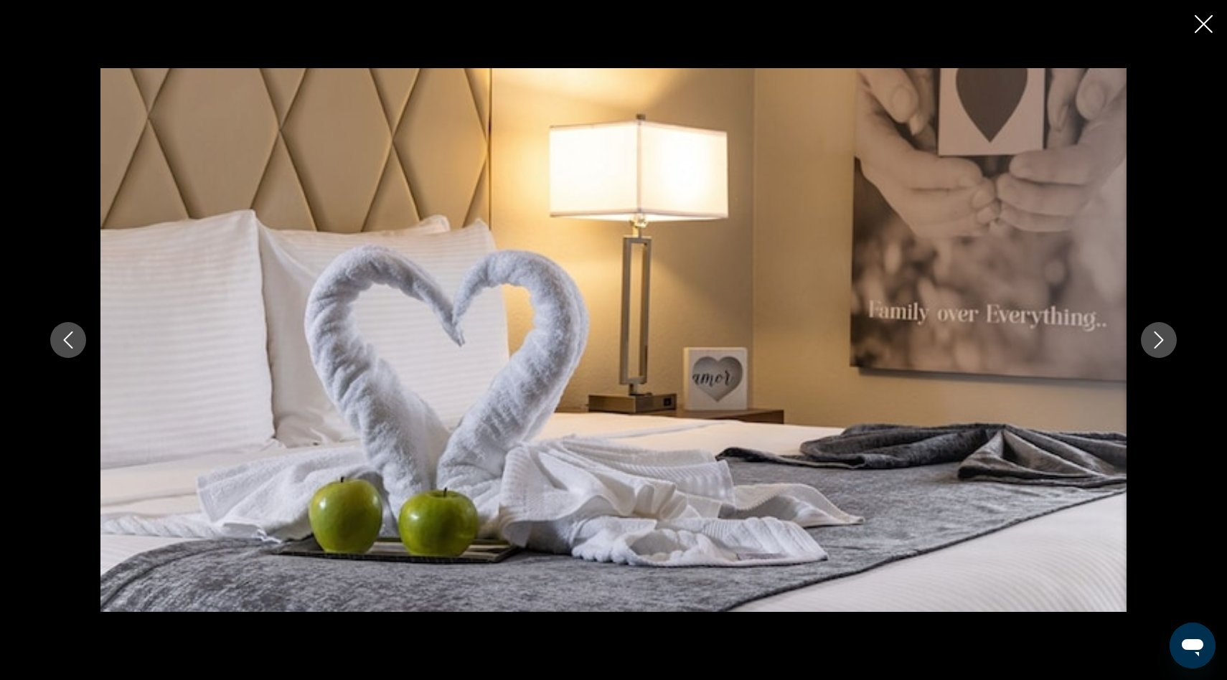
click at [1157, 338] on icon "Next image" at bounding box center [1158, 339] width 17 height 17
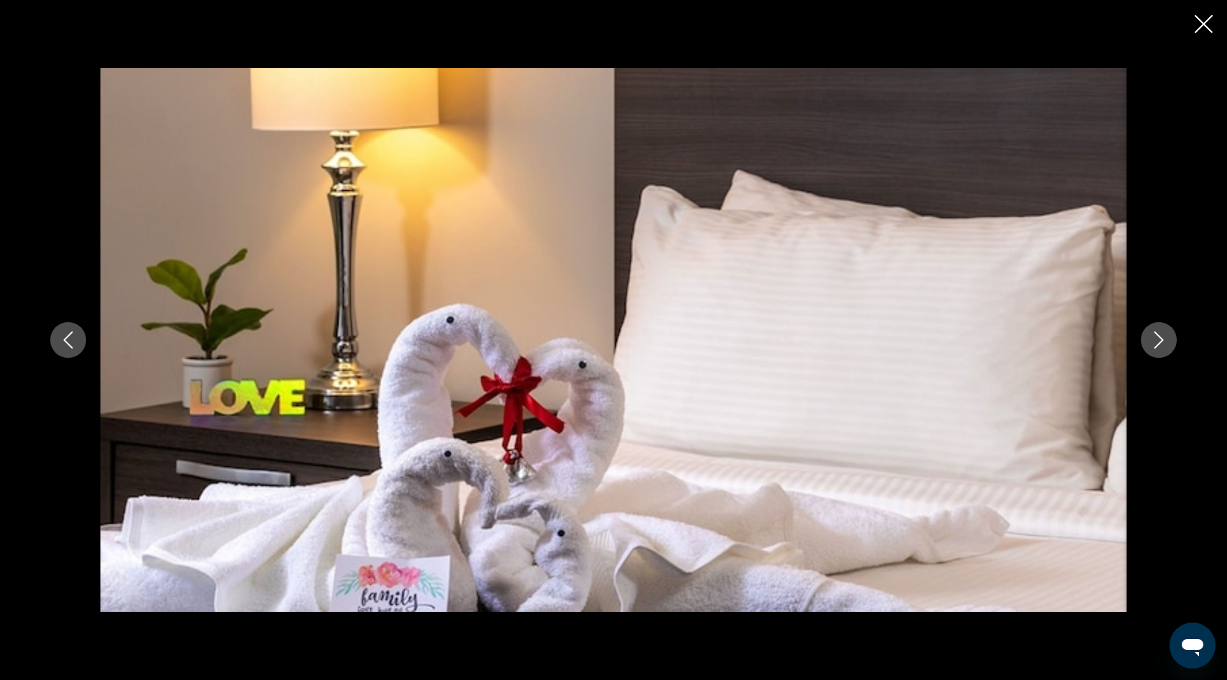
click at [1157, 338] on icon "Next image" at bounding box center [1158, 339] width 17 height 17
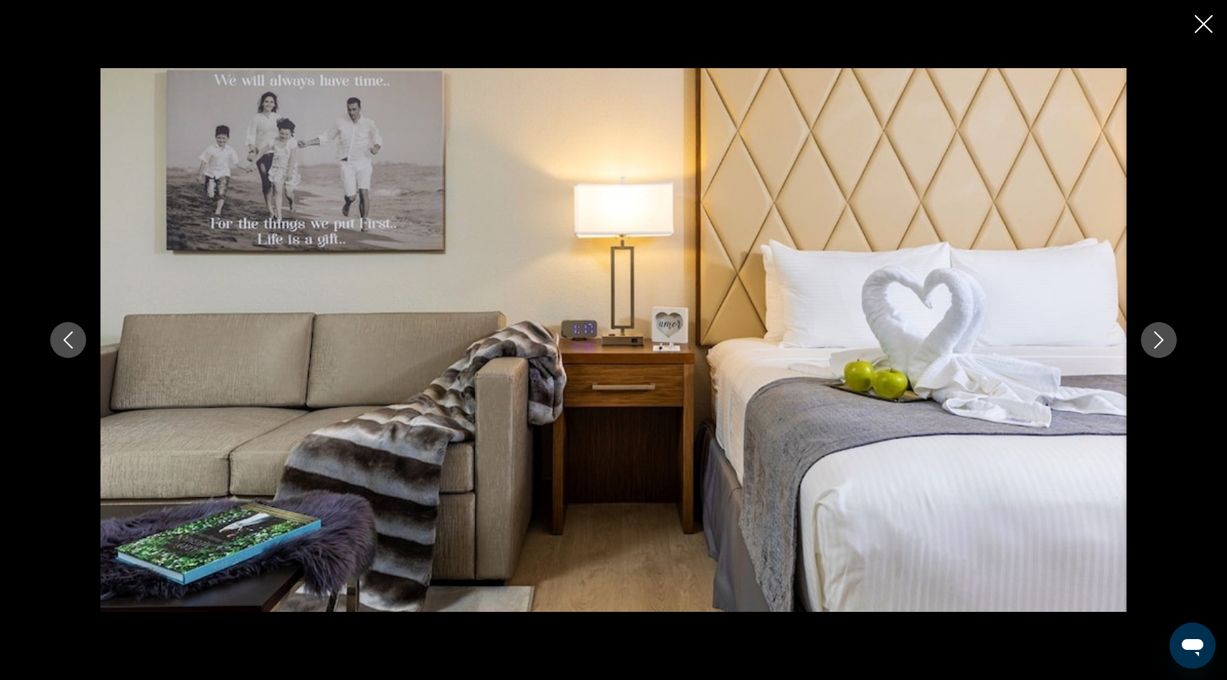
click at [1157, 338] on icon "Next image" at bounding box center [1158, 339] width 17 height 17
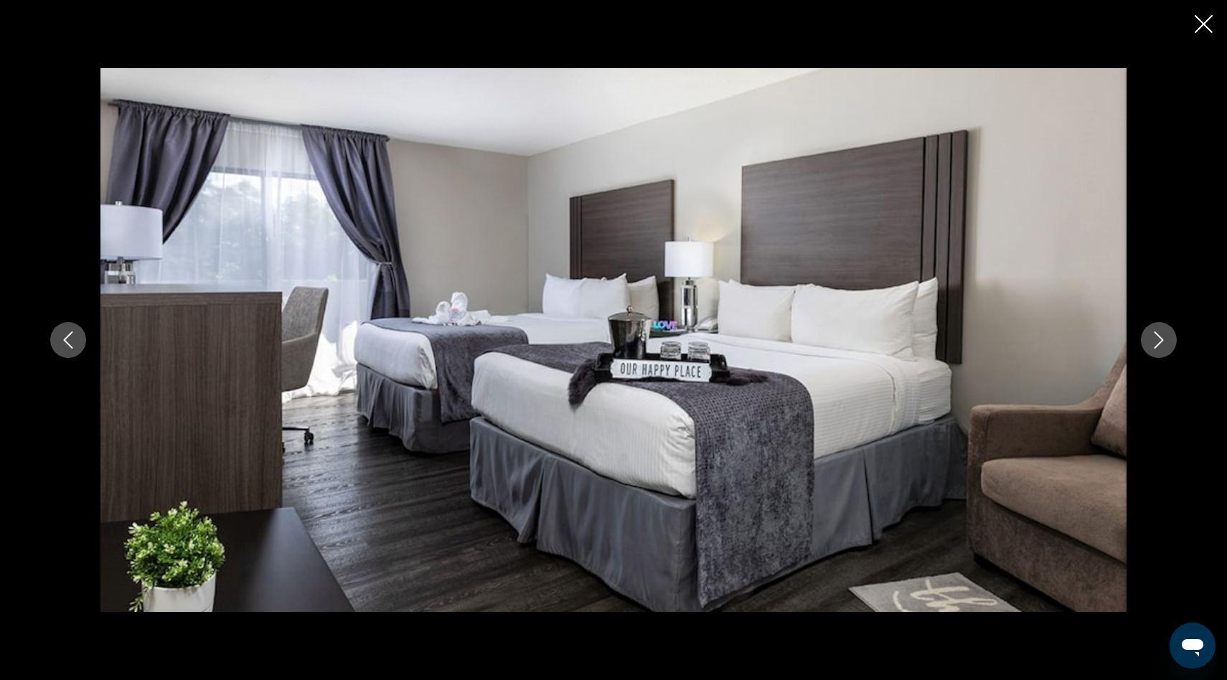
click at [1157, 338] on icon "Next image" at bounding box center [1158, 339] width 17 height 17
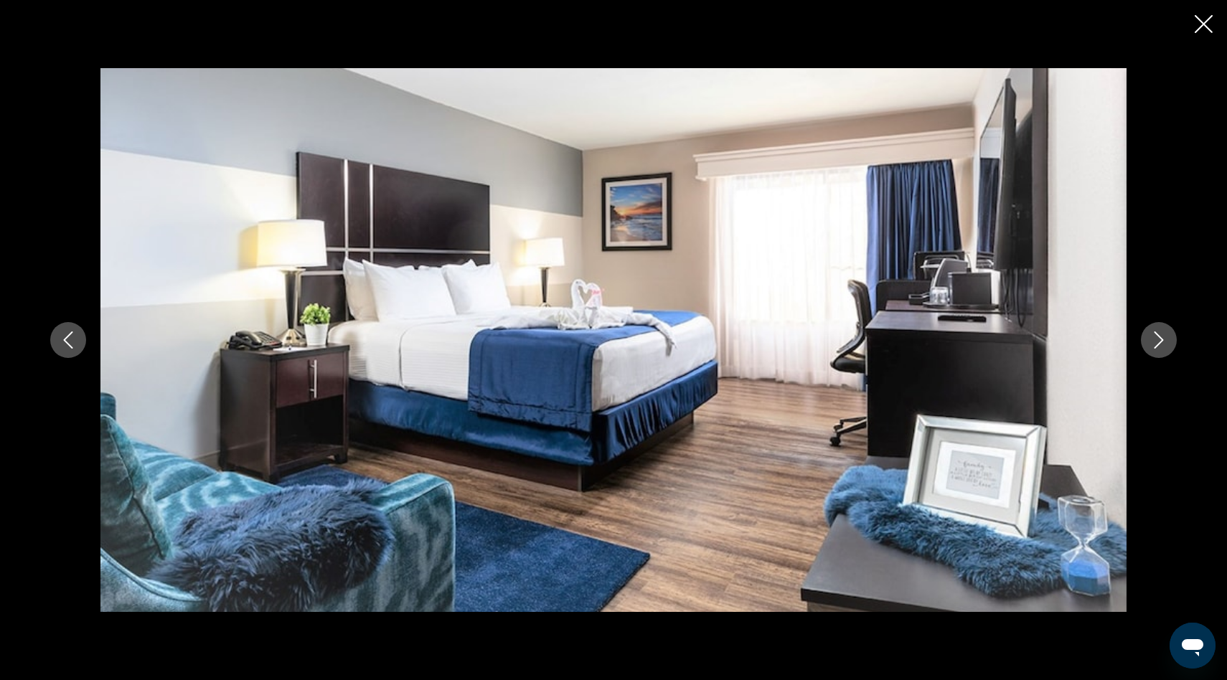
click at [1157, 338] on icon "Next image" at bounding box center [1158, 339] width 17 height 17
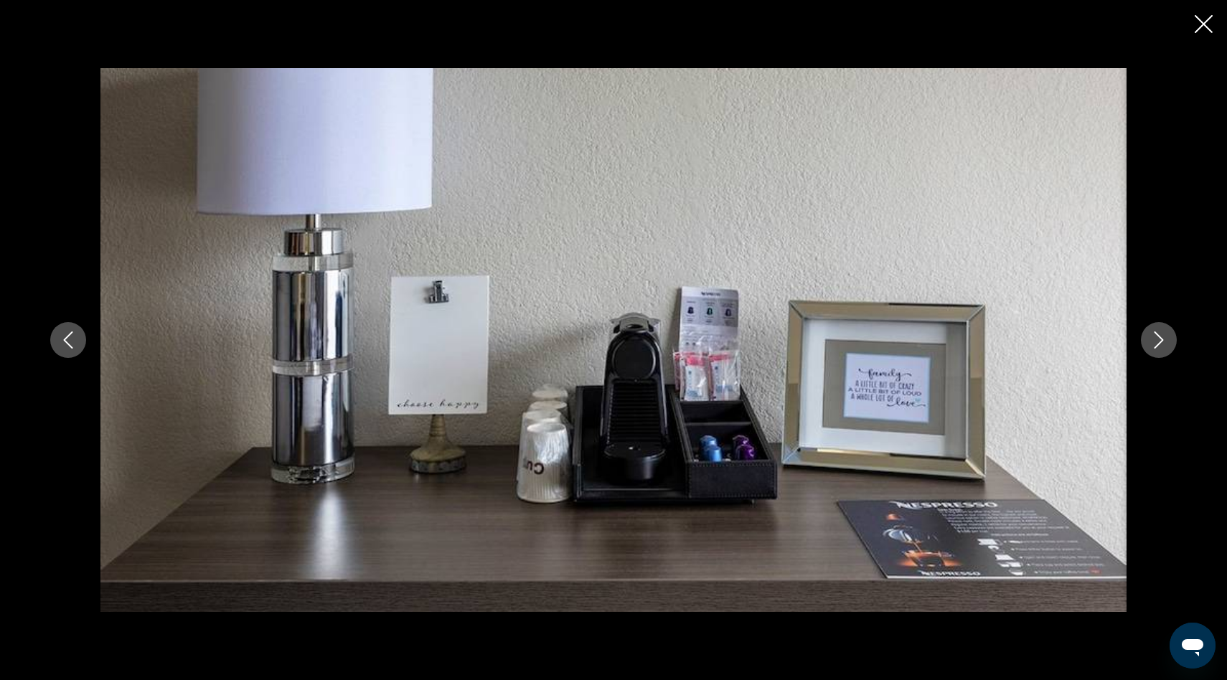
click at [1157, 338] on icon "Next image" at bounding box center [1158, 339] width 17 height 17
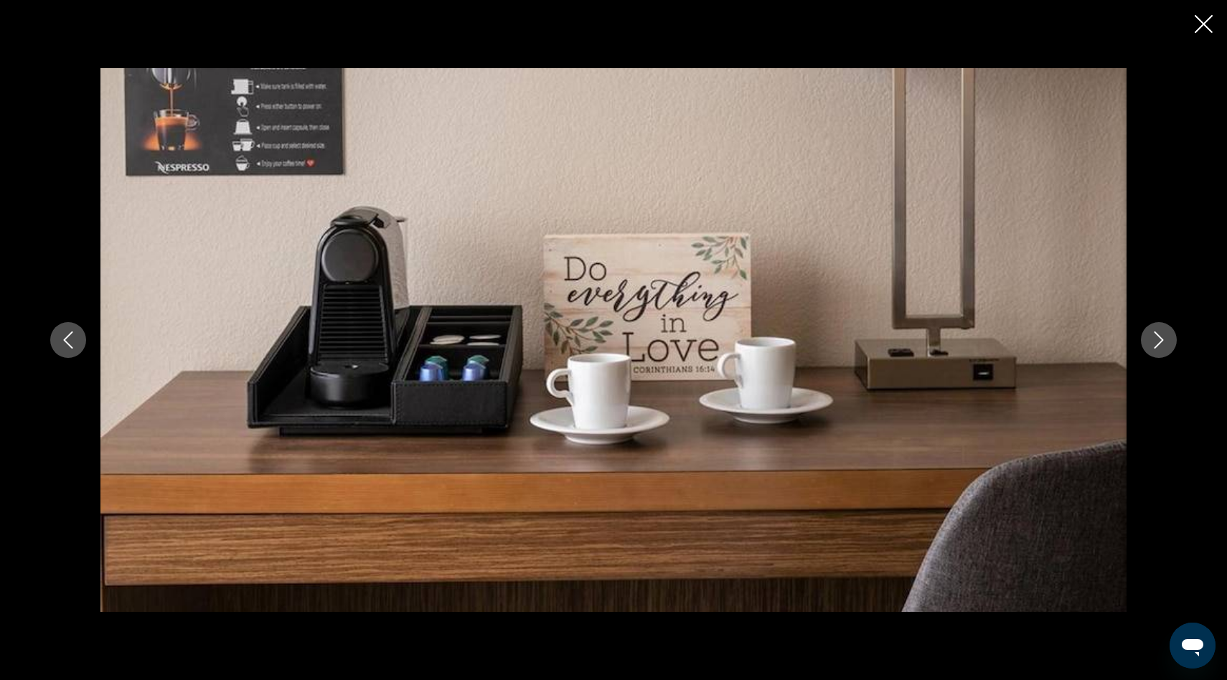
click at [1157, 338] on icon "Next image" at bounding box center [1158, 339] width 17 height 17
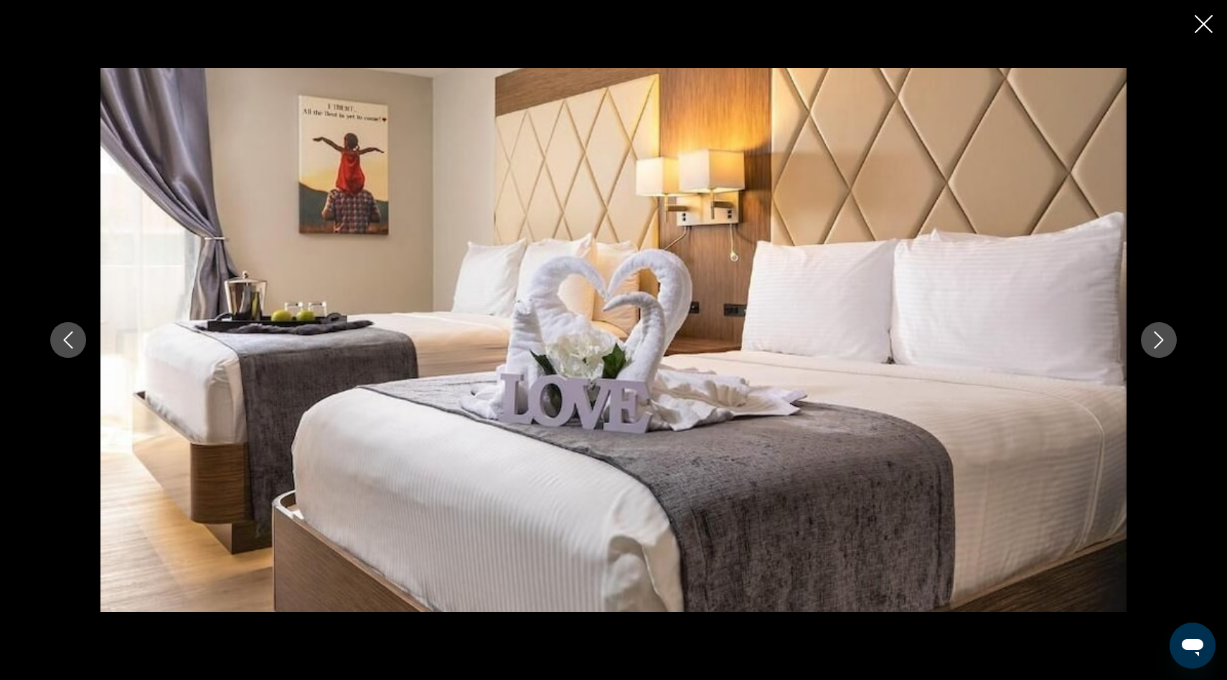
click at [1157, 338] on icon "Next image" at bounding box center [1158, 339] width 17 height 17
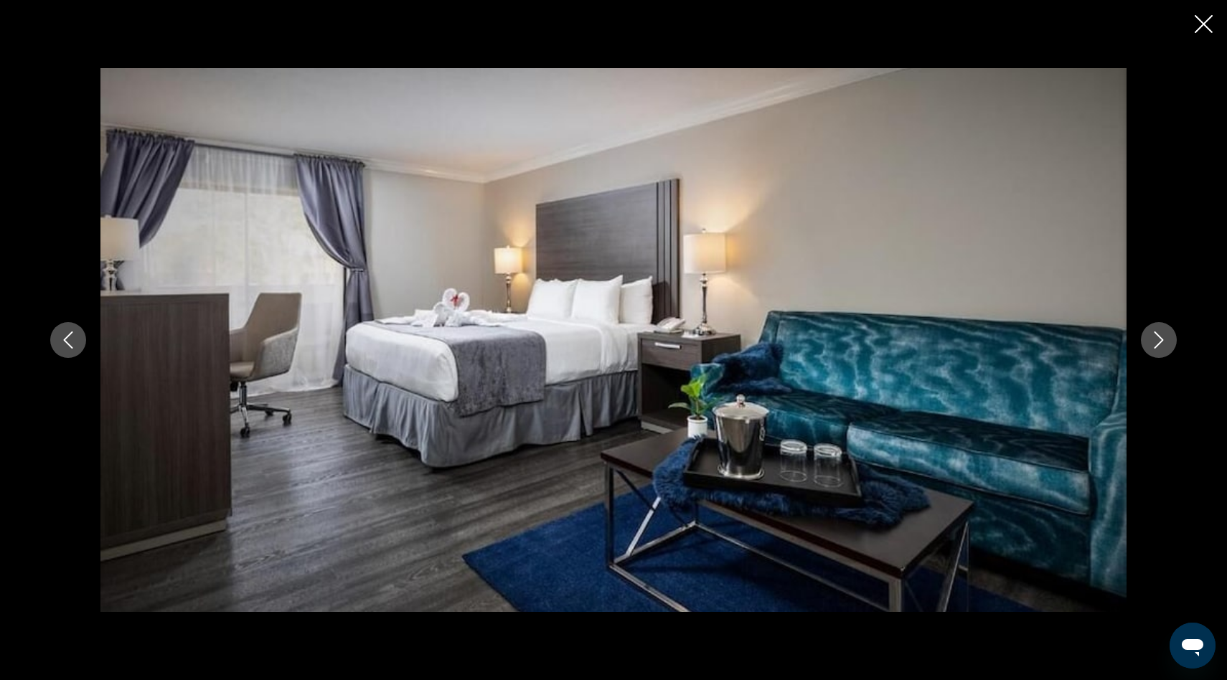
click at [1157, 338] on icon "Next image" at bounding box center [1158, 339] width 17 height 17
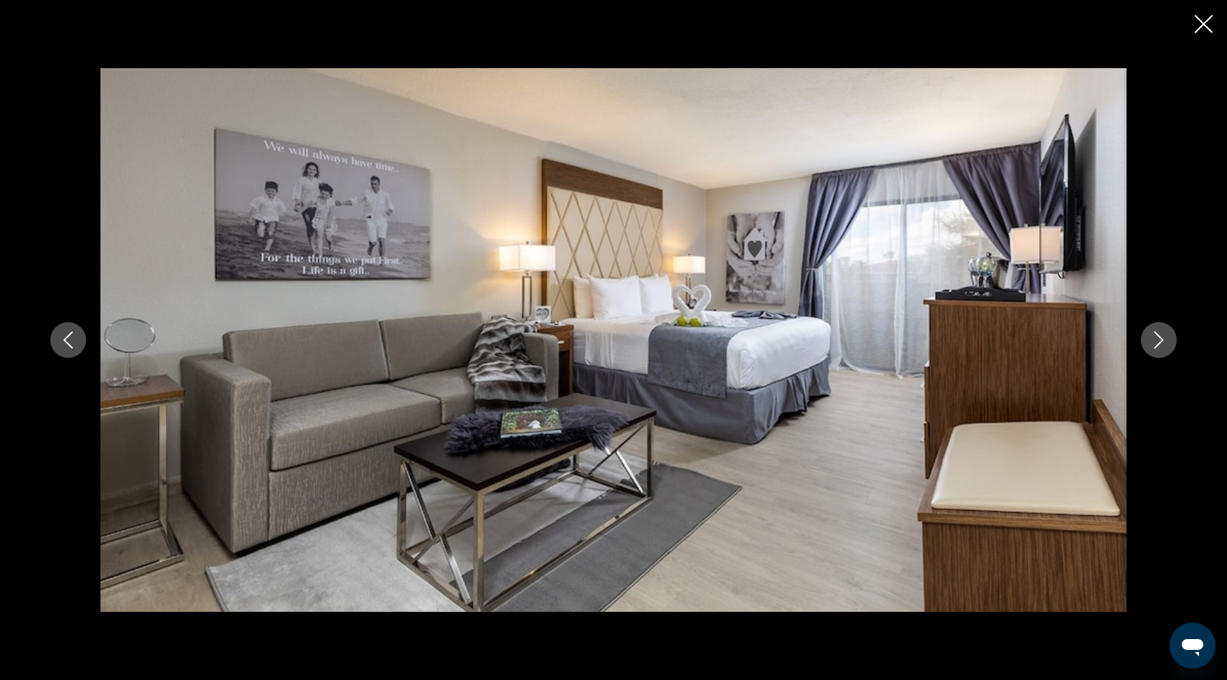
click at [1157, 338] on icon "Next image" at bounding box center [1158, 339] width 17 height 17
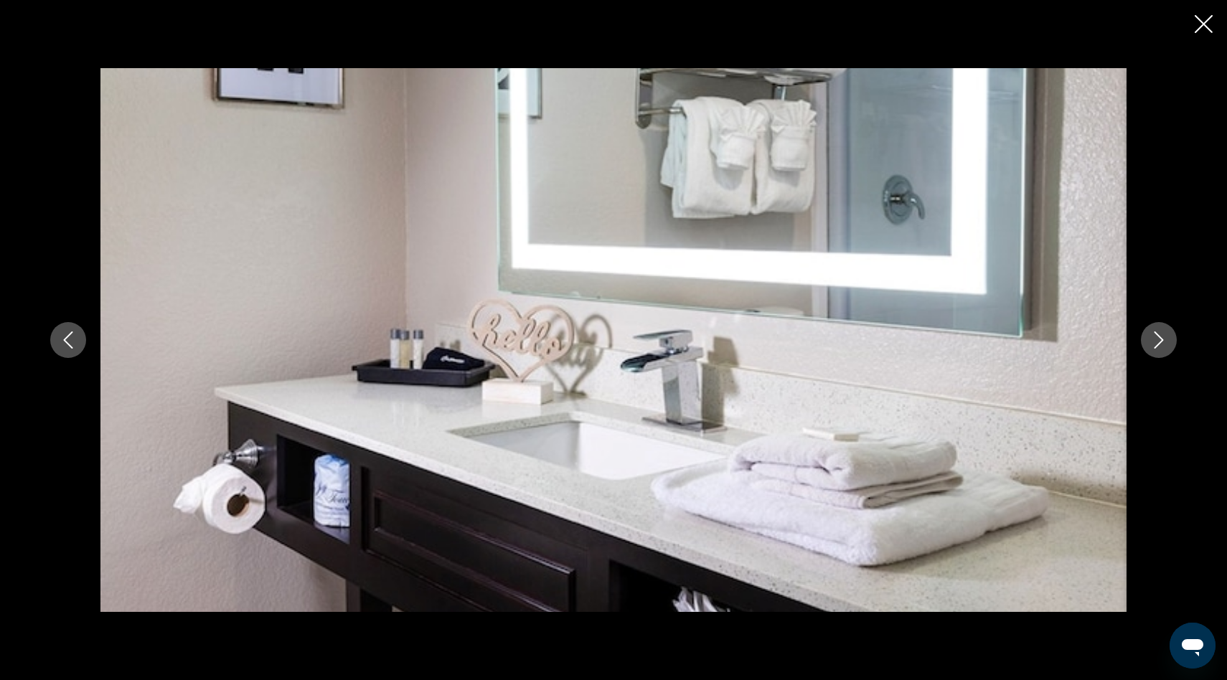
click at [1198, 23] on icon "Close slideshow" at bounding box center [1204, 24] width 18 height 18
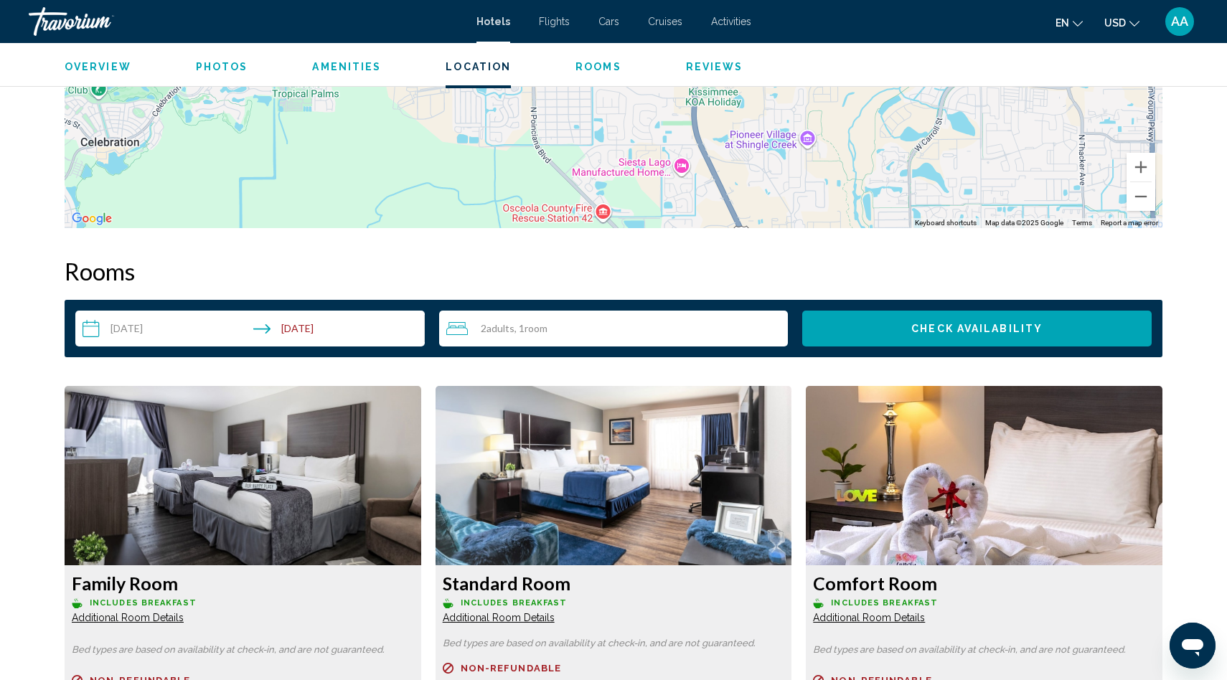
scroll to position [1495, 0]
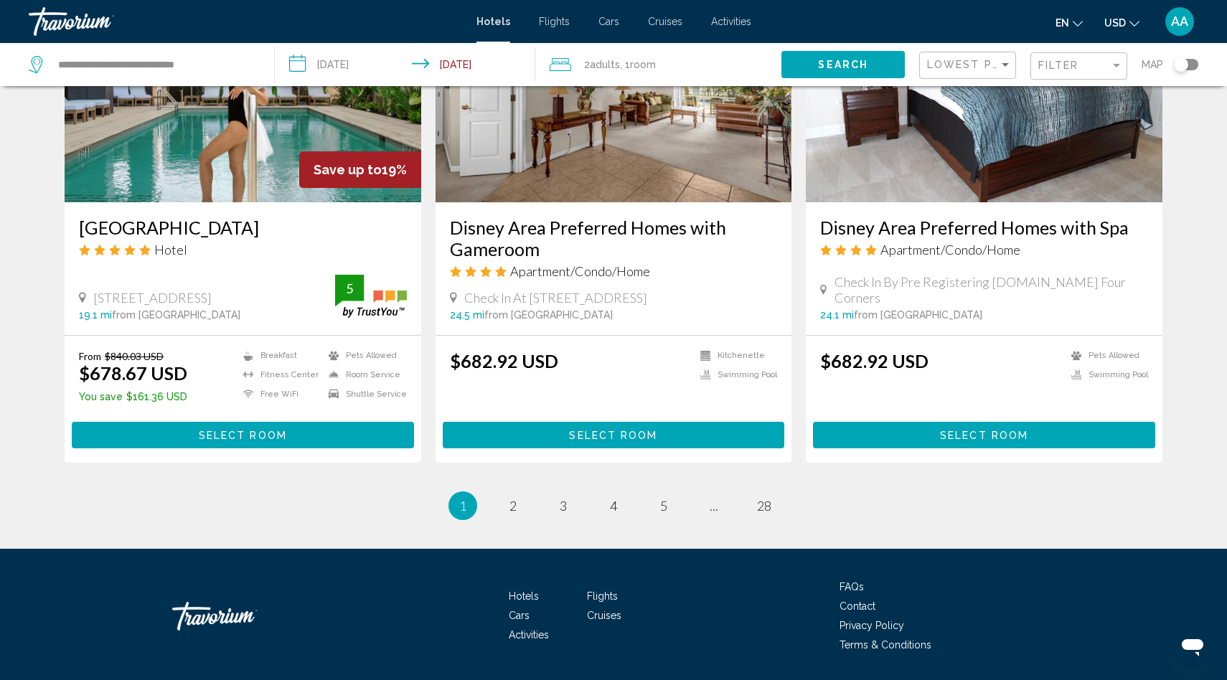
scroll to position [1794, 0]
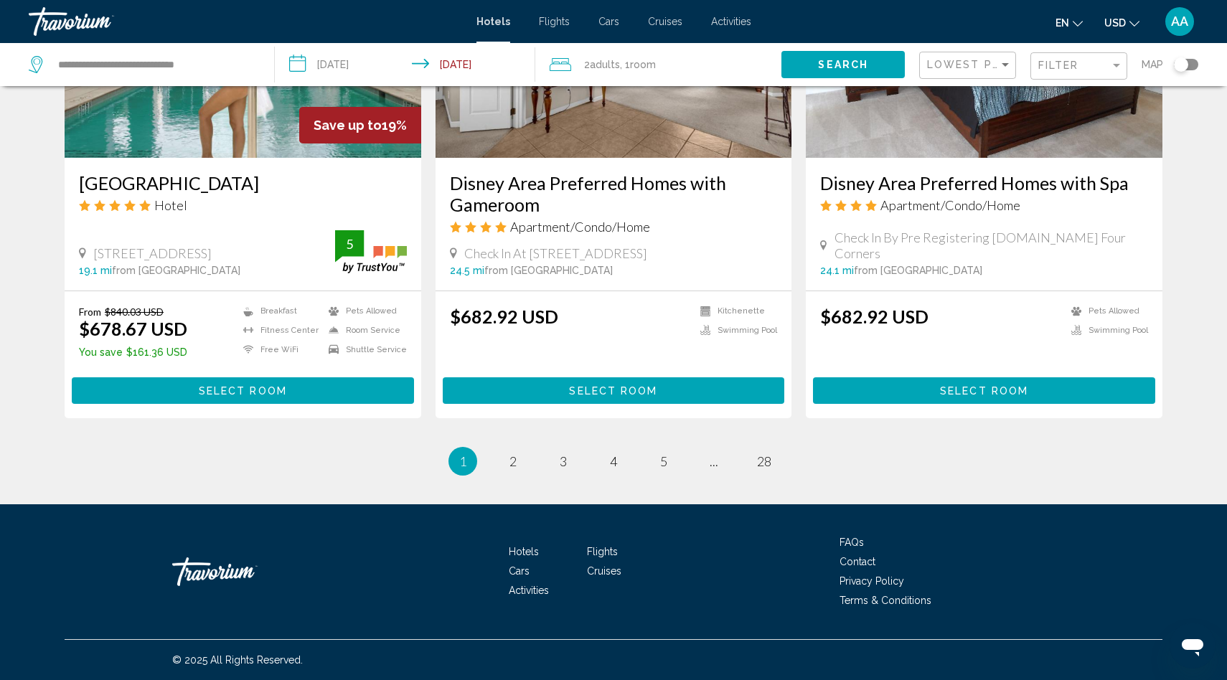
click at [121, 80] on div "**********" at bounding box center [144, 64] width 231 height 43
click at [131, 58] on input "**********" at bounding box center [155, 65] width 196 height 22
drag, startPoint x: 215, startPoint y: 65, endPoint x: 57, endPoint y: 38, distance: 160.9
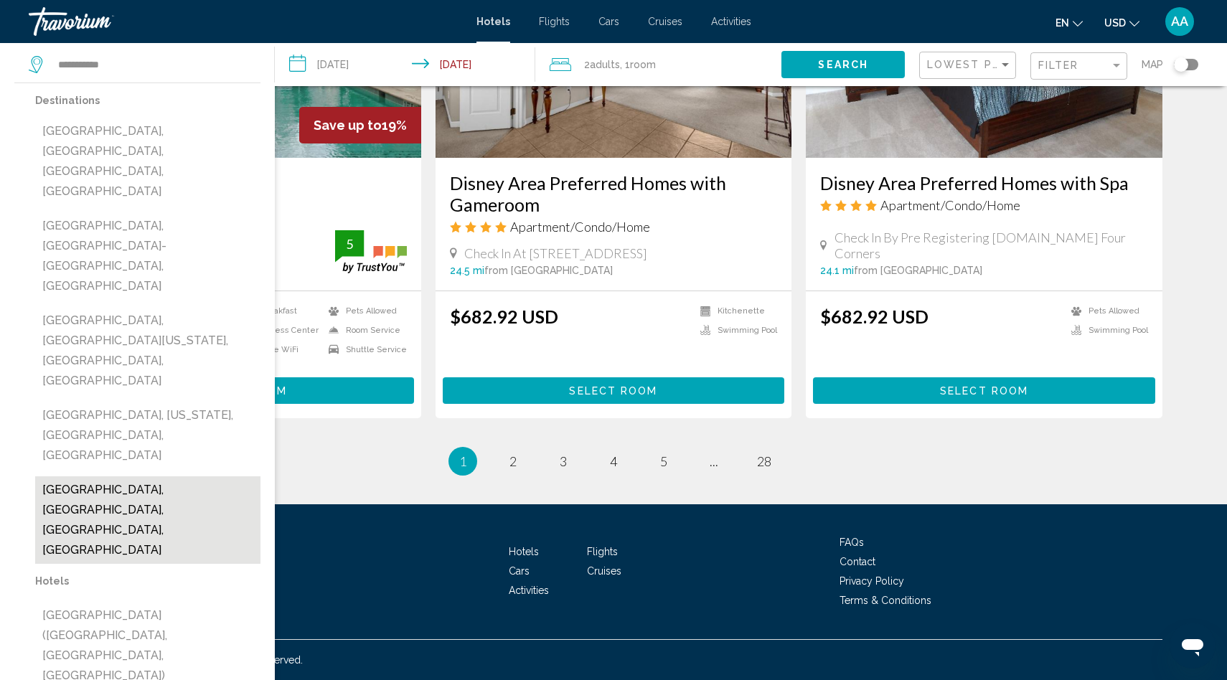
click at [134, 476] on button "South Beach, Miami, FL, United States" at bounding box center [147, 520] width 225 height 88
type input "**********"
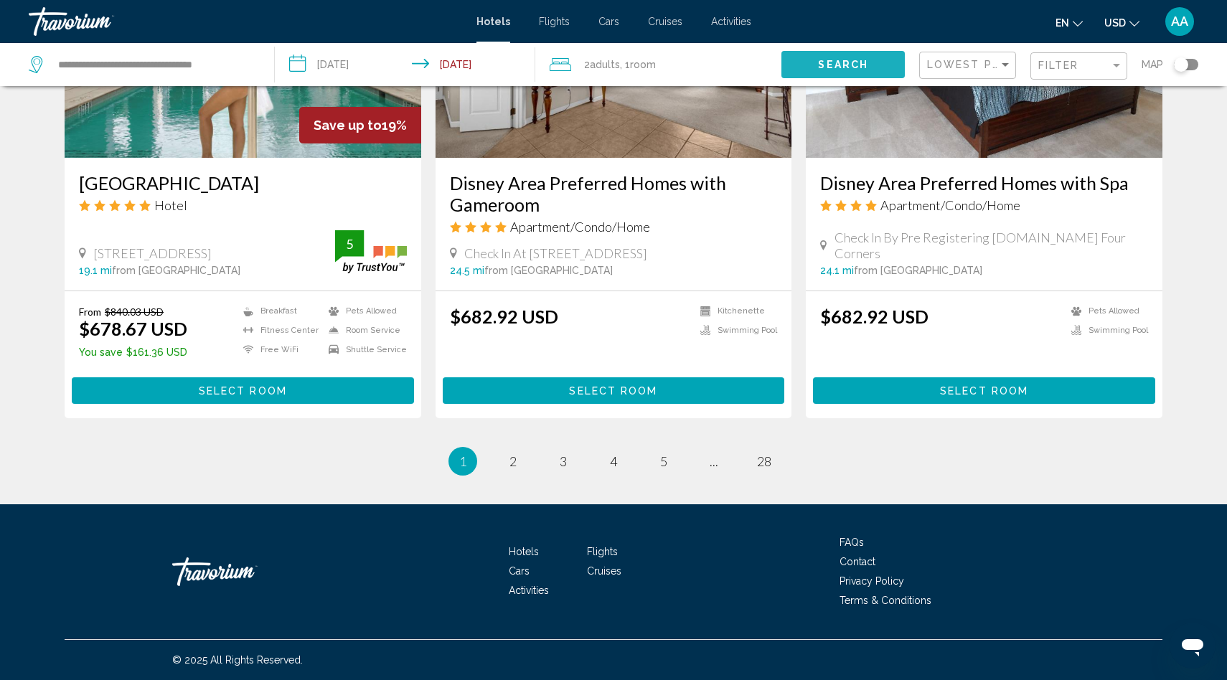
click at [842, 62] on span "Search" at bounding box center [843, 65] width 50 height 11
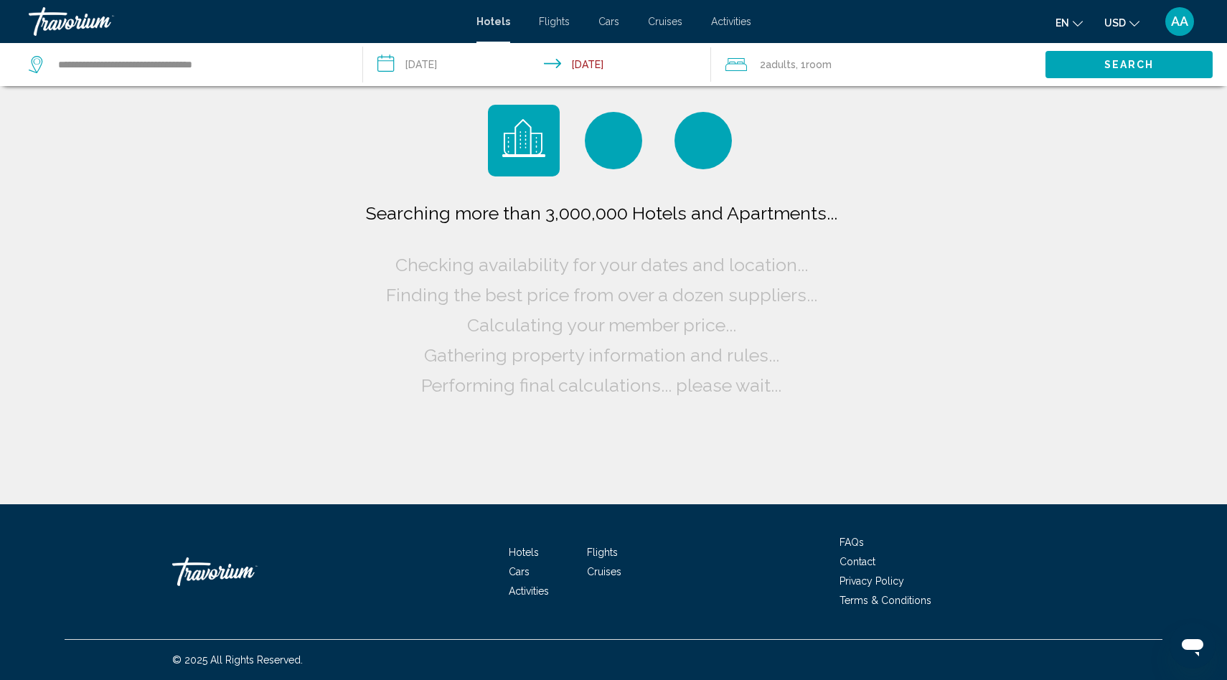
scroll to position [0, 0]
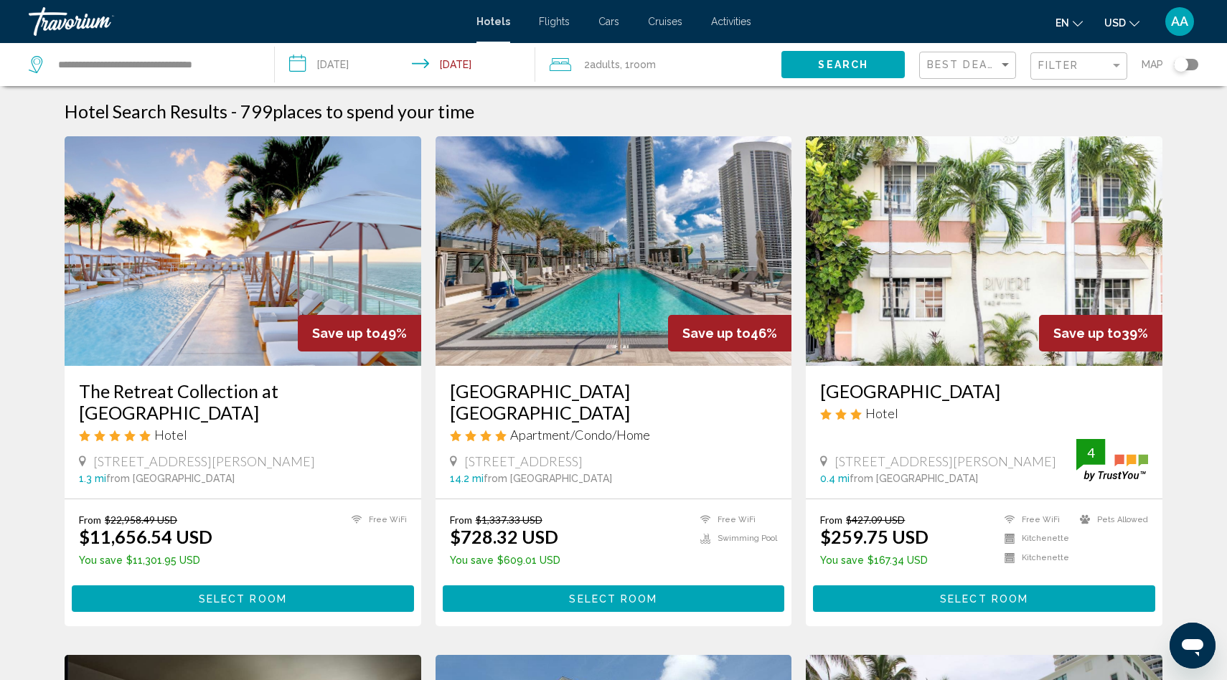
click at [227, 286] on img "Main content" at bounding box center [243, 251] width 357 height 230
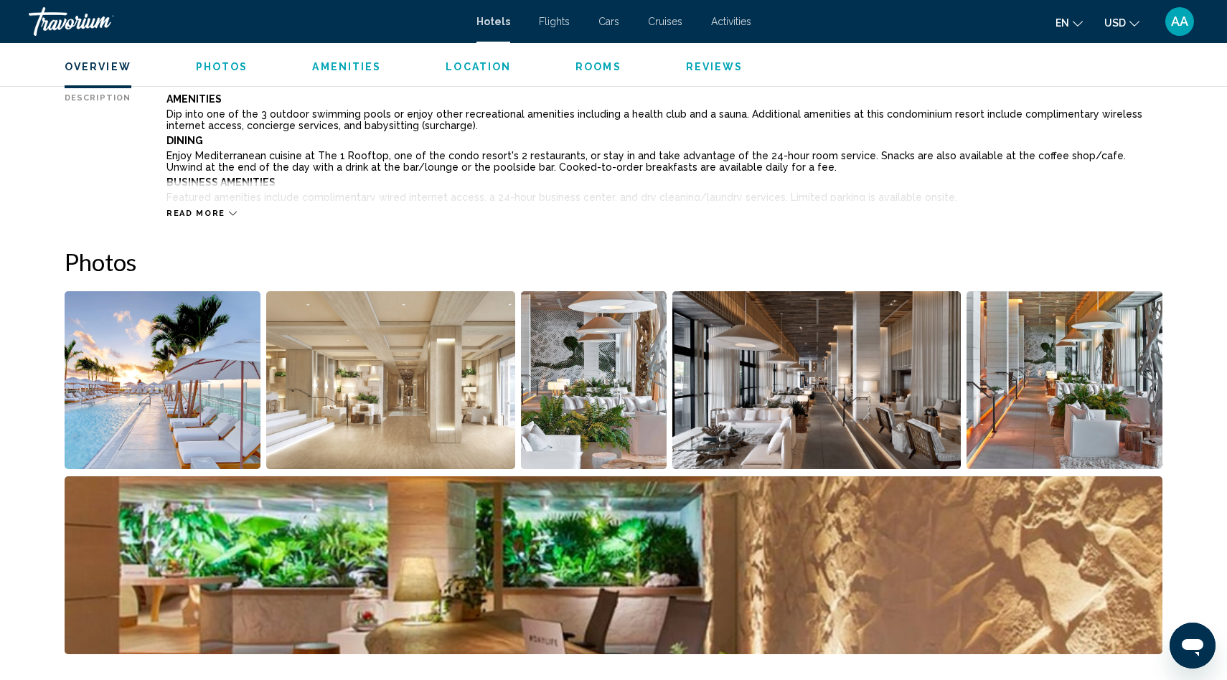
scroll to position [545, 0]
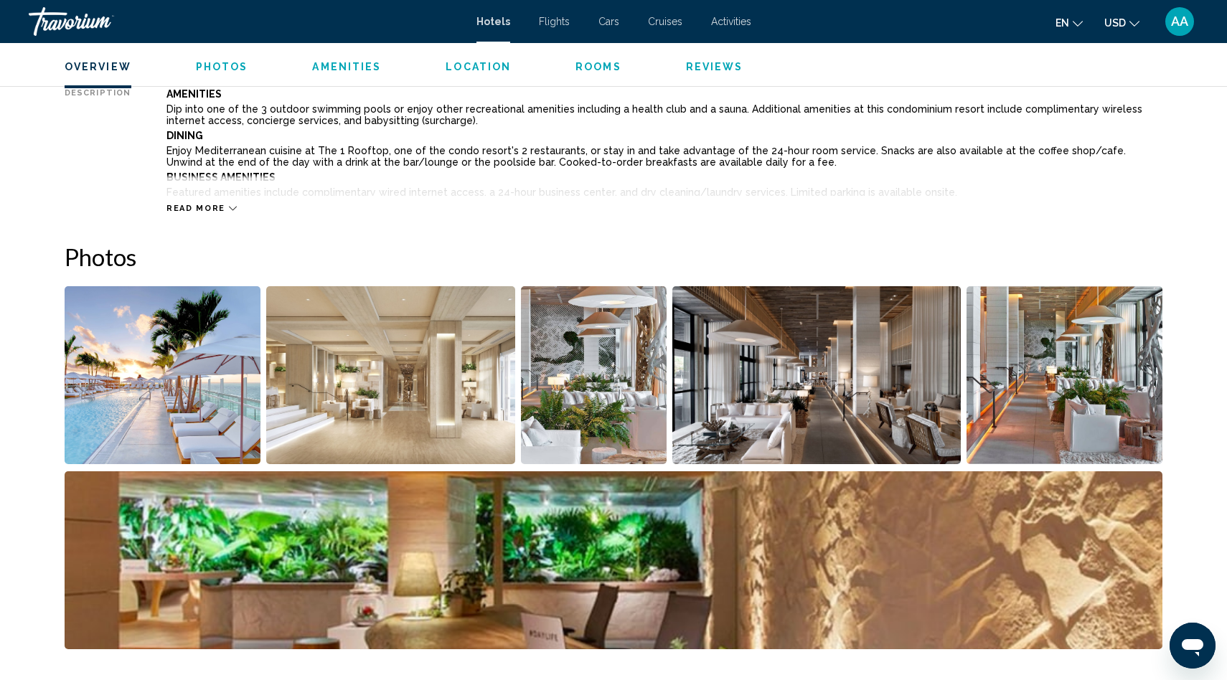
click at [209, 399] on img "Open full-screen image slider" at bounding box center [163, 375] width 196 height 178
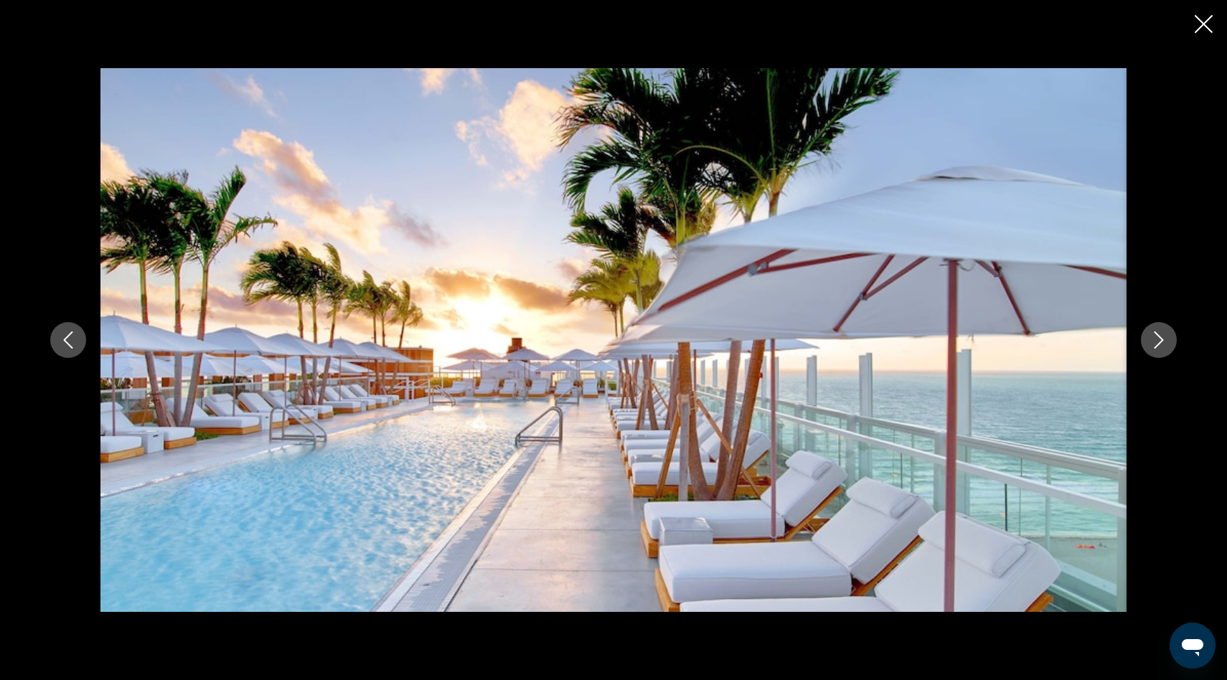
click at [1158, 339] on icon "Next image" at bounding box center [1158, 339] width 17 height 17
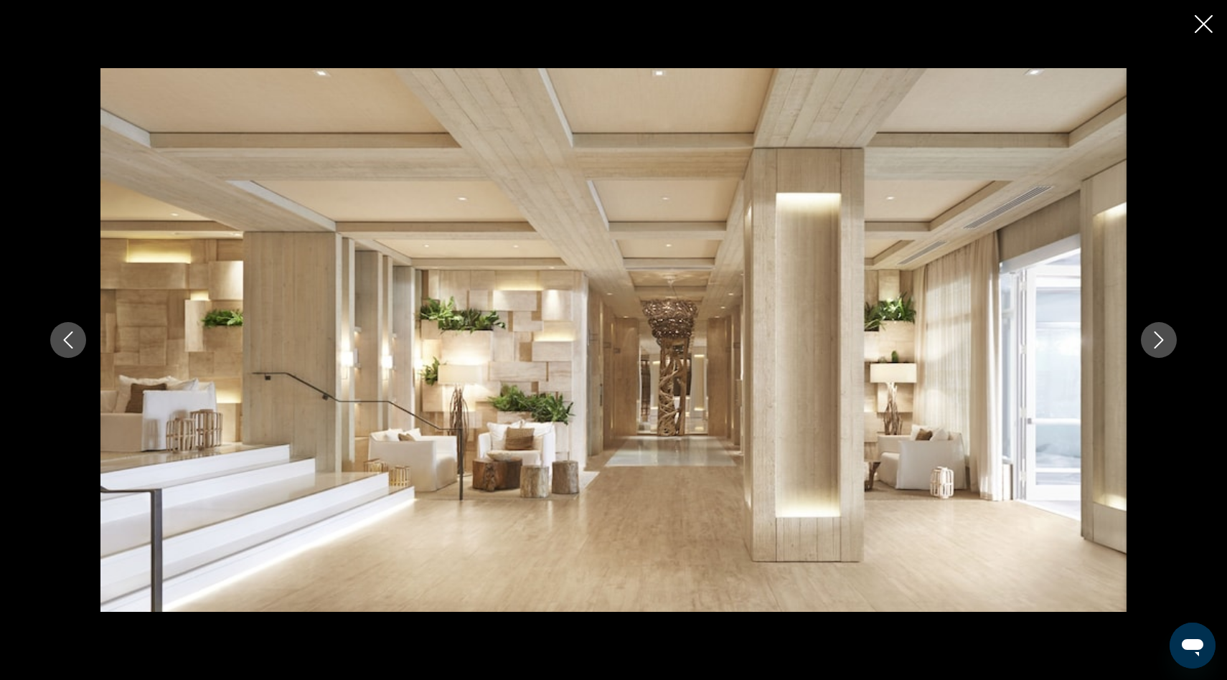
click at [1158, 339] on icon "Next image" at bounding box center [1158, 339] width 17 height 17
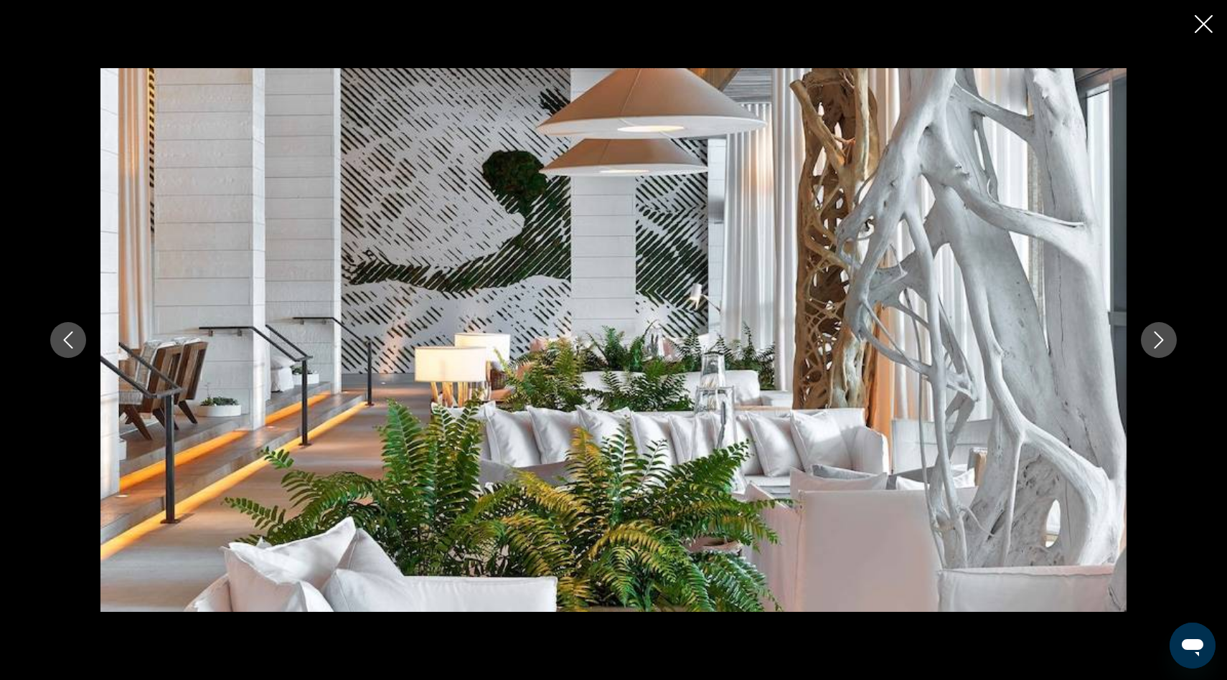
click at [1158, 339] on icon "Next image" at bounding box center [1158, 339] width 17 height 17
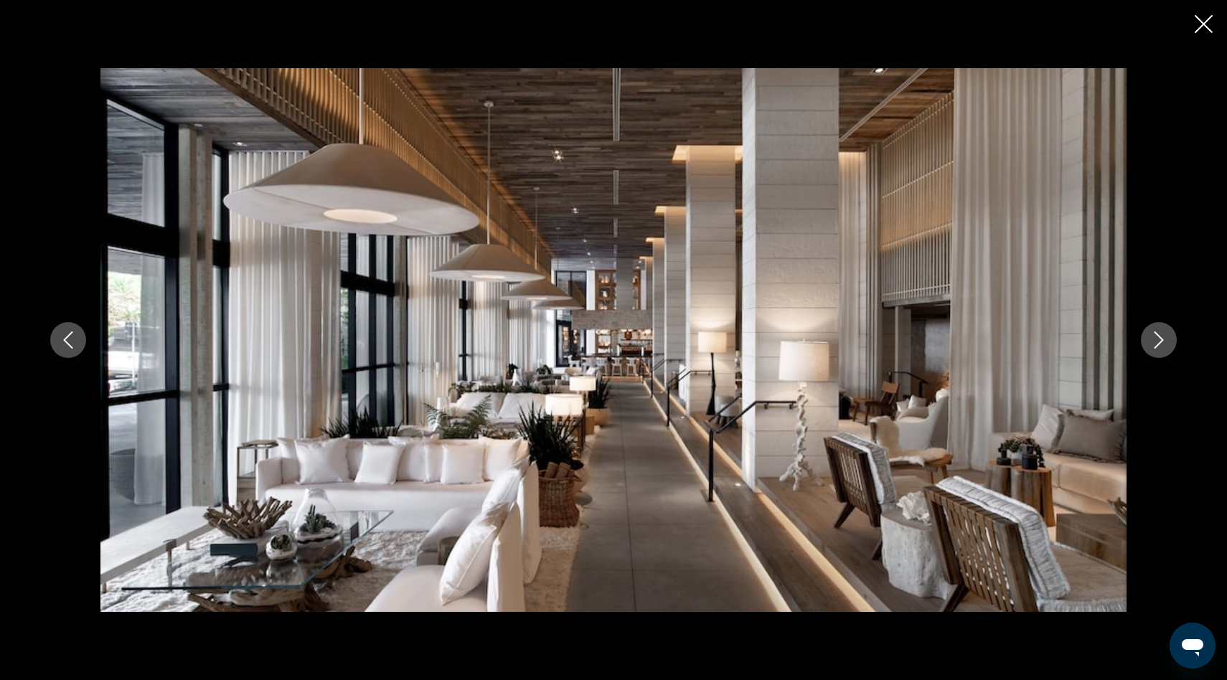
click at [1158, 339] on icon "Next image" at bounding box center [1158, 339] width 17 height 17
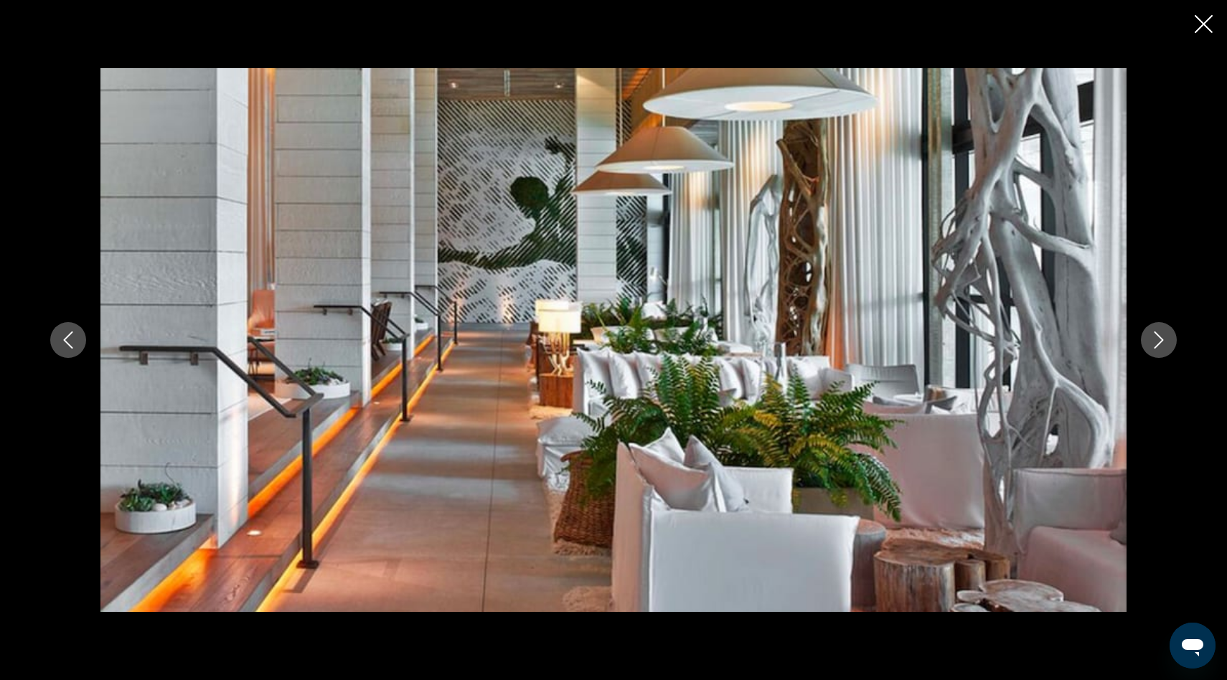
click at [1158, 339] on icon "Next image" at bounding box center [1158, 339] width 17 height 17
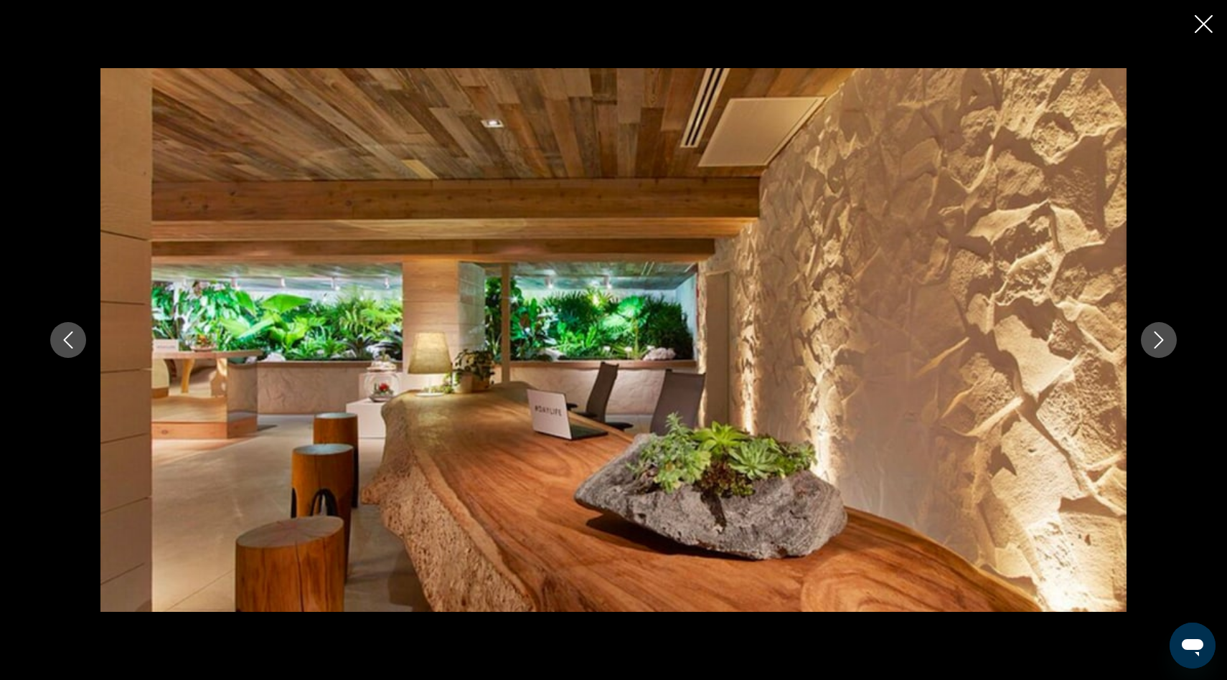
click at [1158, 339] on icon "Next image" at bounding box center [1158, 339] width 17 height 17
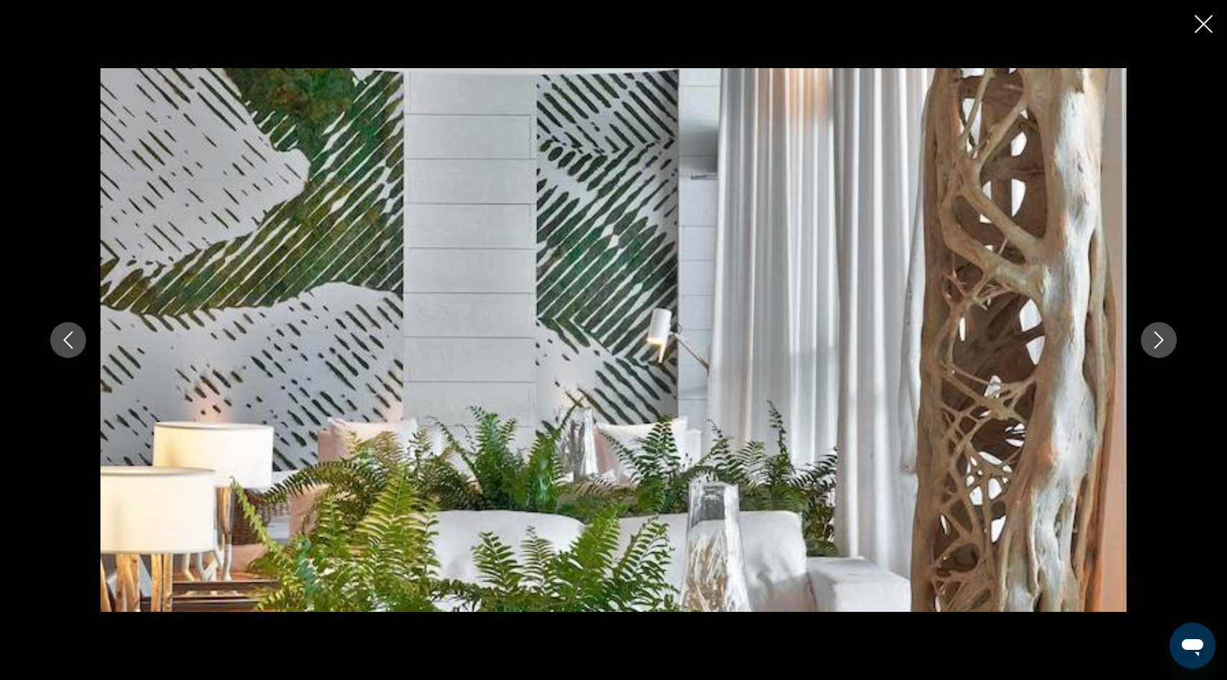
click at [1158, 339] on icon "Next image" at bounding box center [1158, 339] width 17 height 17
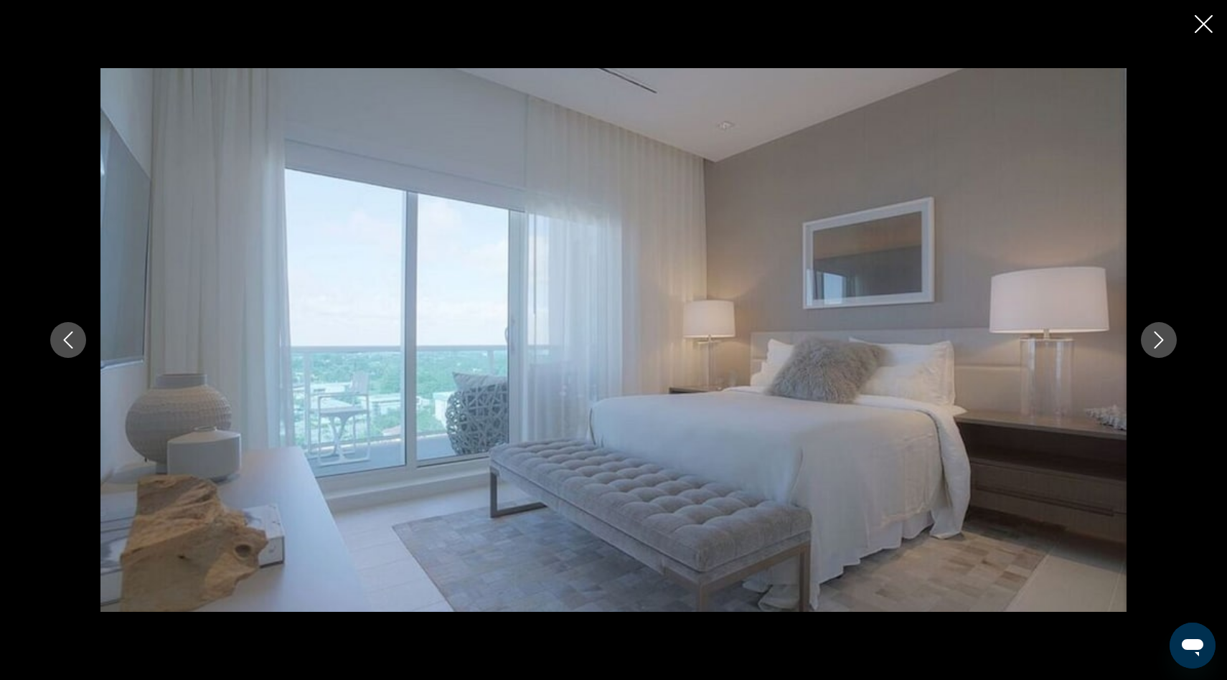
click at [1158, 339] on icon "Next image" at bounding box center [1158, 339] width 17 height 17
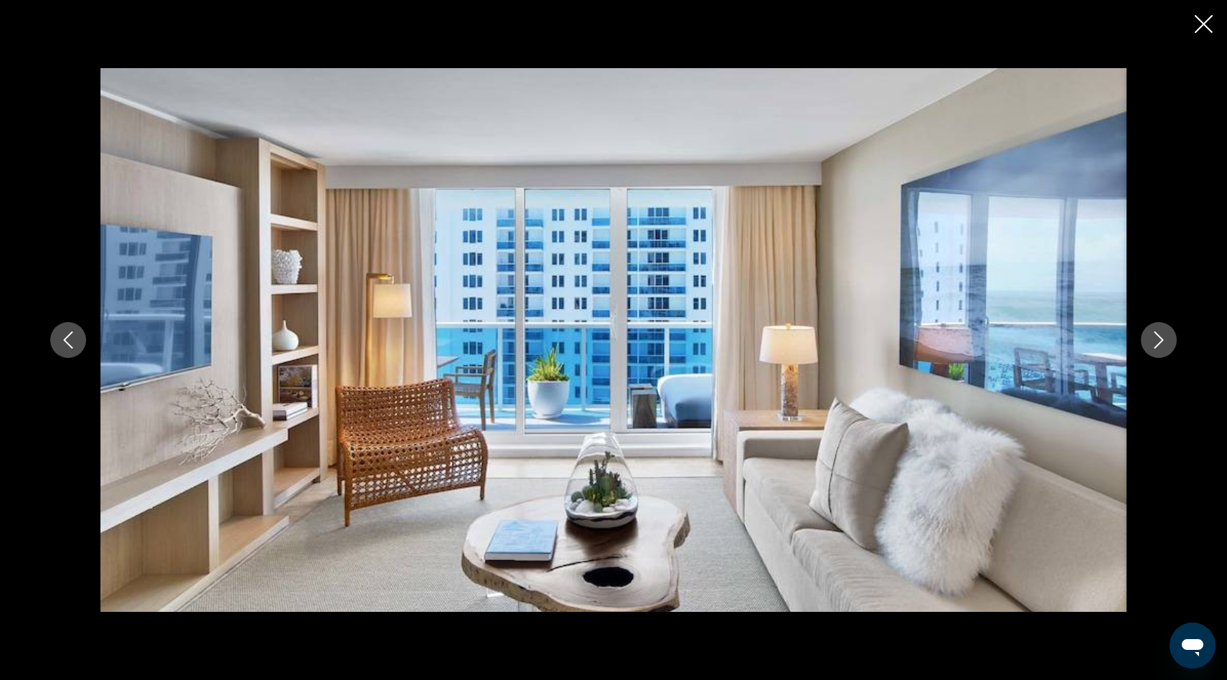
click at [1158, 339] on icon "Next image" at bounding box center [1158, 339] width 17 height 17
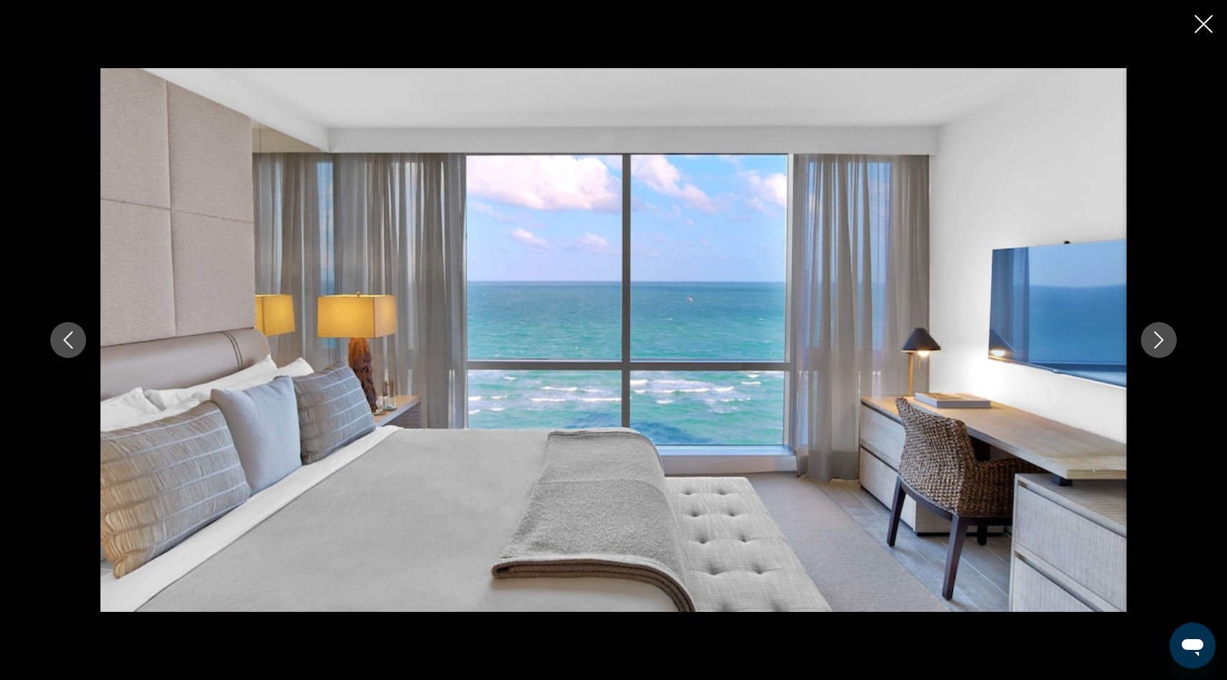
click at [1158, 339] on icon "Next image" at bounding box center [1158, 339] width 17 height 17
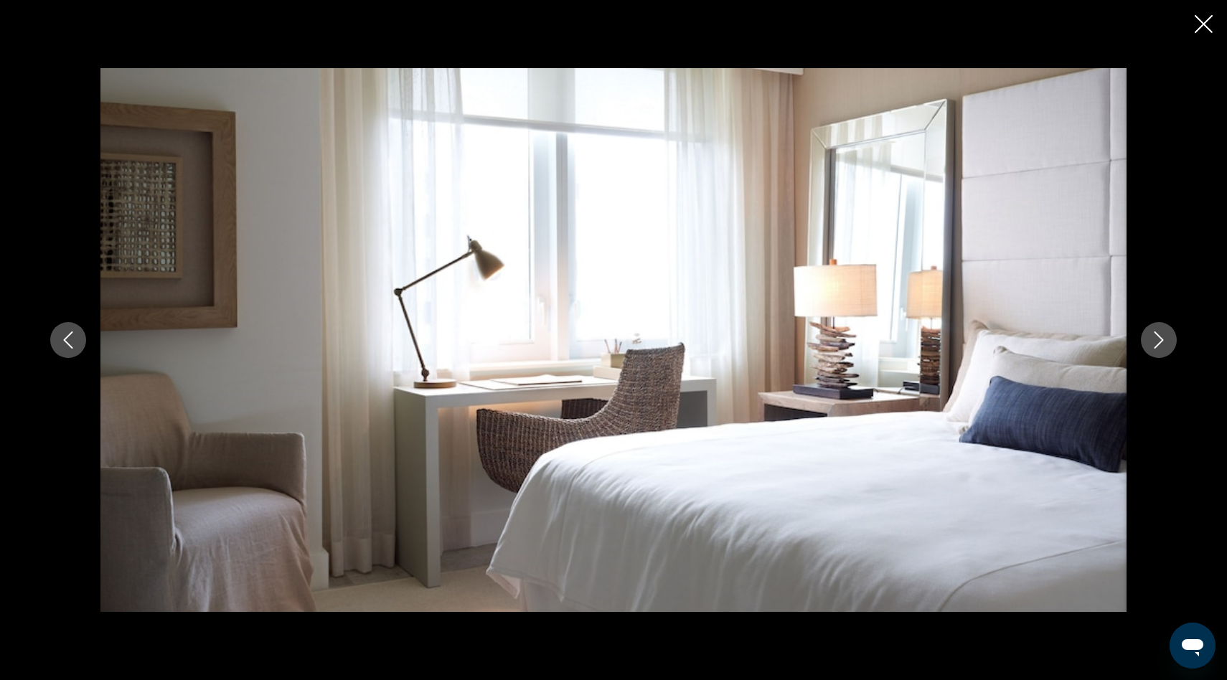
click at [1158, 339] on icon "Next image" at bounding box center [1158, 339] width 17 height 17
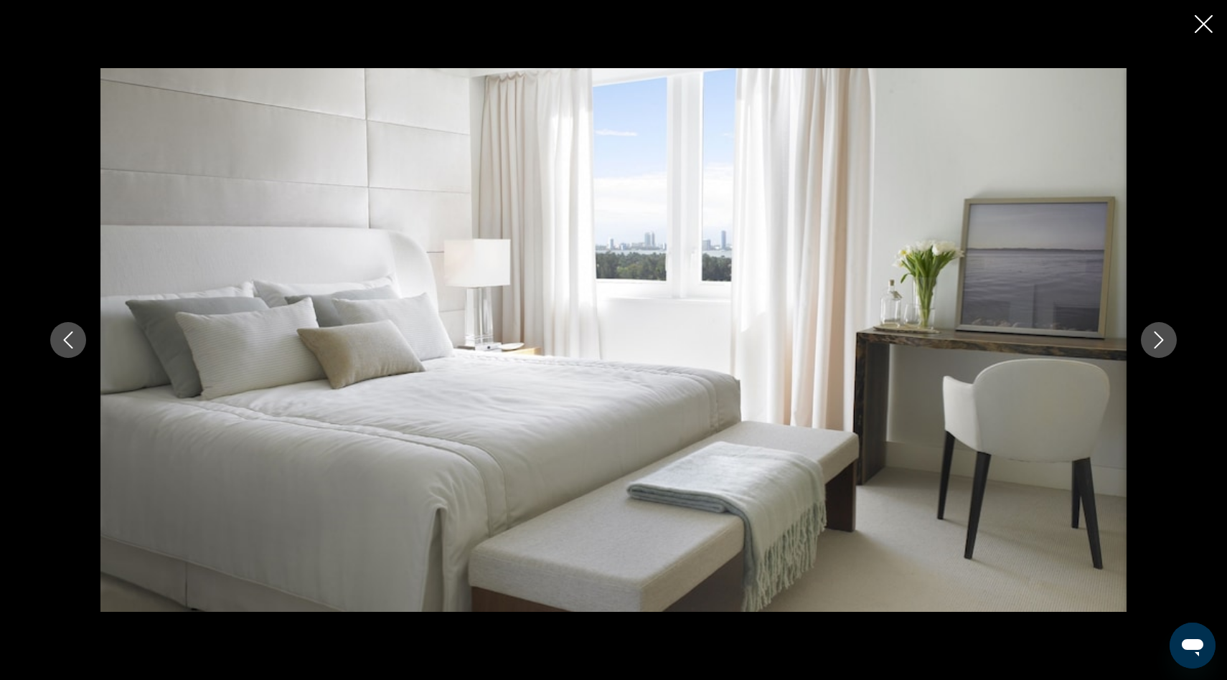
click at [1158, 339] on icon "Next image" at bounding box center [1158, 339] width 17 height 17
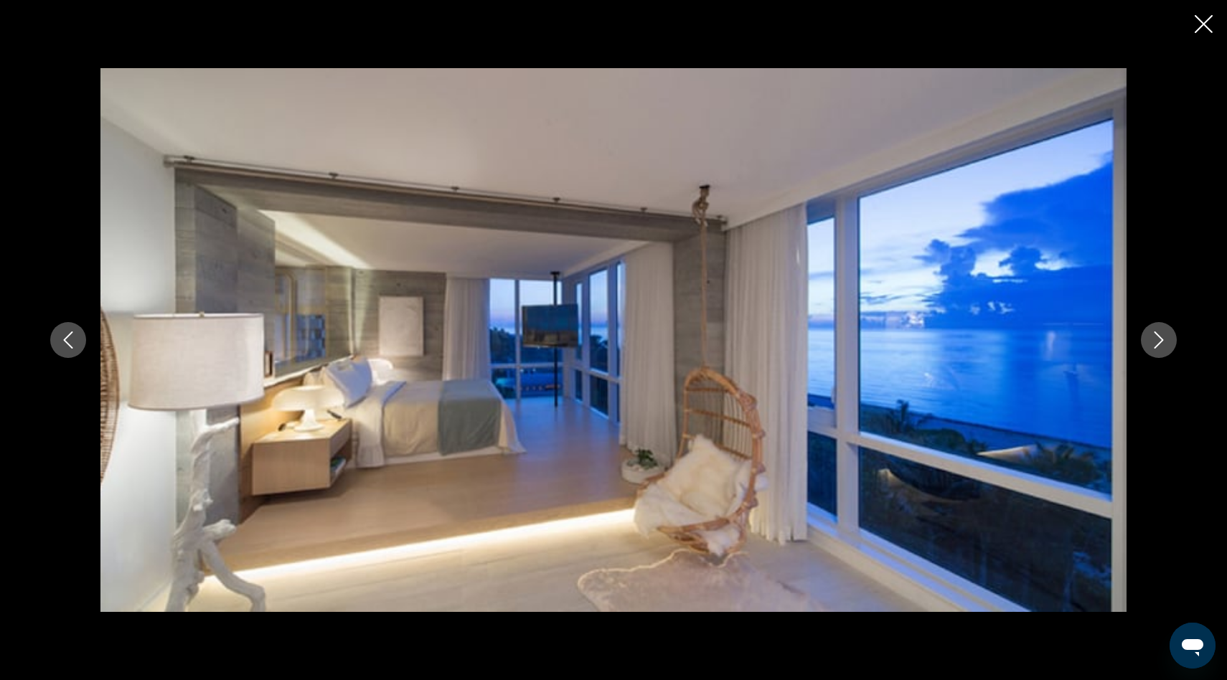
click at [1158, 339] on icon "Next image" at bounding box center [1158, 339] width 17 height 17
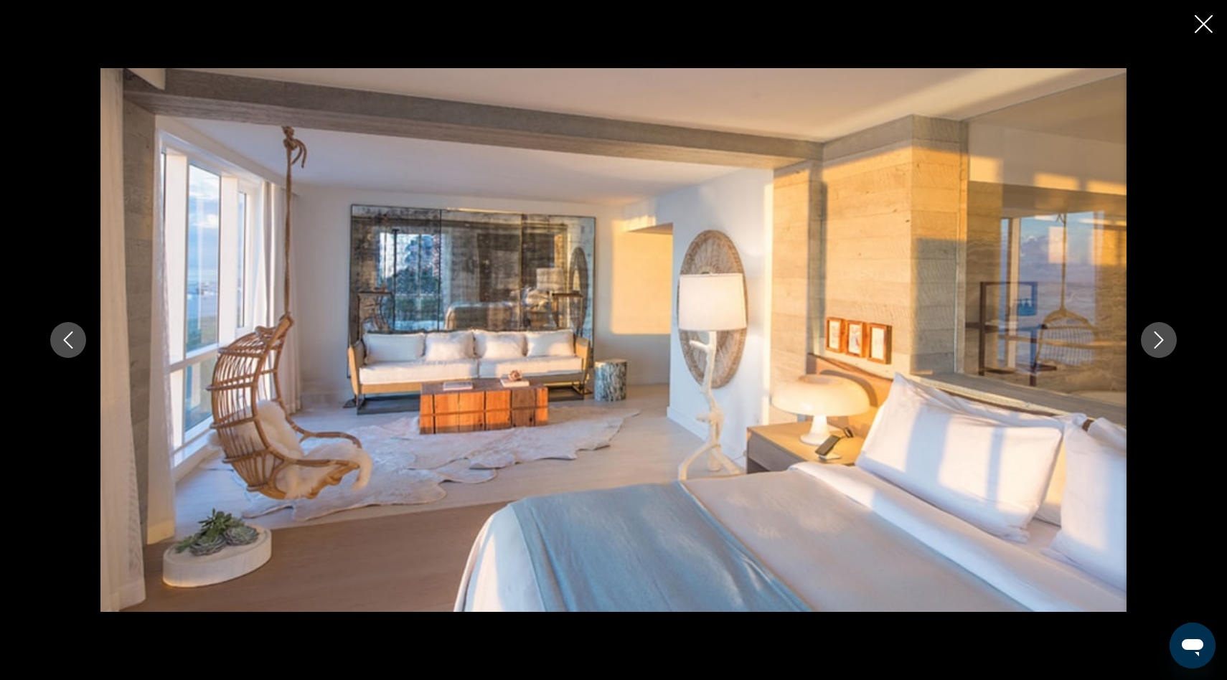
click at [1158, 339] on icon "Next image" at bounding box center [1158, 339] width 17 height 17
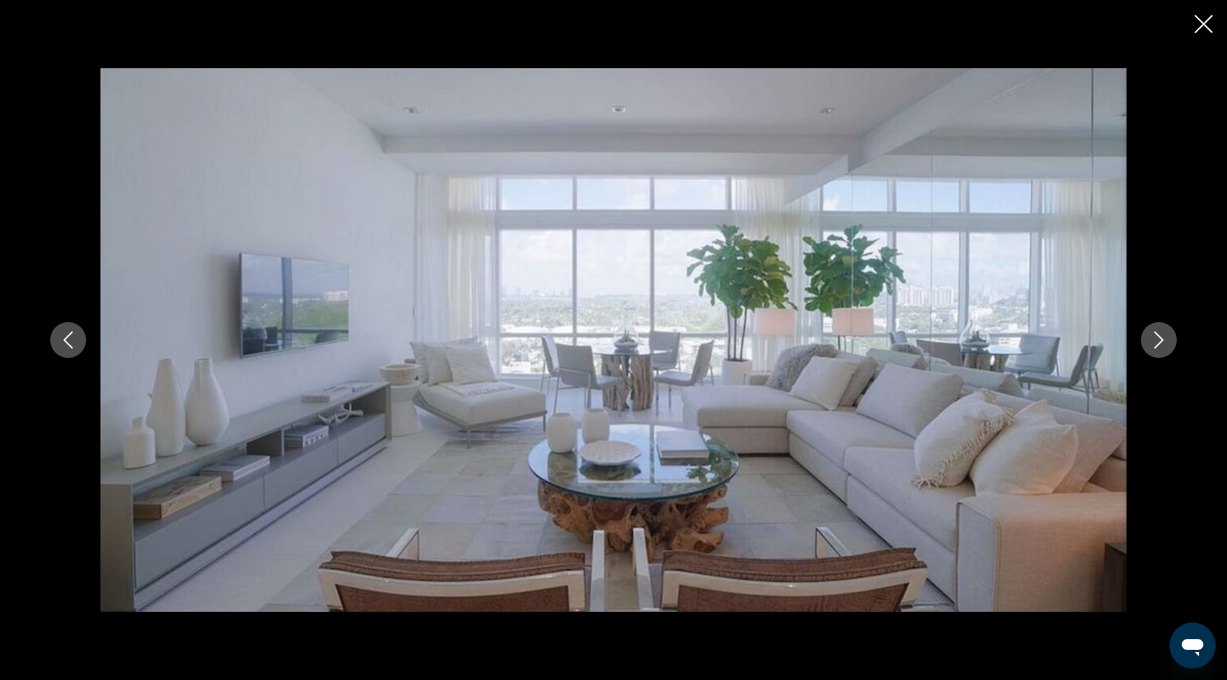
click at [1158, 339] on icon "Next image" at bounding box center [1158, 339] width 17 height 17
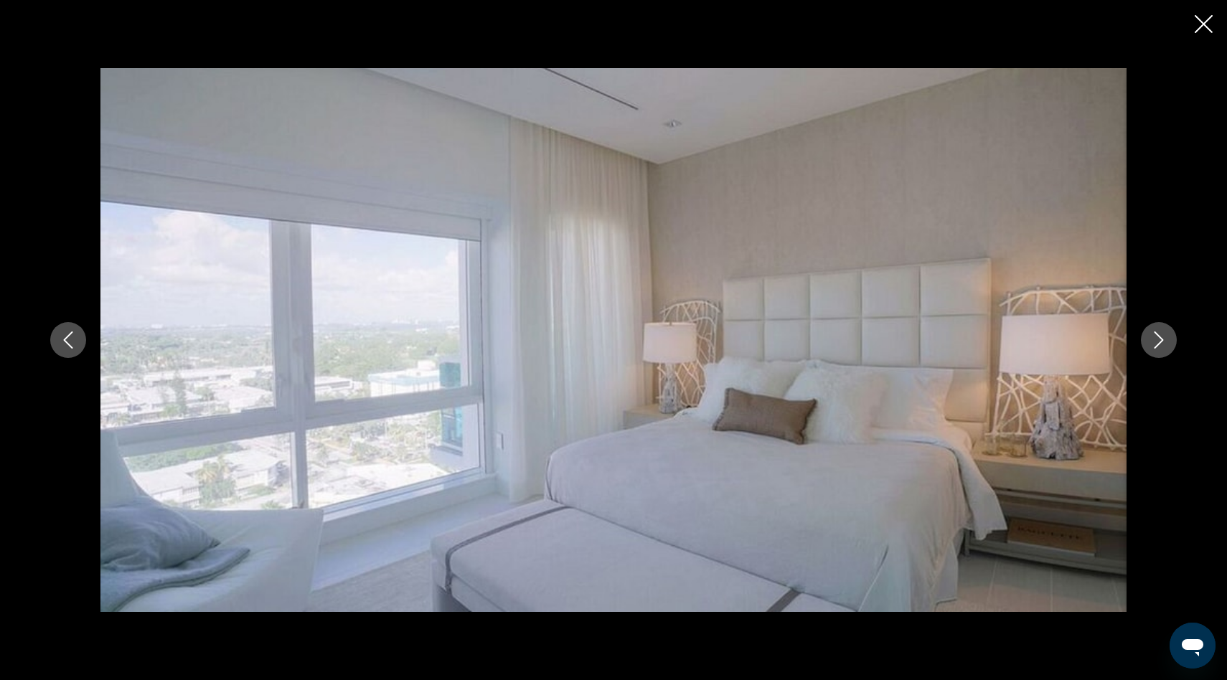
click at [1213, 13] on div "Main content" at bounding box center [613, 340] width 1227 height 680
click at [1208, 22] on icon "Close slideshow" at bounding box center [1204, 24] width 18 height 18
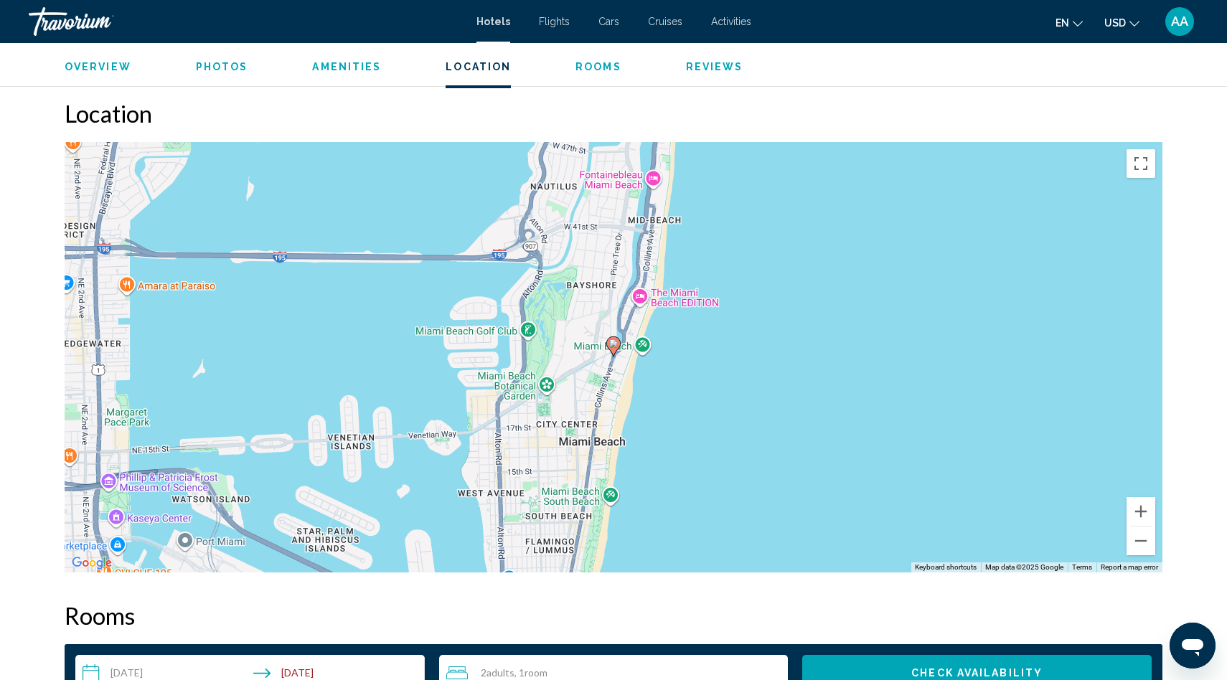
scroll to position [974, 0]
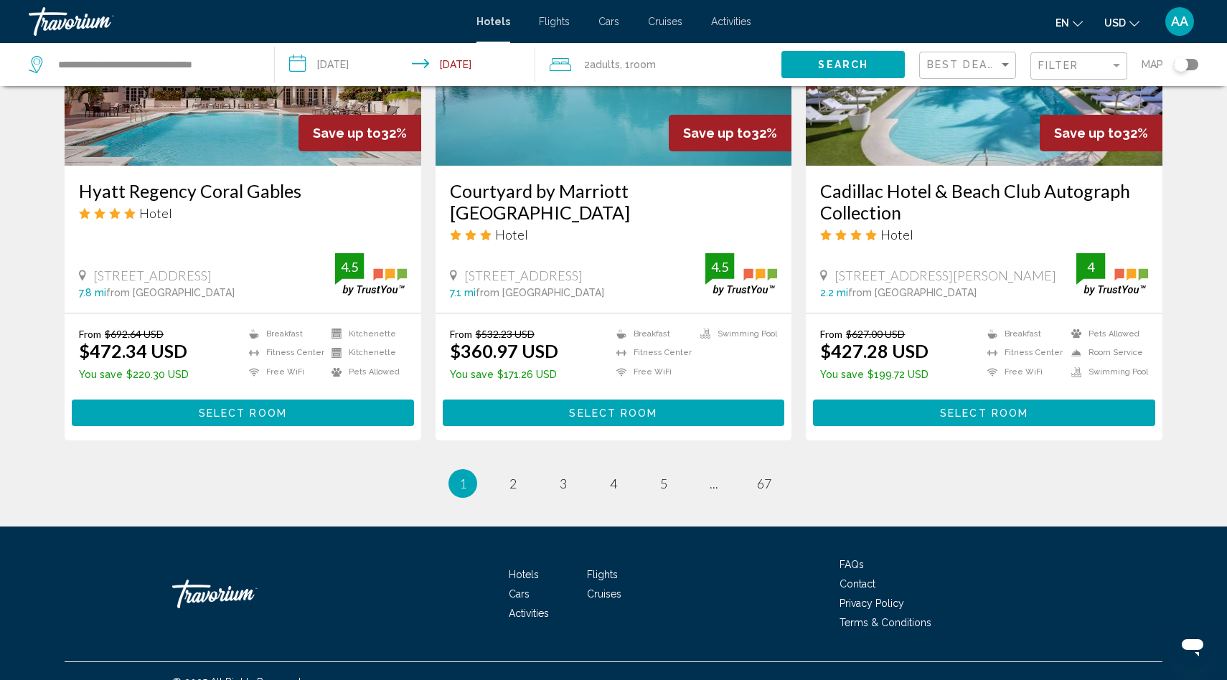
scroll to position [1786, 0]
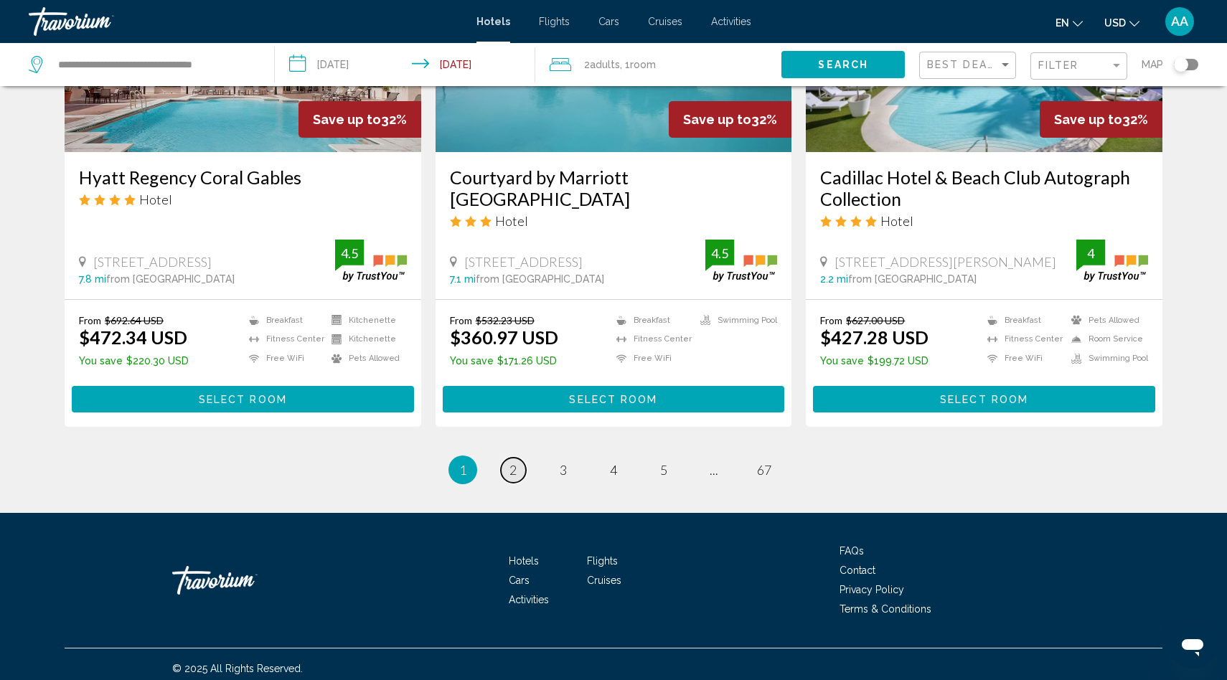
click at [515, 462] on span "2" at bounding box center [512, 470] width 7 height 16
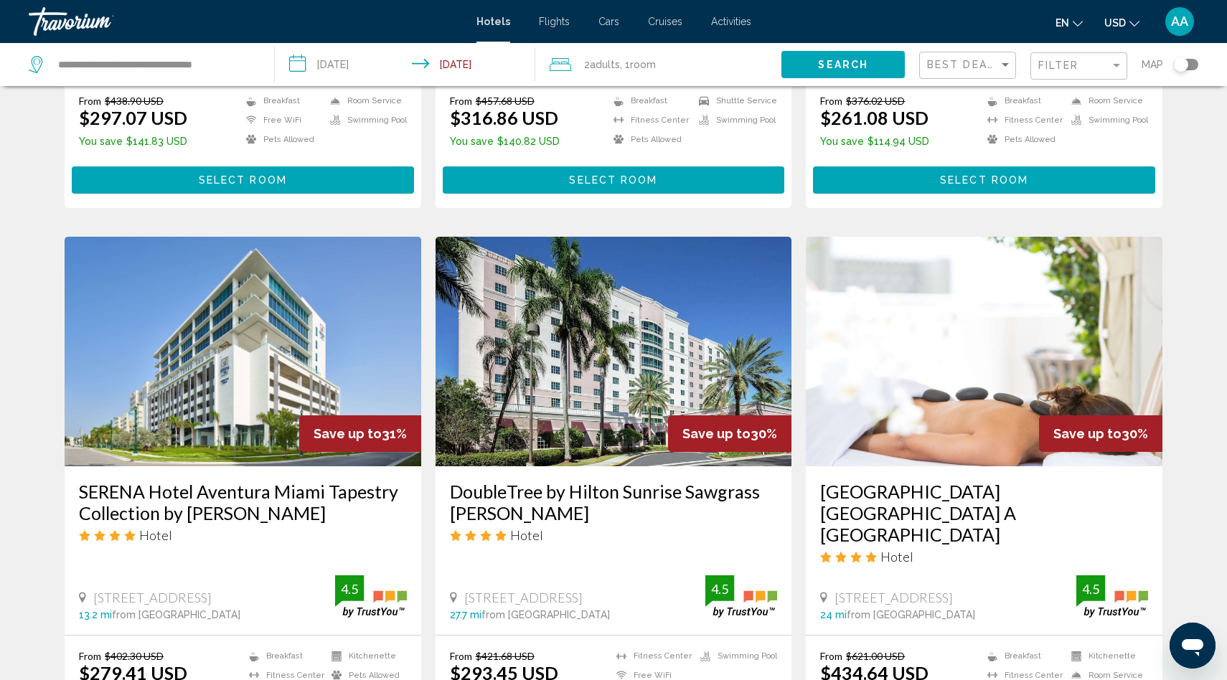
scroll to position [386, 0]
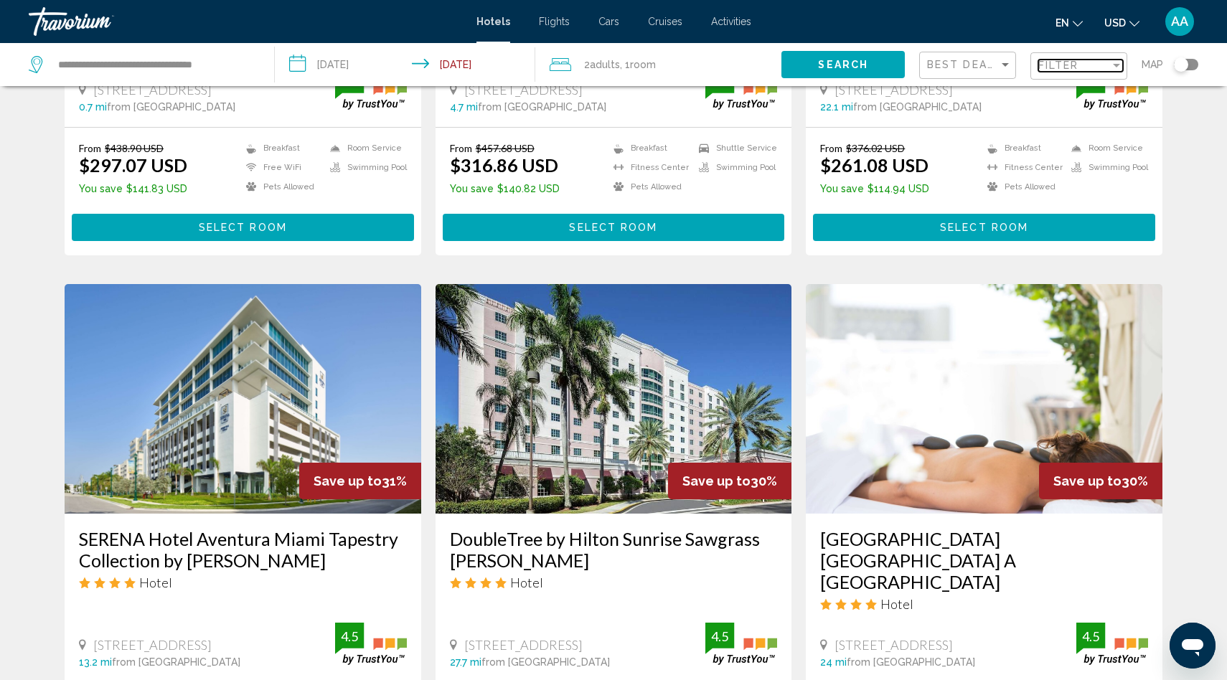
click at [1109, 65] on div "Filter" at bounding box center [1074, 65] width 72 height 11
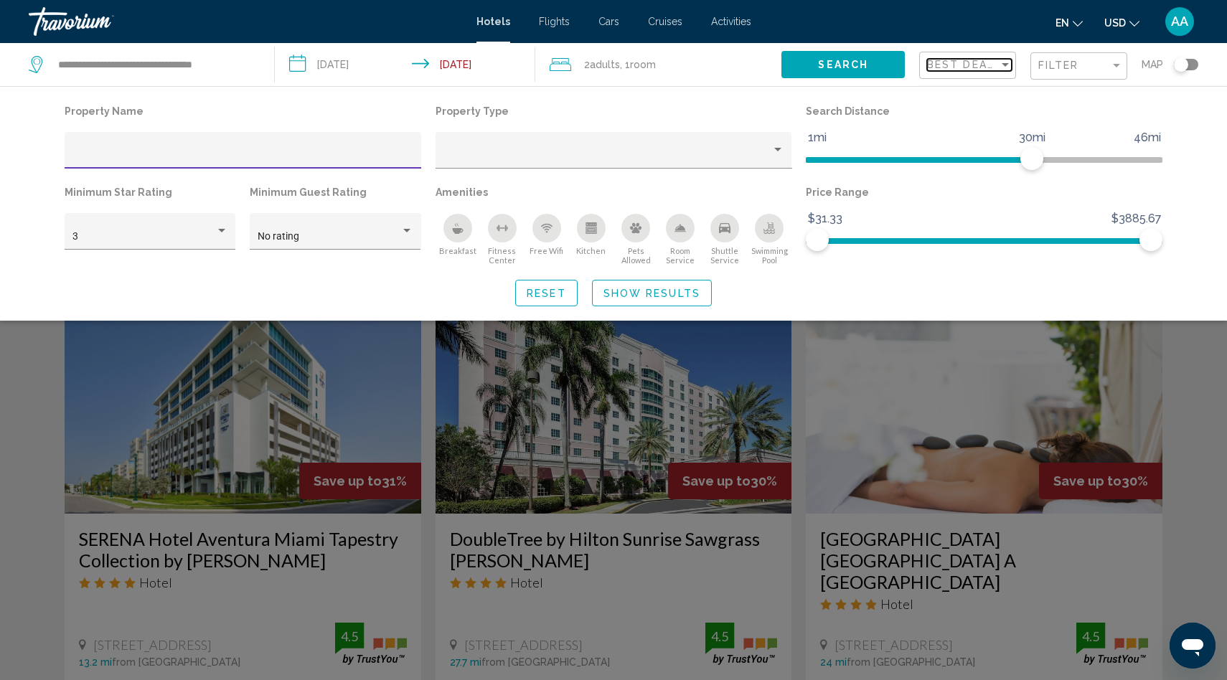
click at [976, 65] on span "Best Deals" at bounding box center [964, 64] width 75 height 11
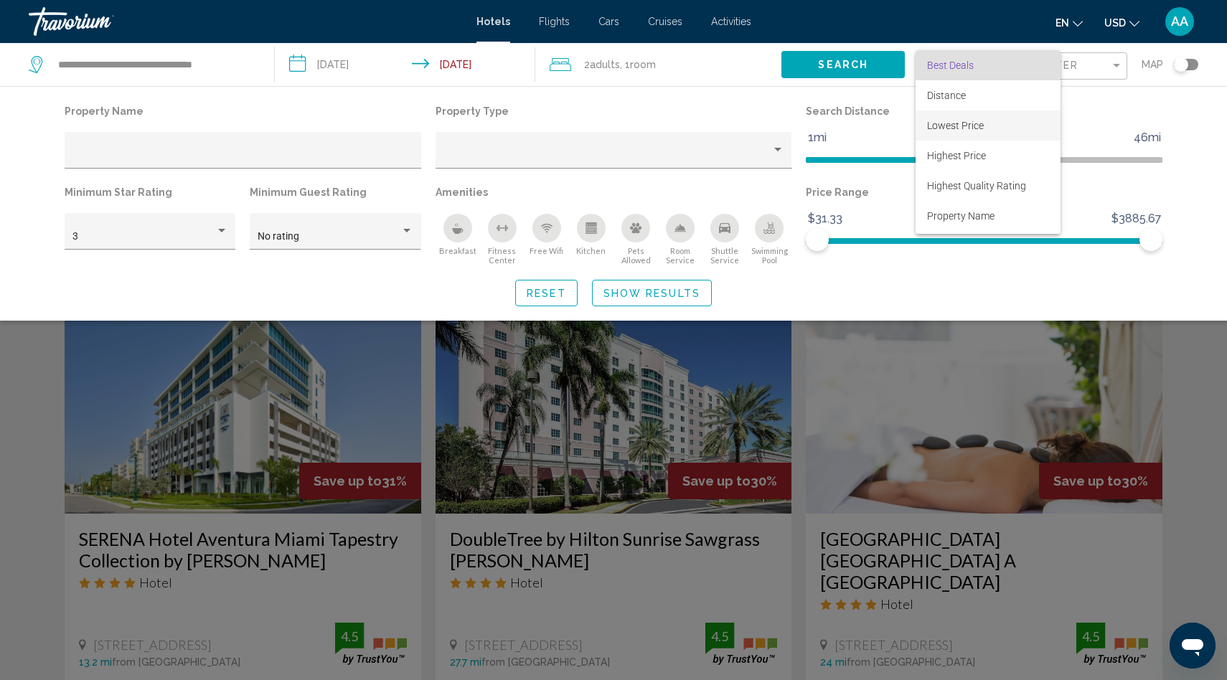
click at [945, 122] on span "Lowest Price" at bounding box center [955, 125] width 57 height 11
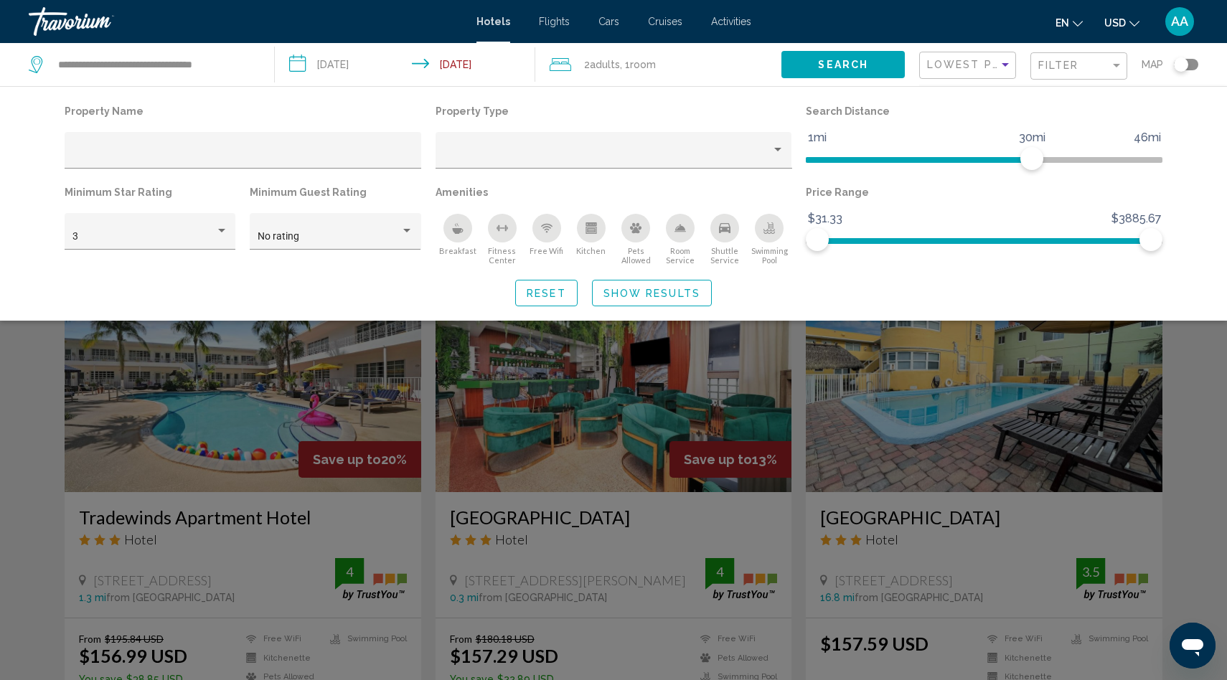
click at [662, 296] on span "Show Results" at bounding box center [651, 293] width 97 height 11
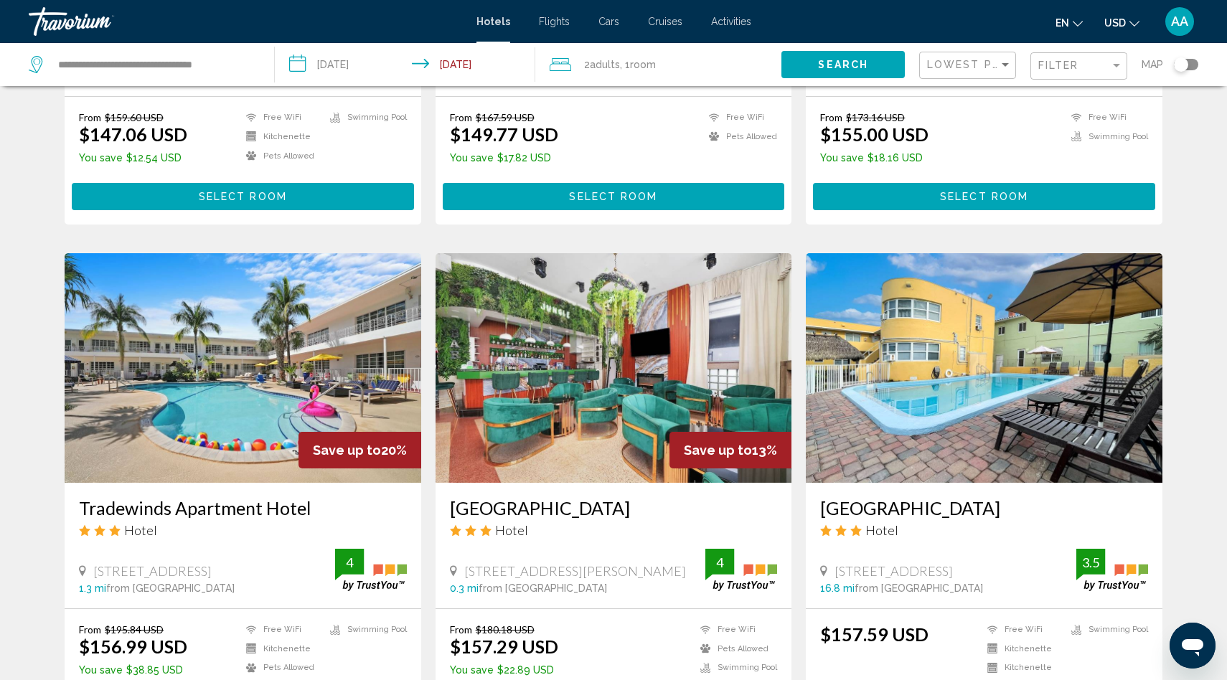
scroll to position [499, 0]
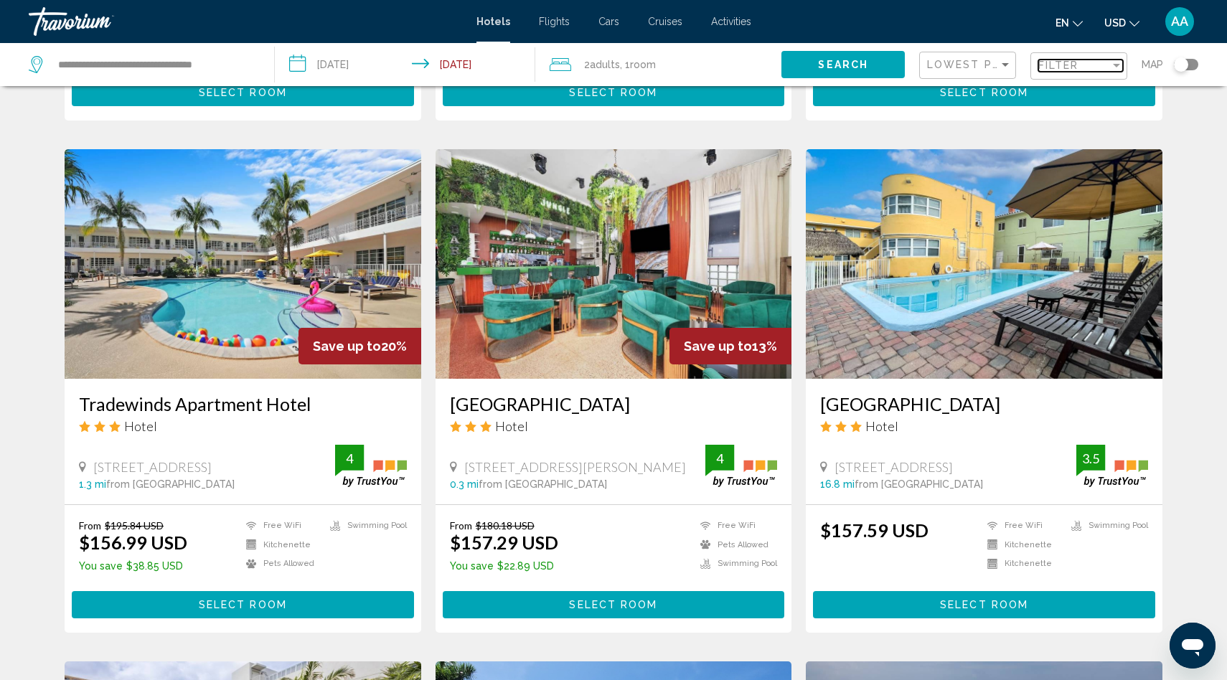
click at [1065, 71] on span "Filter" at bounding box center [1058, 65] width 41 height 11
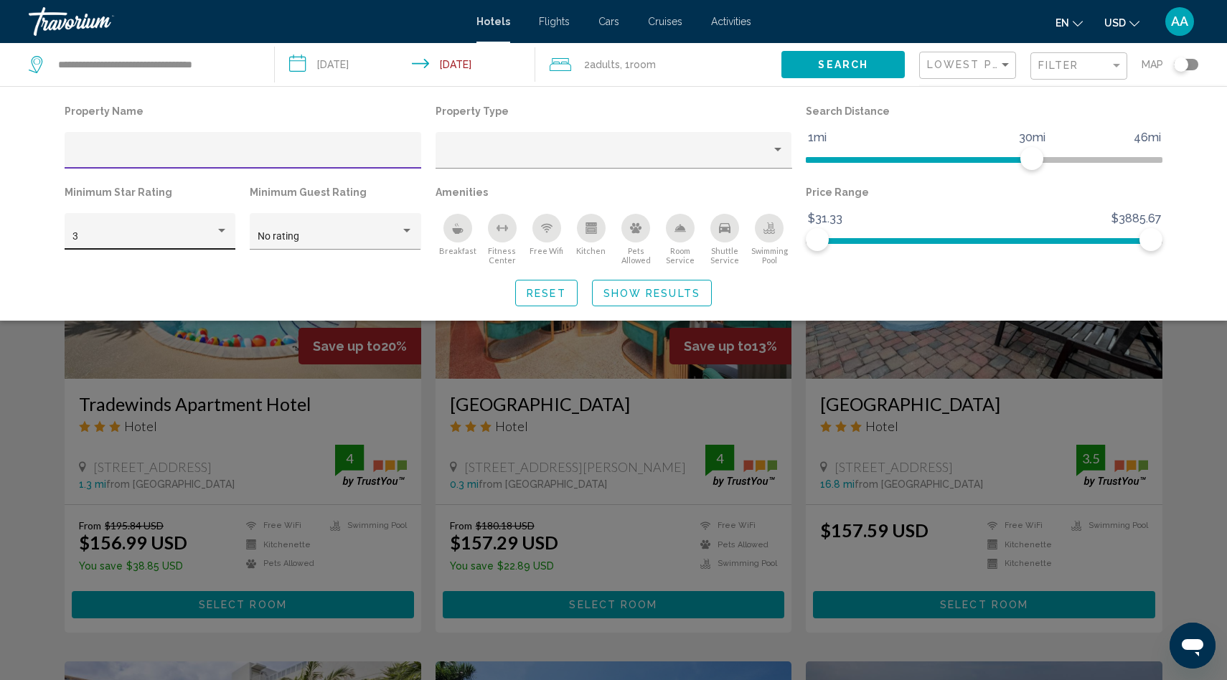
click at [91, 244] on div "3" at bounding box center [150, 235] width 156 height 29
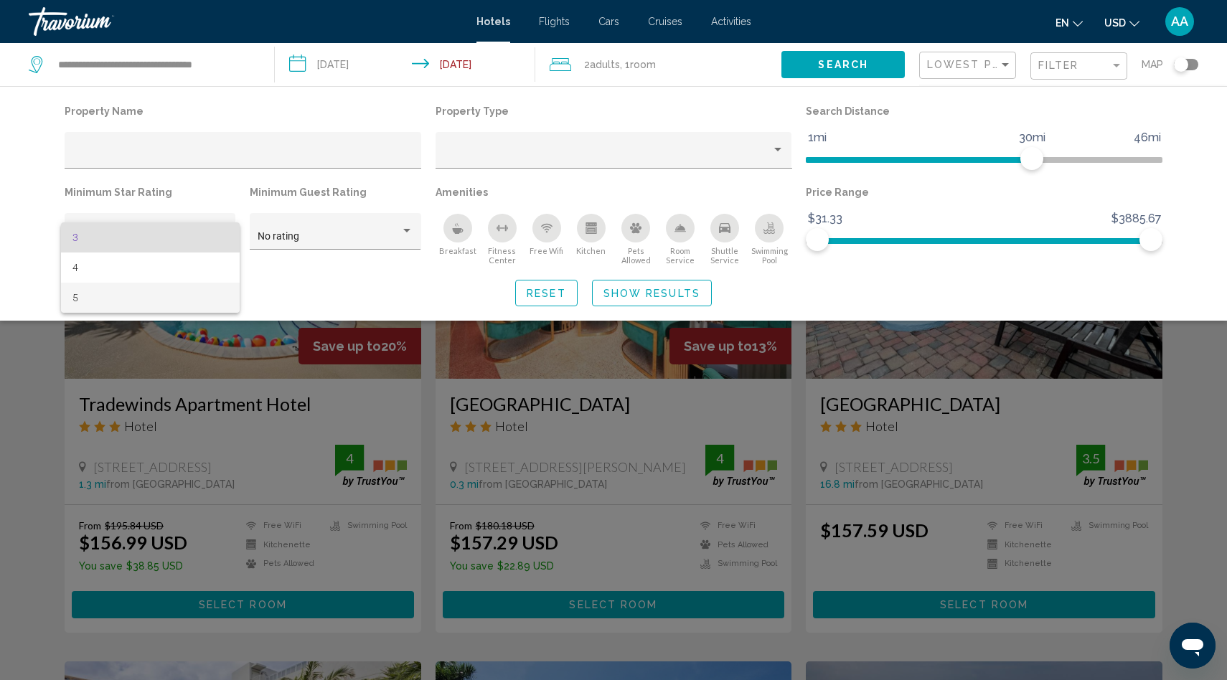
click at [82, 295] on span "5" at bounding box center [150, 298] width 156 height 30
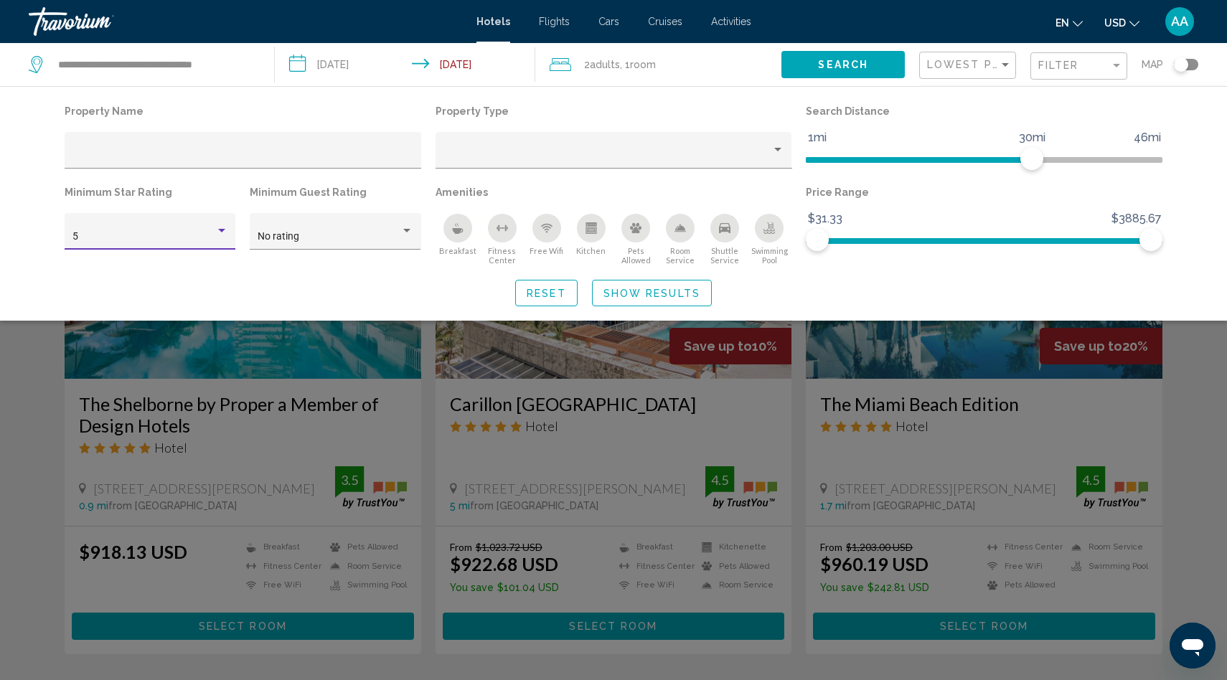
click at [656, 289] on span "Show Results" at bounding box center [651, 293] width 97 height 11
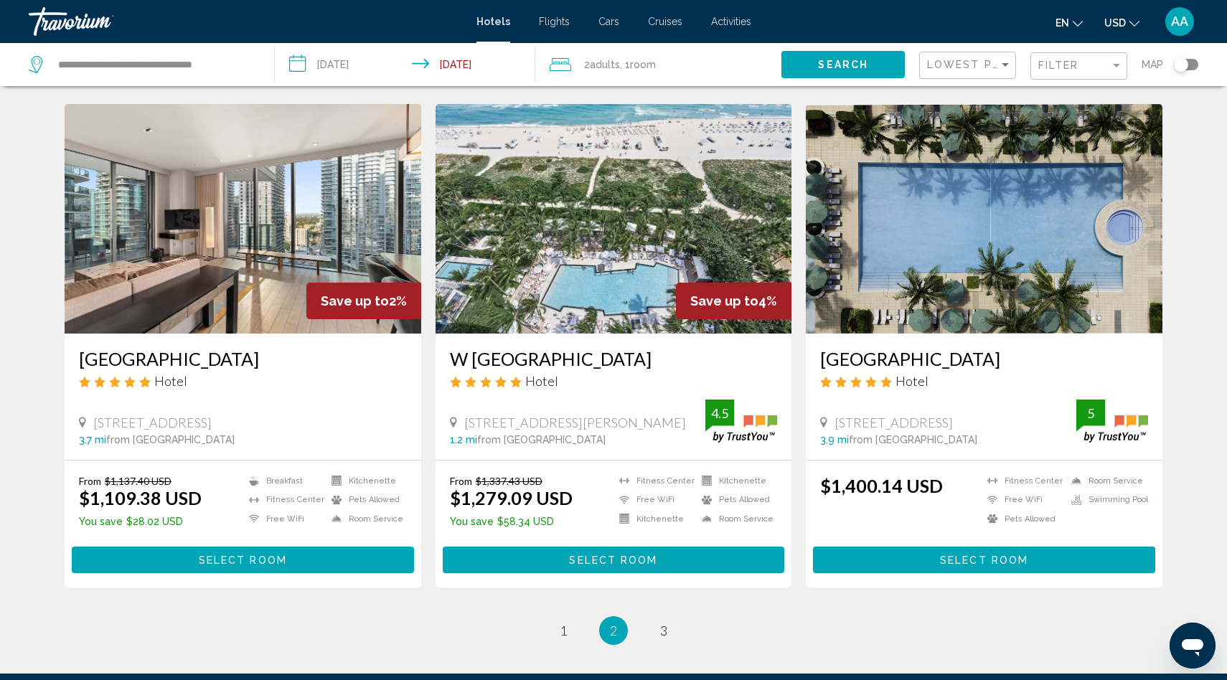
scroll to position [1779, 0]
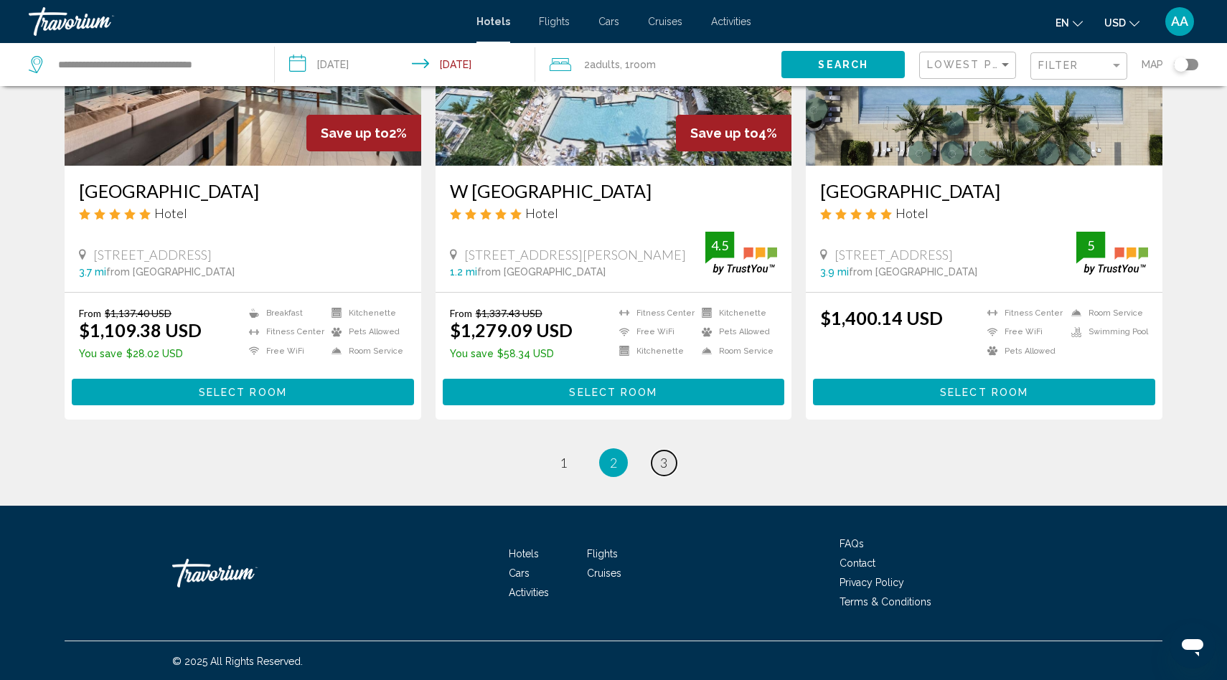
click at [664, 461] on span "3" at bounding box center [663, 463] width 7 height 16
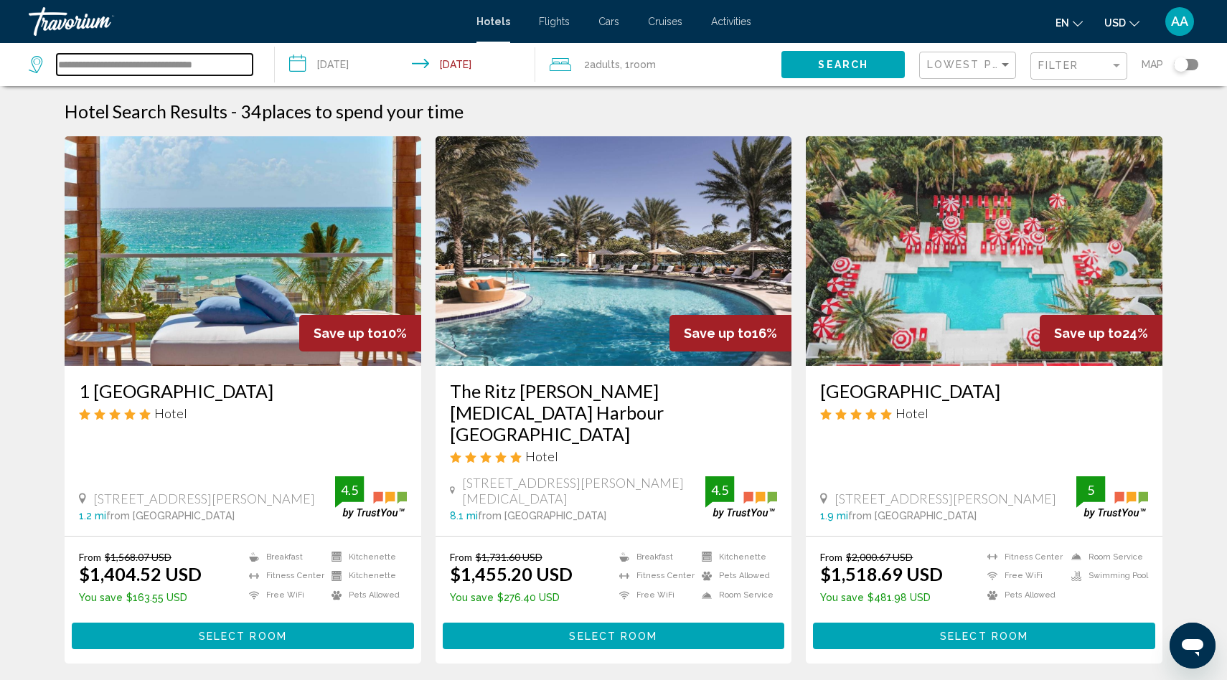
click at [230, 63] on input "**********" at bounding box center [155, 65] width 196 height 22
drag, startPoint x: 222, startPoint y: 65, endPoint x: 0, endPoint y: 57, distance: 222.6
click at [0, 57] on app-destination-search "**********" at bounding box center [137, 64] width 275 height 43
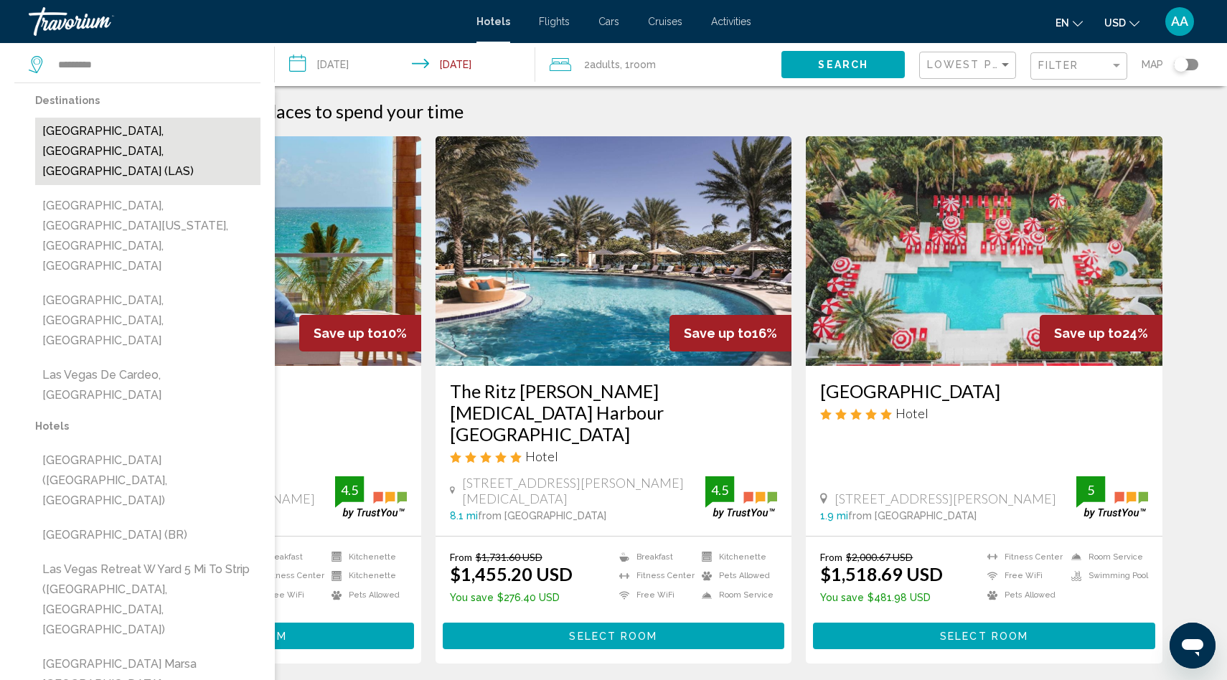
click at [92, 133] on button "Las Vegas, NV, United States (LAS)" at bounding box center [147, 151] width 225 height 67
type input "**********"
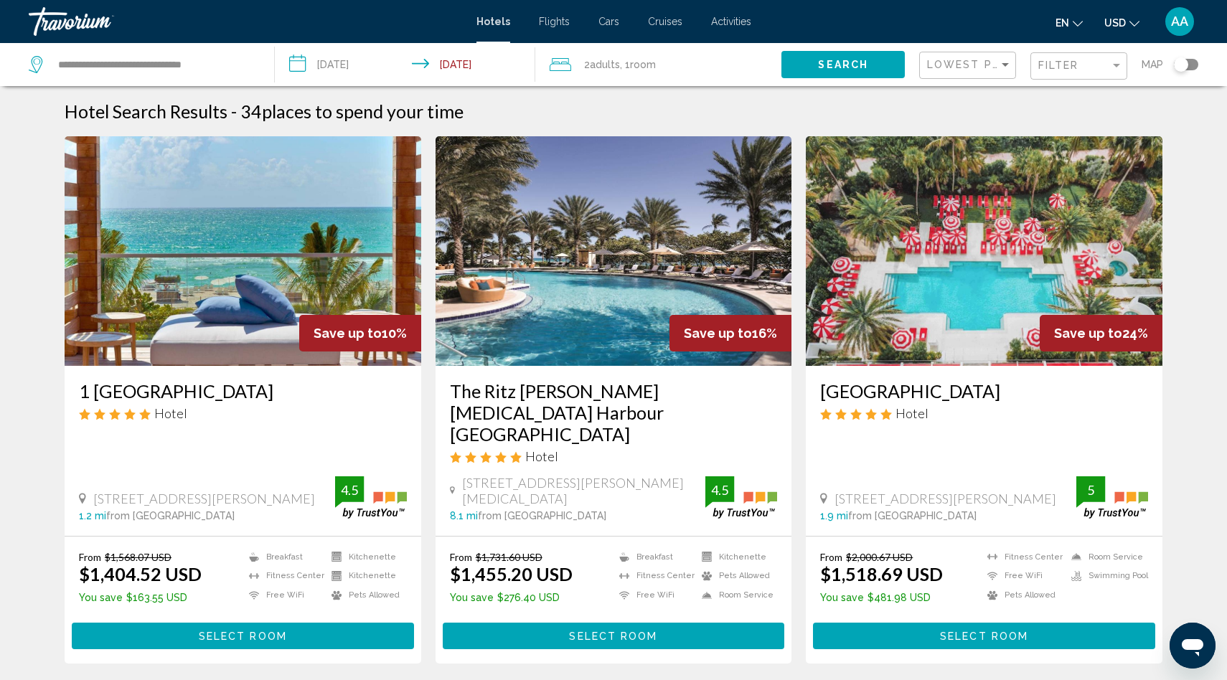
click at [849, 64] on span "Search" at bounding box center [843, 65] width 50 height 11
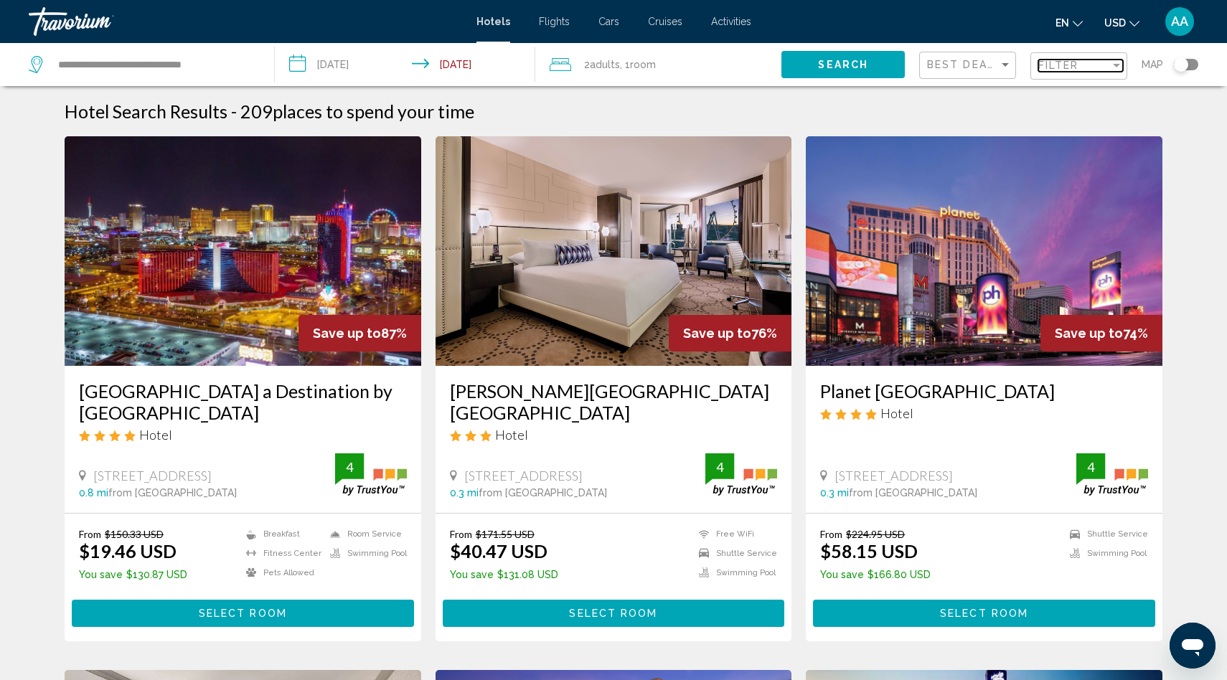
click at [1058, 71] on span "Filter" at bounding box center [1058, 65] width 41 height 11
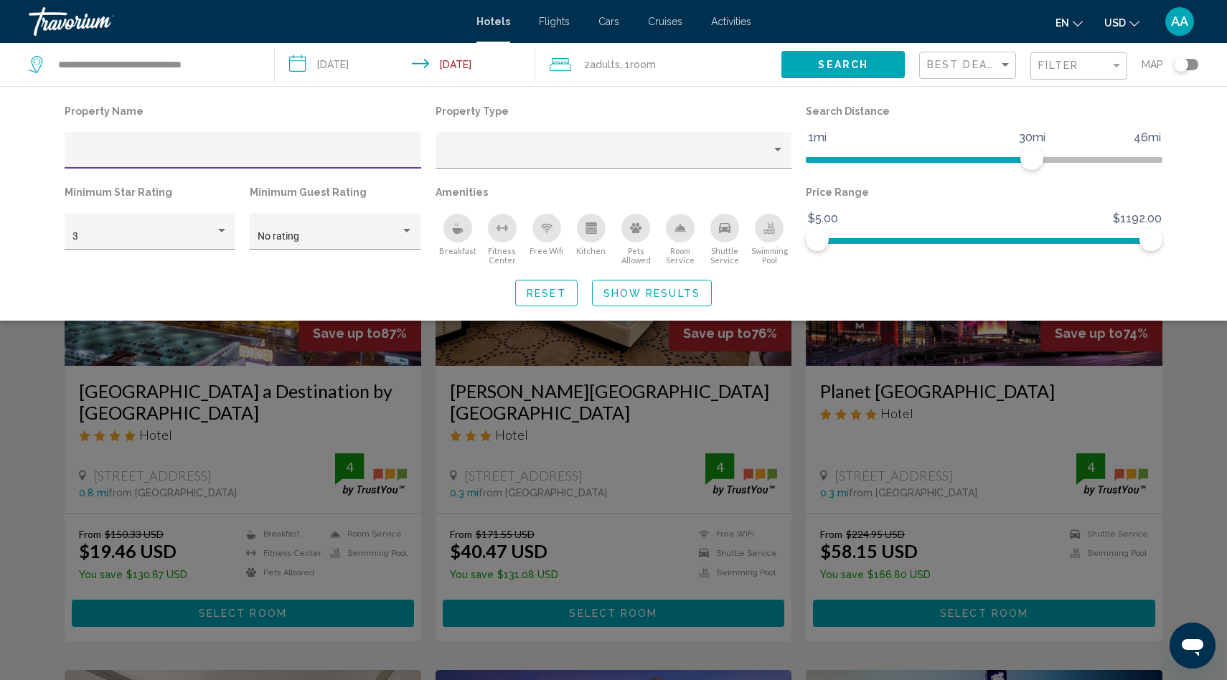
click at [771, 224] on icon "Swimming Pool" at bounding box center [768, 227] width 11 height 11
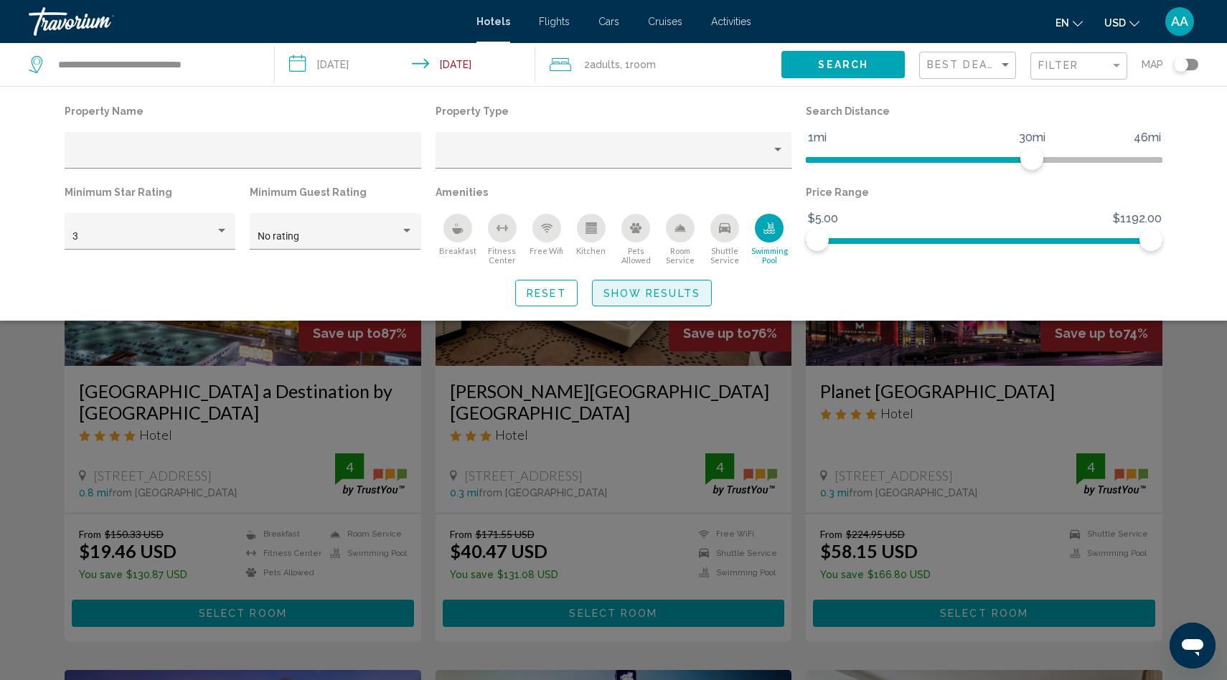
click at [639, 289] on span "Show Results" at bounding box center [651, 293] width 97 height 11
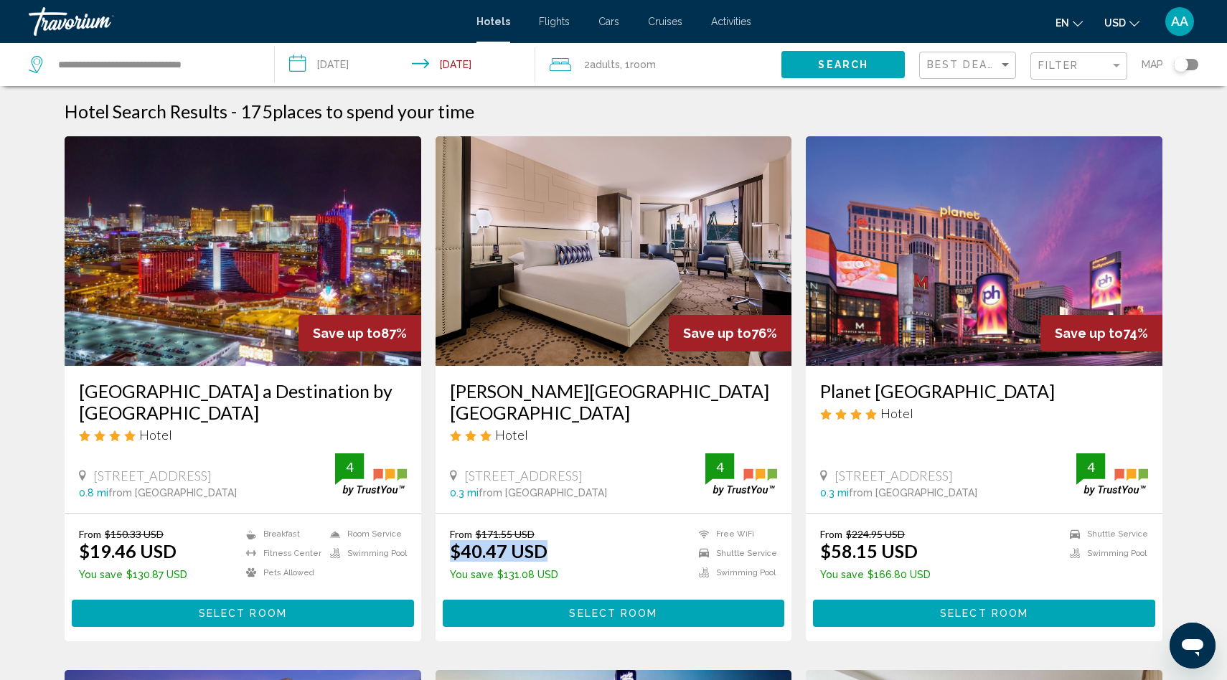
drag, startPoint x: 445, startPoint y: 554, endPoint x: 565, endPoint y: 543, distance: 121.0
click at [565, 543] on div "From $171.55 USD $40.47 USD You save $131.08 USD Free WiFi Shuttle Service Swim…" at bounding box center [614, 577] width 357 height 127
click at [623, 278] on img "Main content" at bounding box center [614, 251] width 357 height 230
